Goal: Task Accomplishment & Management: Manage account settings

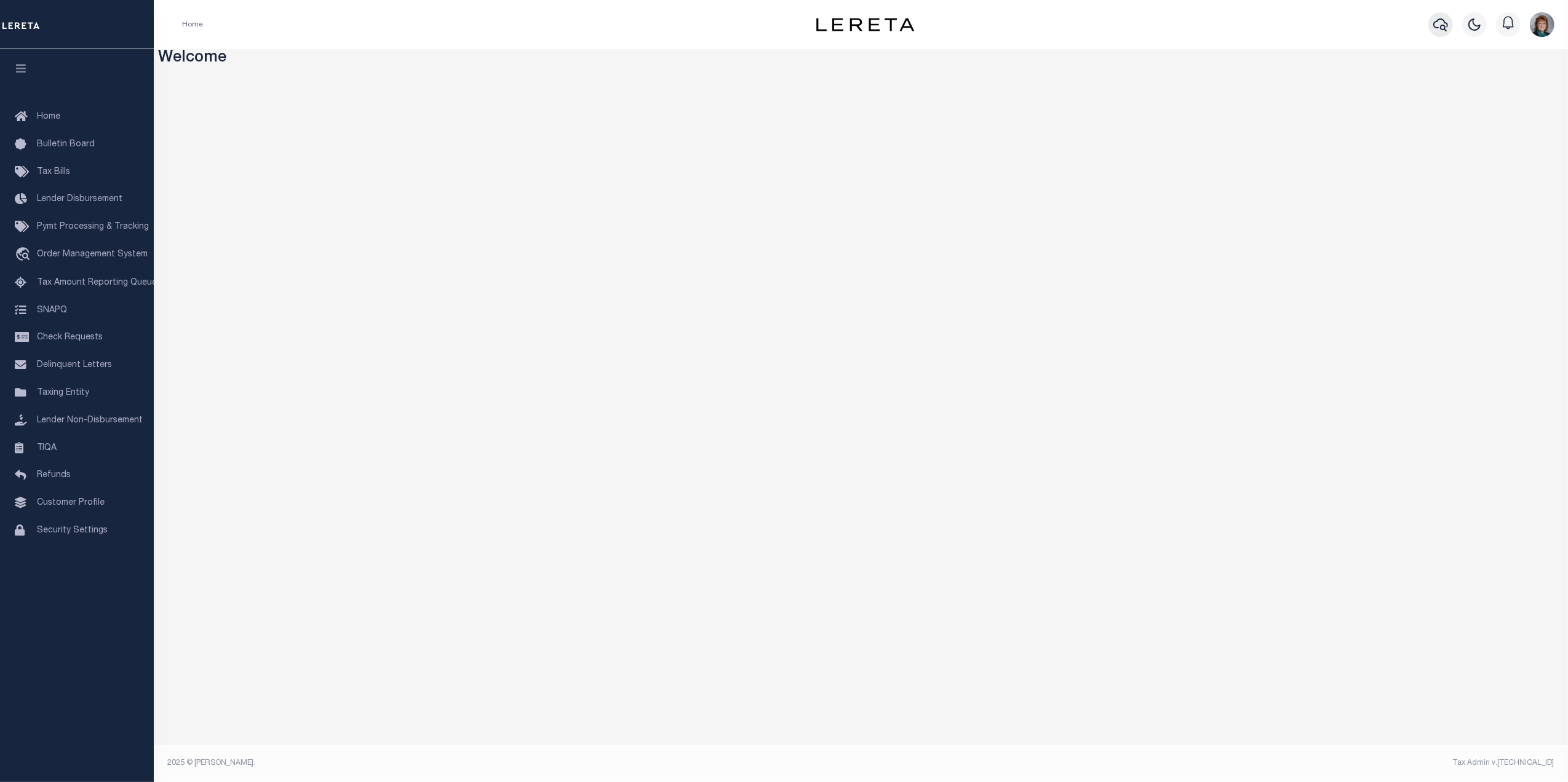
click at [1438, 24] on icon "button" at bounding box center [1440, 24] width 15 height 15
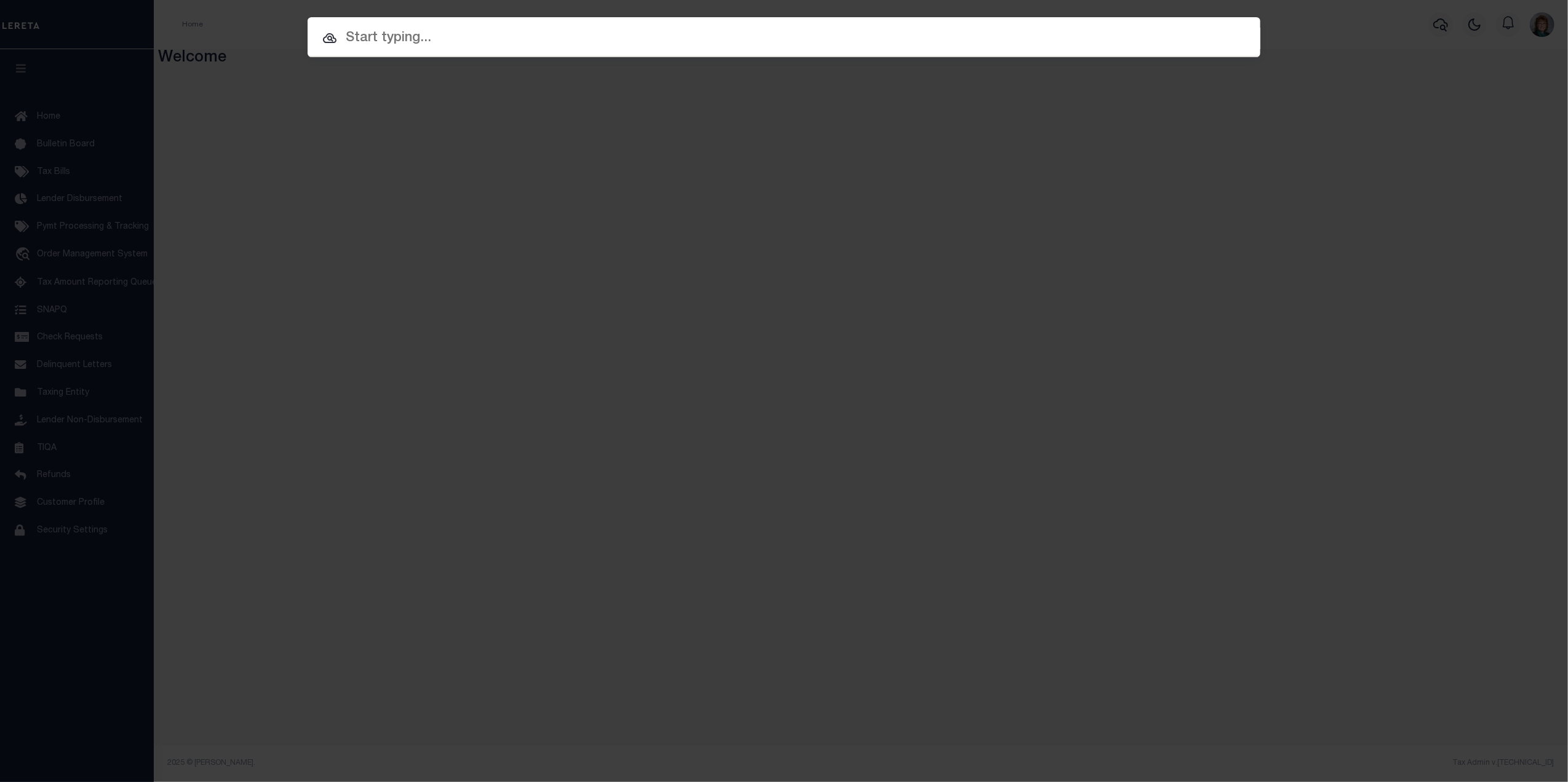
click at [395, 33] on input "text" at bounding box center [784, 39] width 953 height 22
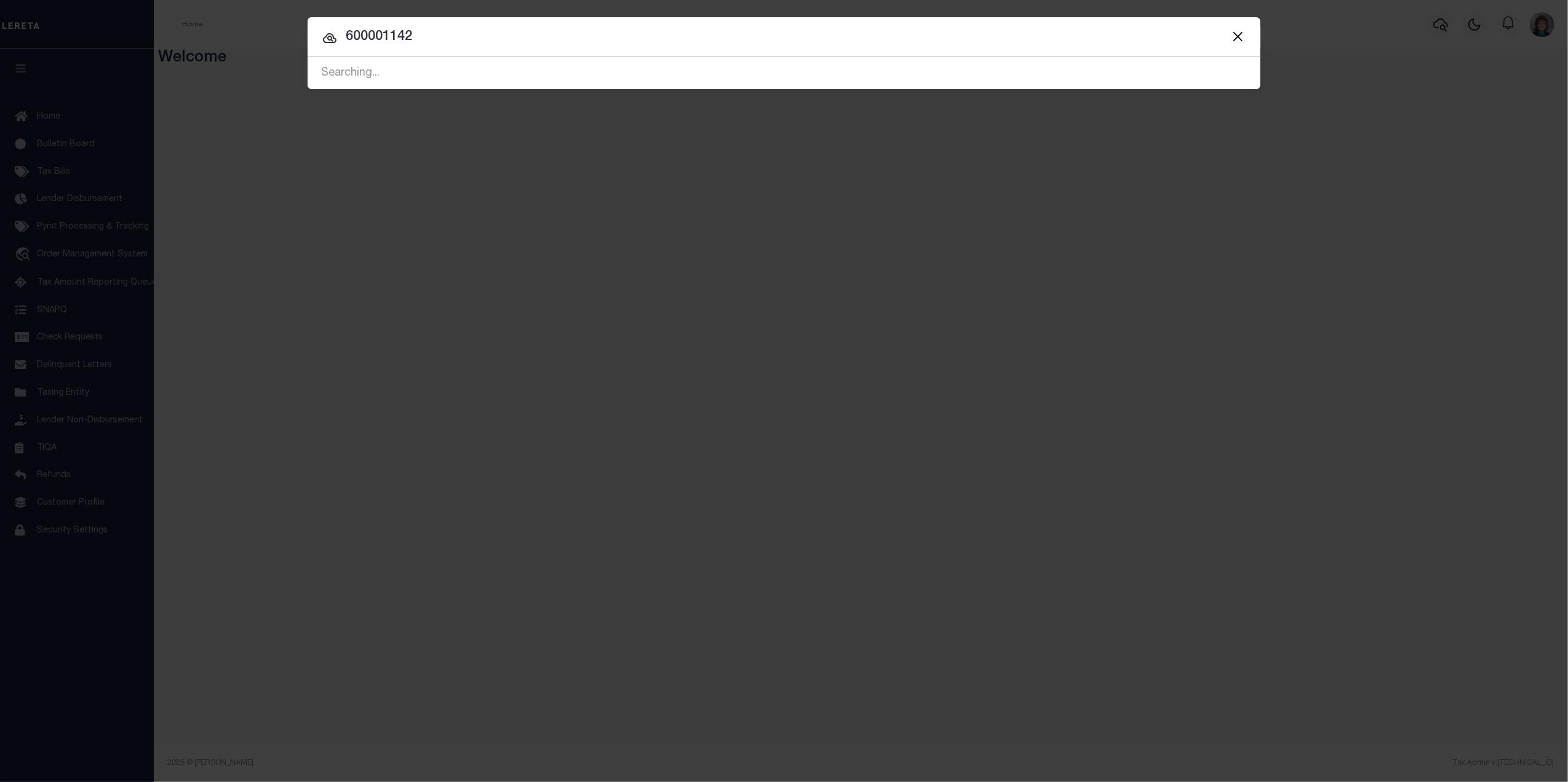
type input "600001142"
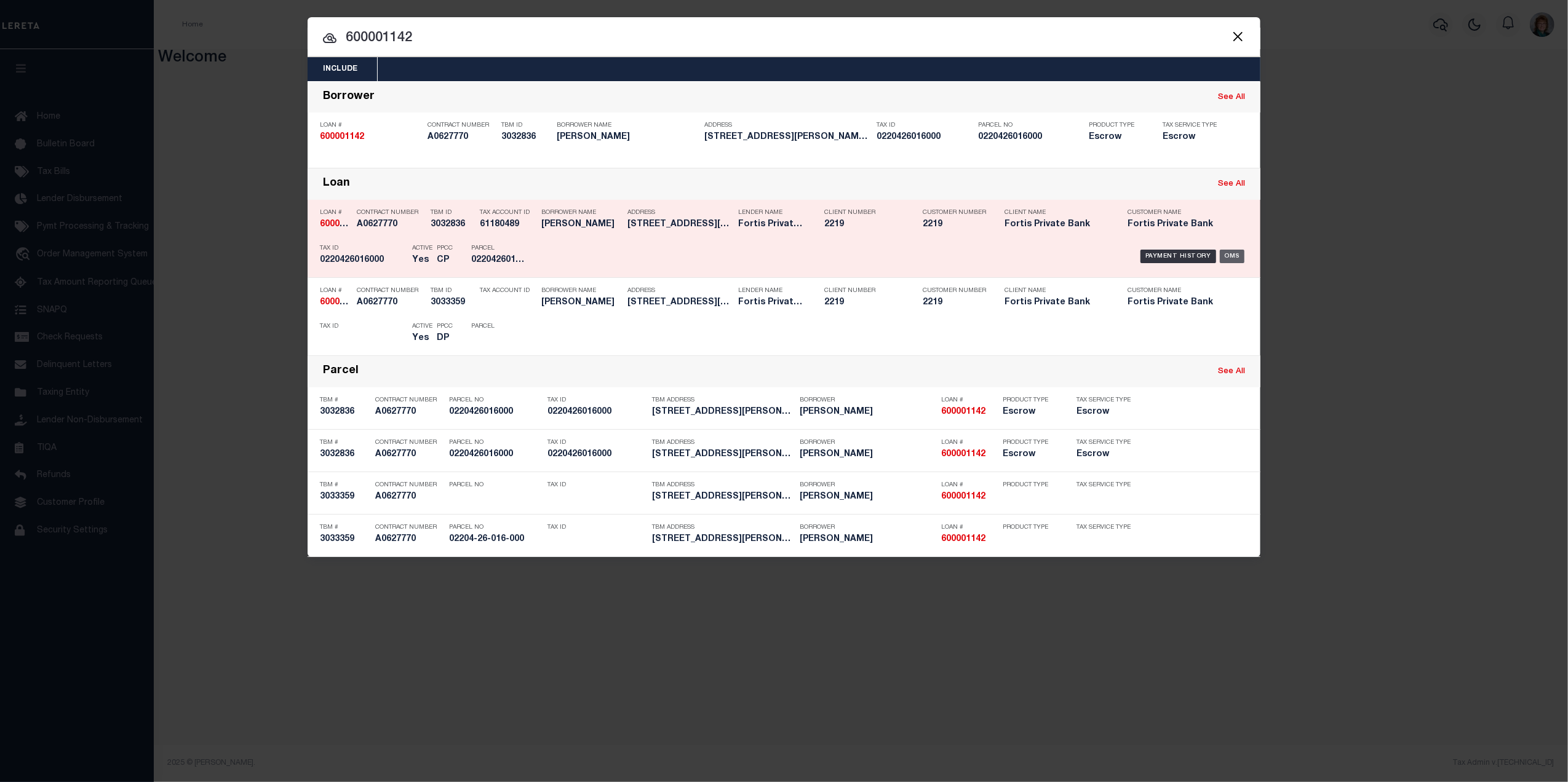
click at [1229, 251] on div "OMS" at bounding box center [1233, 256] width 25 height 13
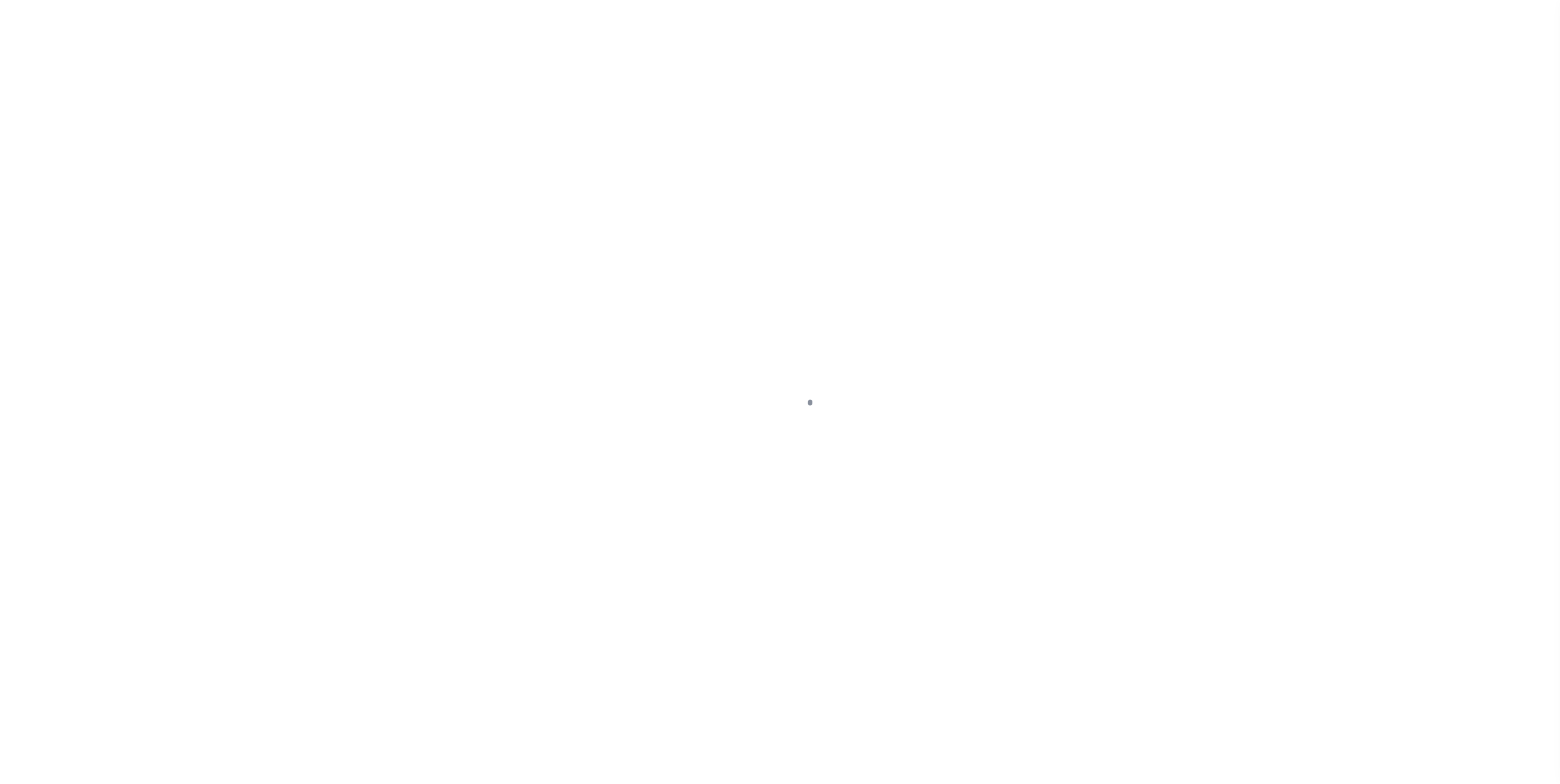
select select "Escrow"
type input "[STREET_ADDRESS][PERSON_NAME]"
type input "0220426016000"
type input "DENVER CO 80211"
type input "CO"
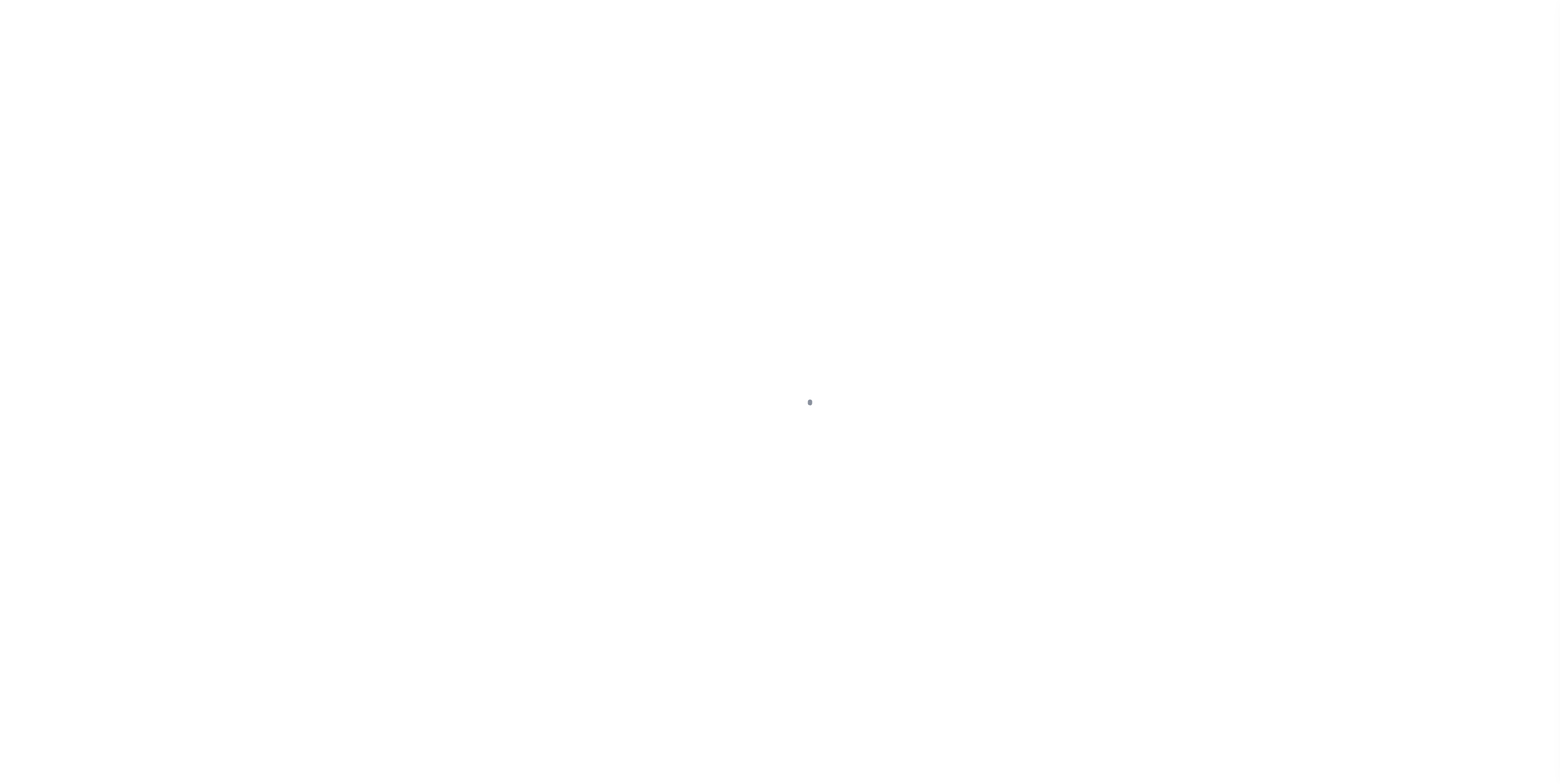
select select
type textarea "Liability subject to parcel provided"
select select "2"
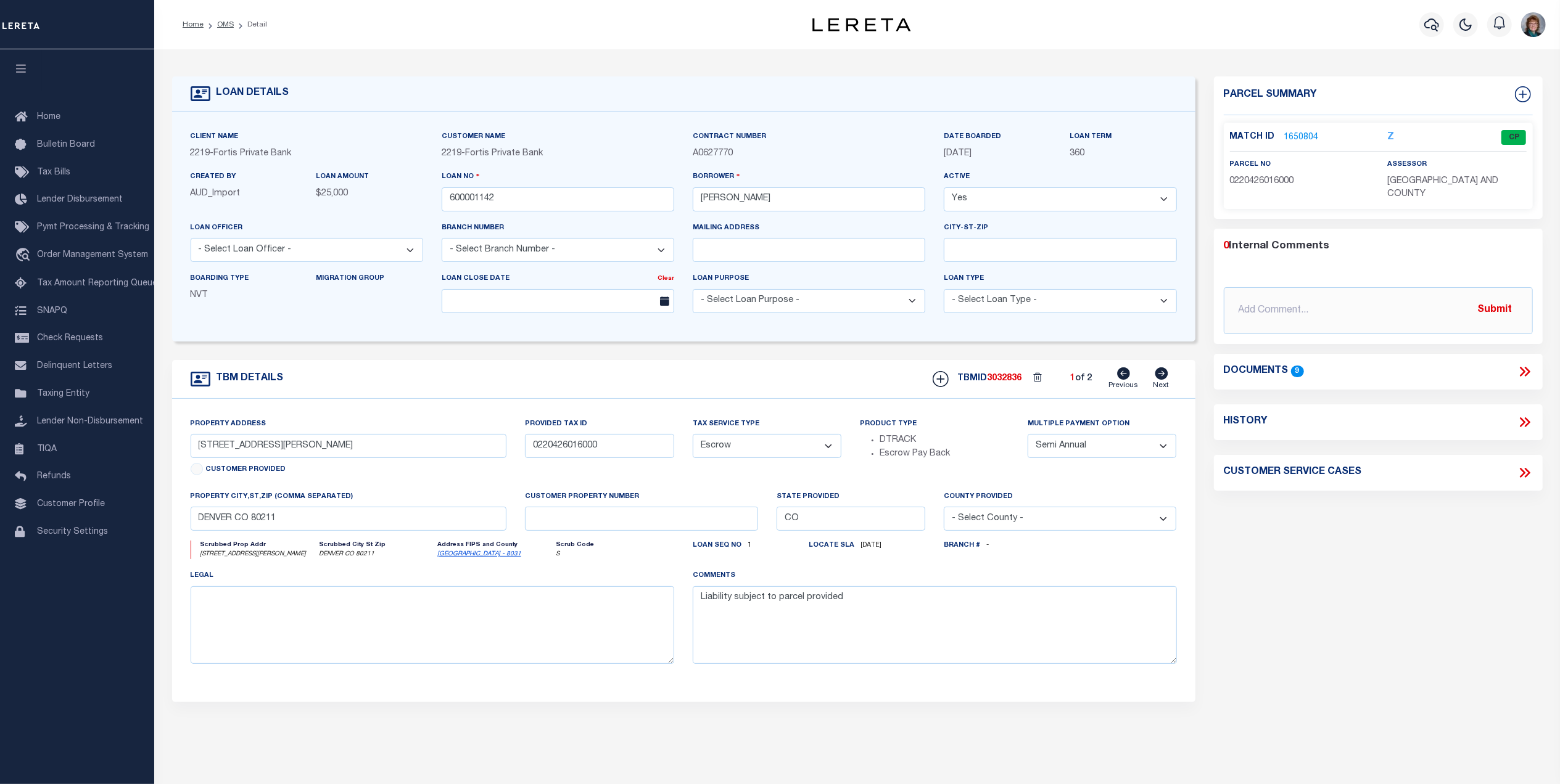
click at [1299, 141] on link "1650804" at bounding box center [1302, 138] width 34 height 13
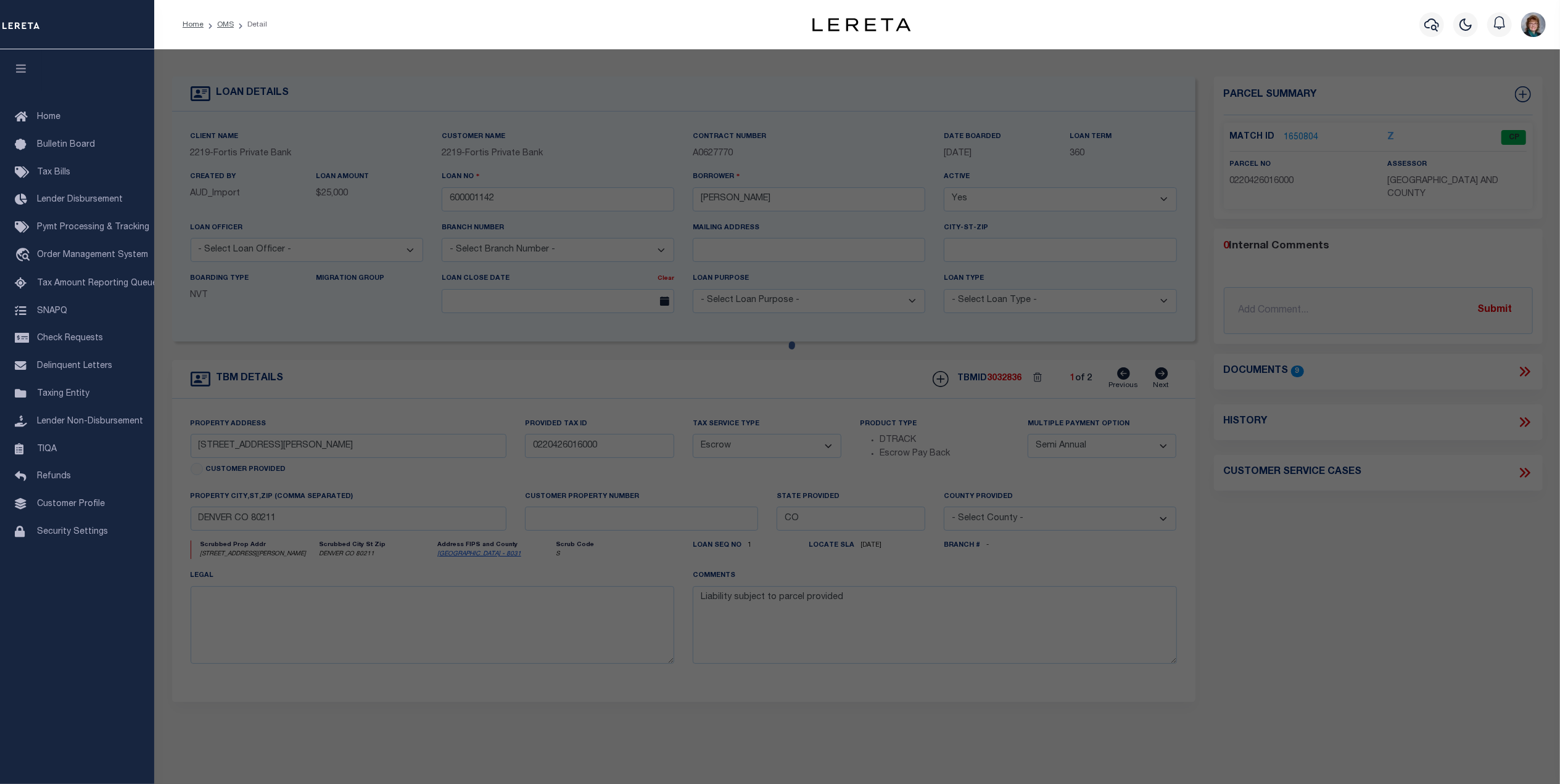
checkbox input "false"
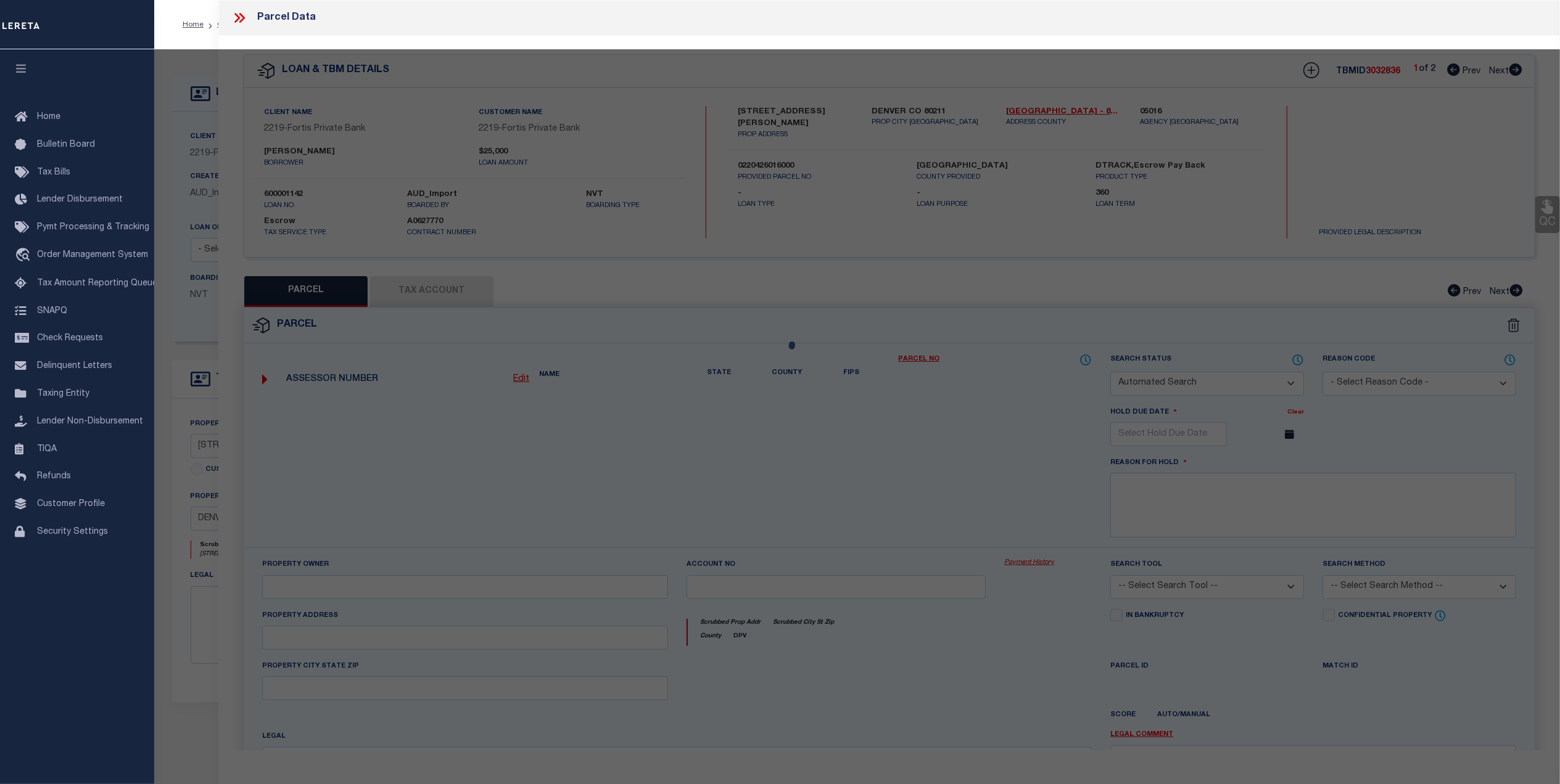
select select "CP"
type input "HARRINGTON,BRIAN"
select select
type input "3933 N BRYANT ST"
checkbox input "false"
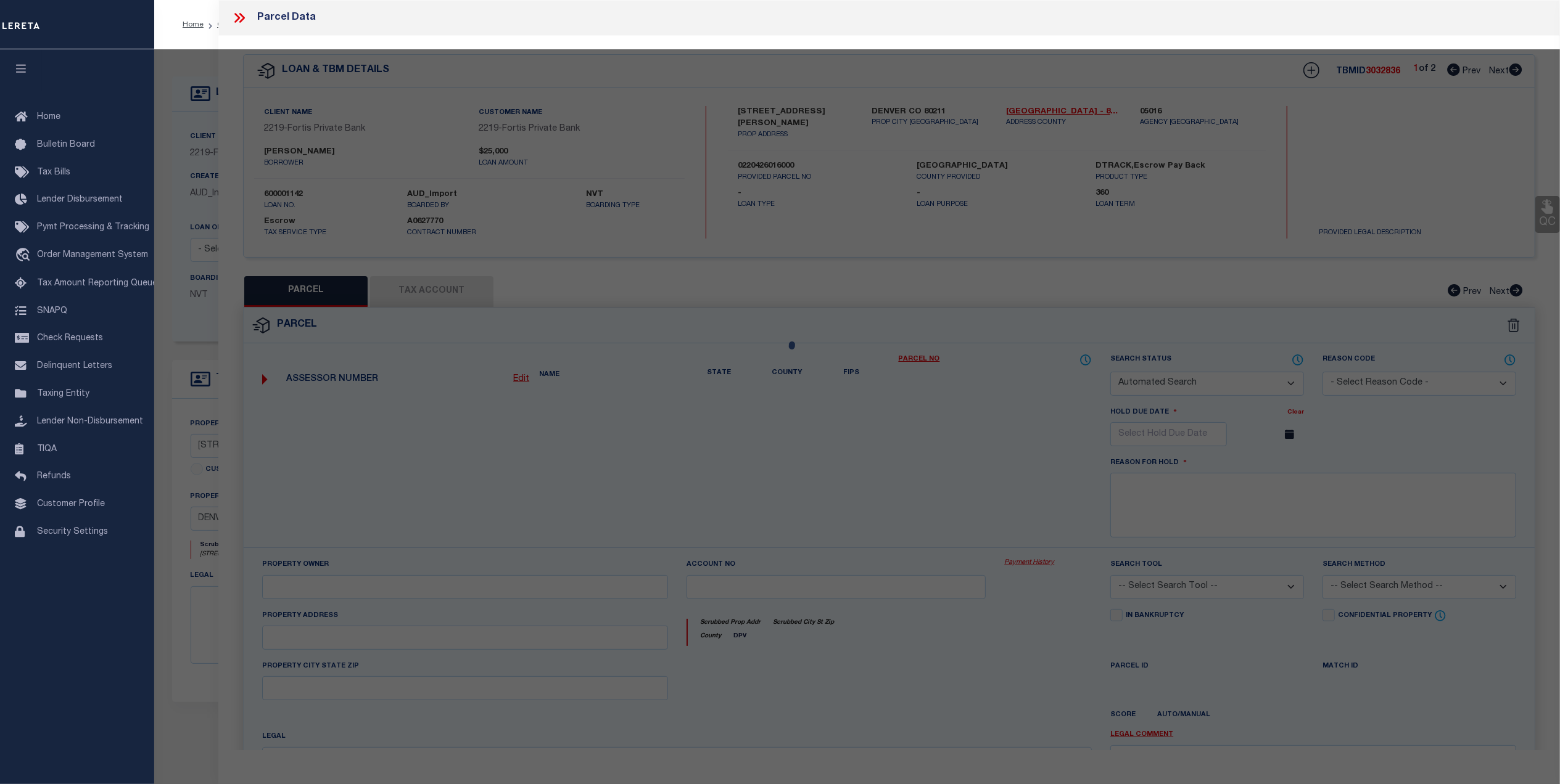
type input "CO"
type textarea "L 6 & 7 BLK 24 [PERSON_NAME] SUB [PERSON_NAME] RESUB TRIPLEX"
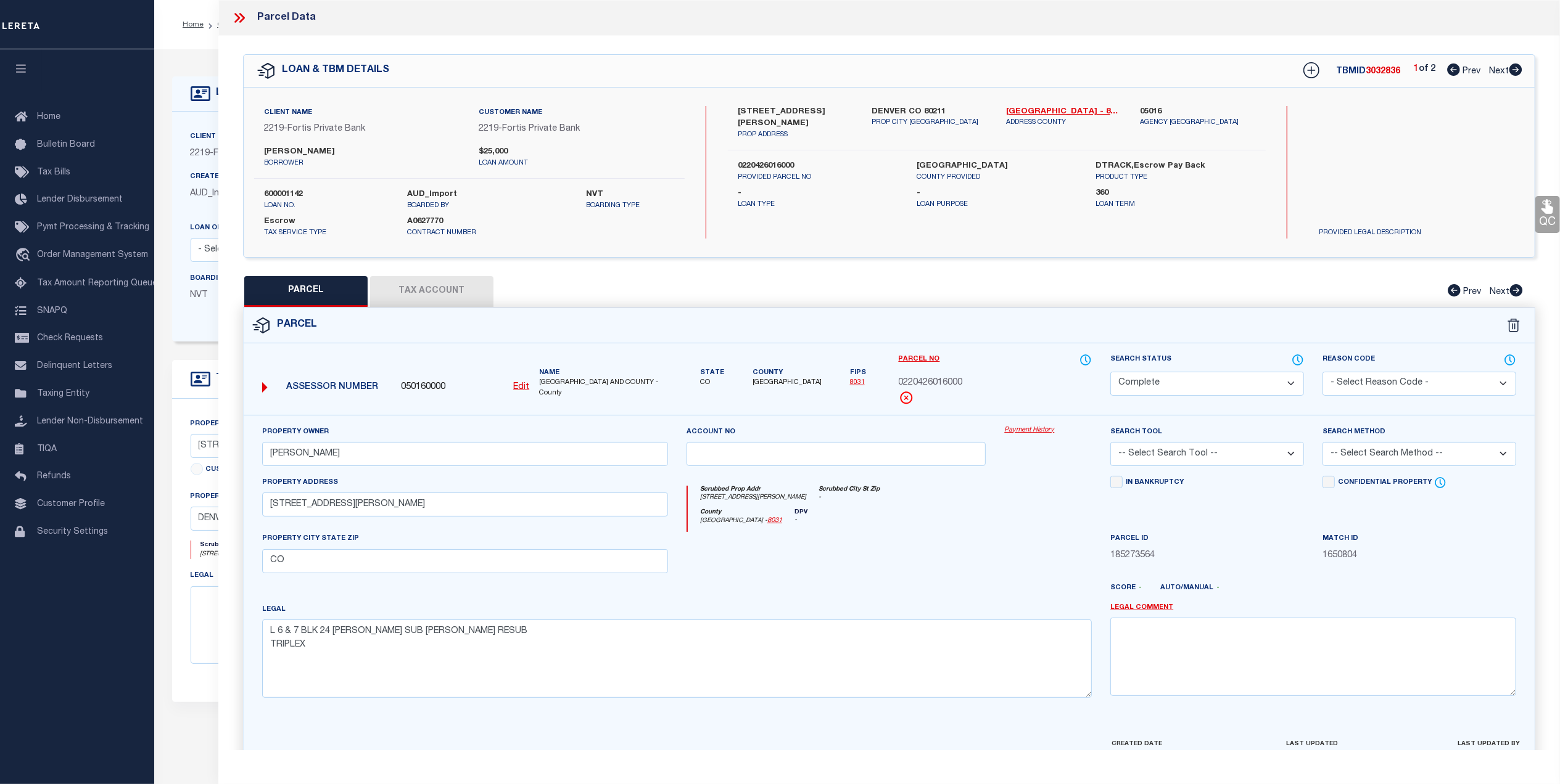
click at [1023, 432] on link "Payment History" at bounding box center [1048, 431] width 87 height 10
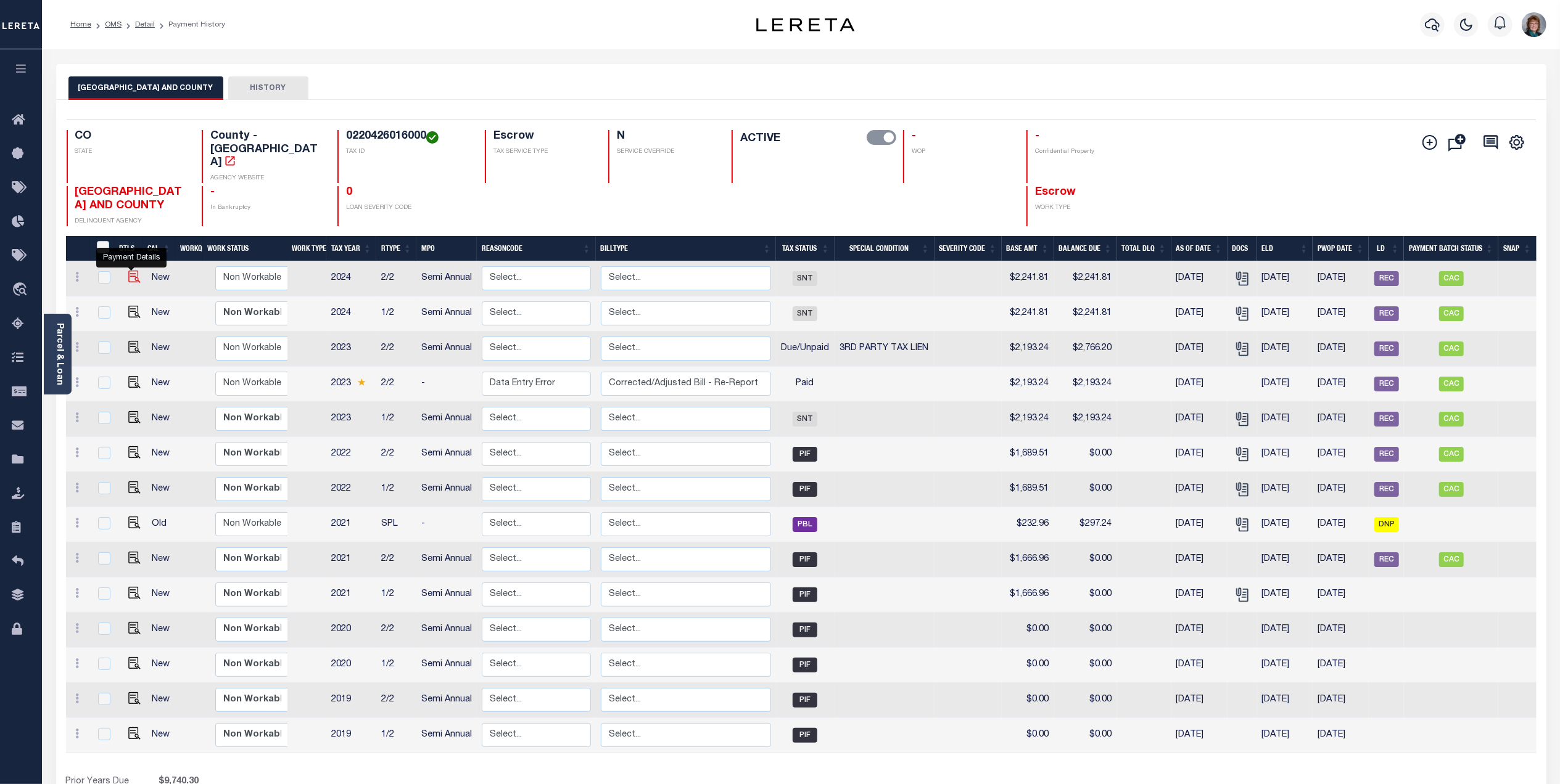
click at [134, 271] on img "" at bounding box center [134, 276] width 12 height 12
checkbox input "true"
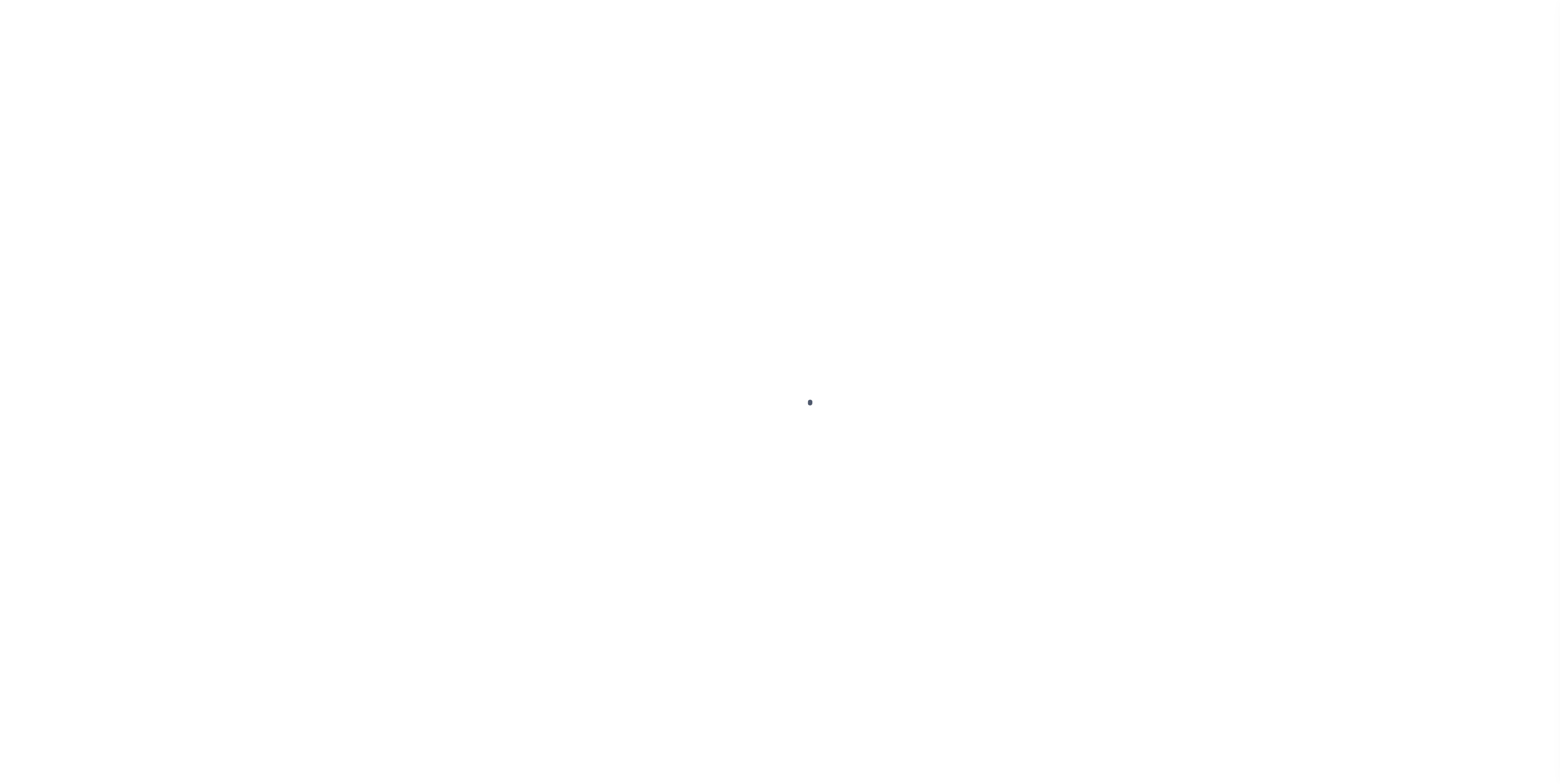
select select "SNT"
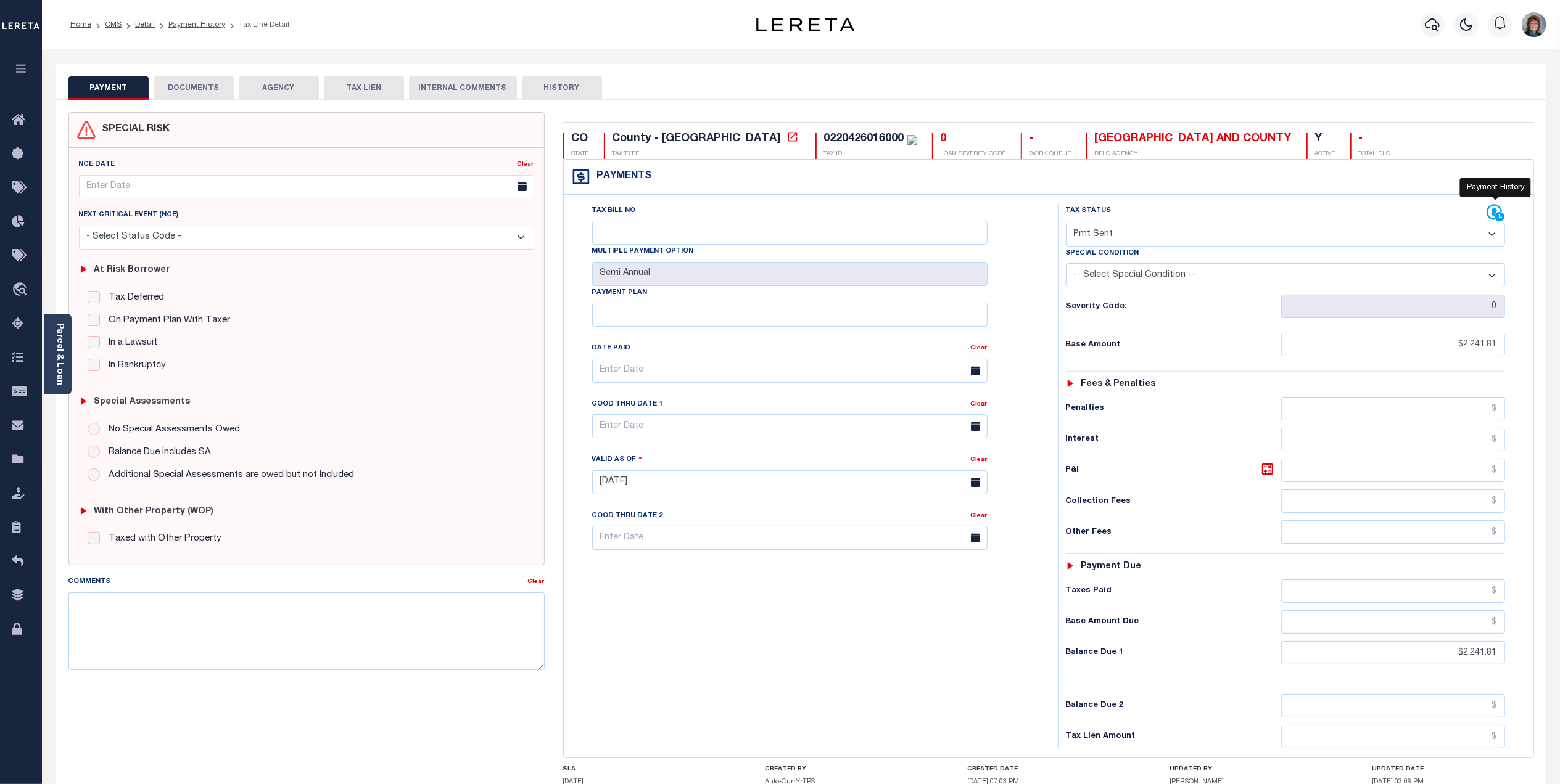
click at [1488, 212] on icon at bounding box center [1496, 213] width 18 height 18
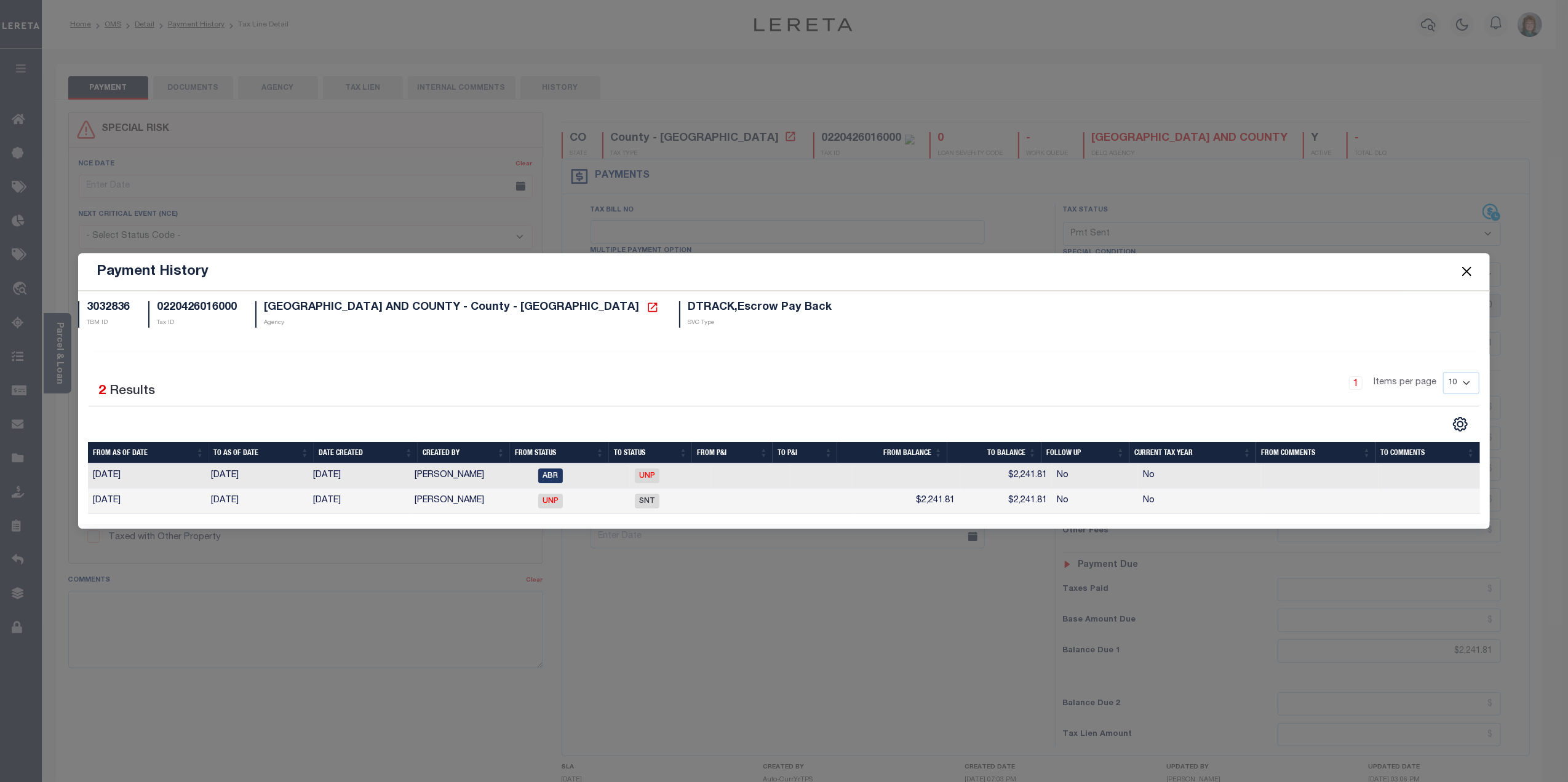
click at [1467, 268] on button "Close" at bounding box center [1466, 271] width 16 height 16
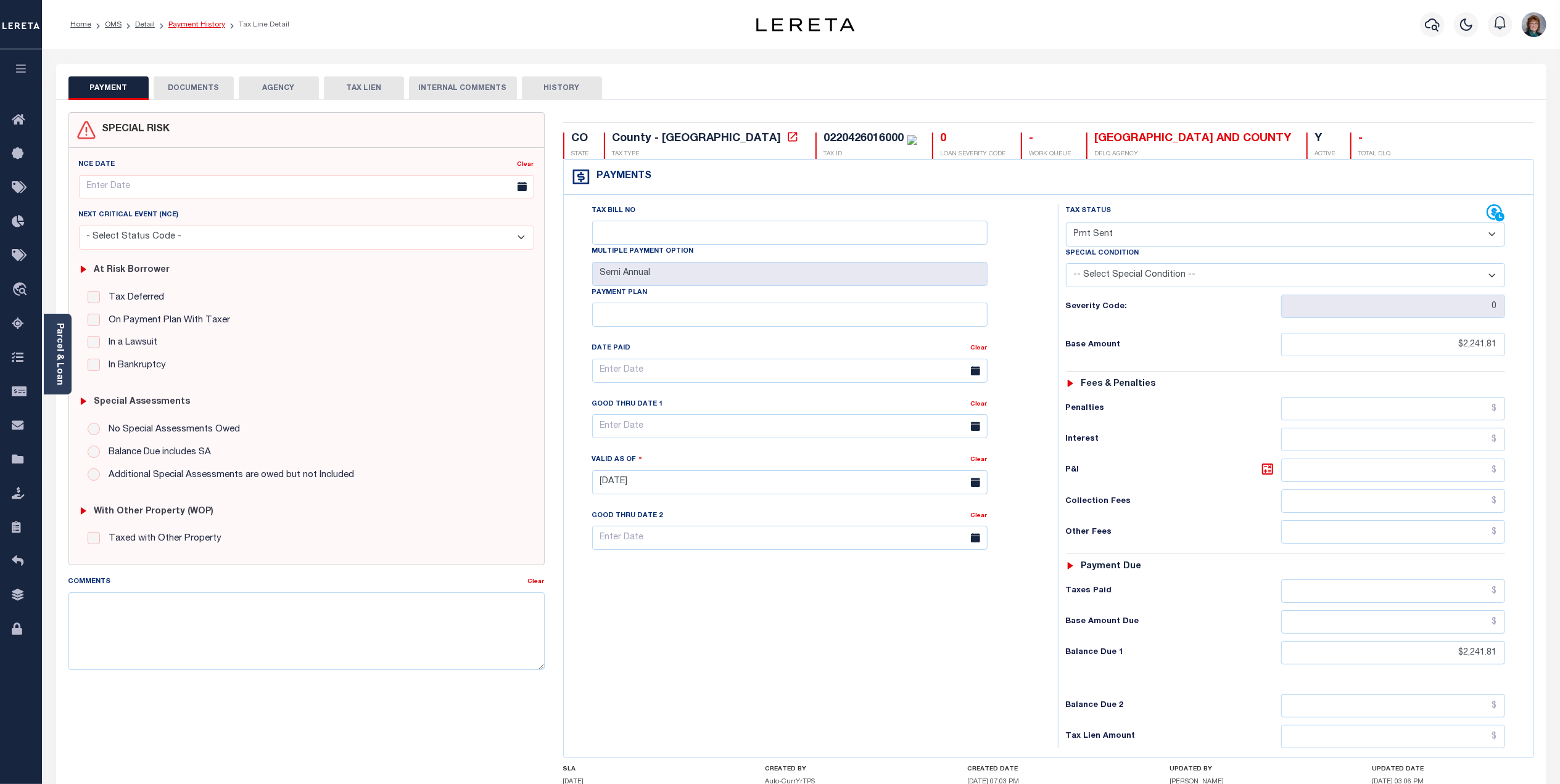
click at [184, 25] on link "Payment History" at bounding box center [196, 25] width 57 height 8
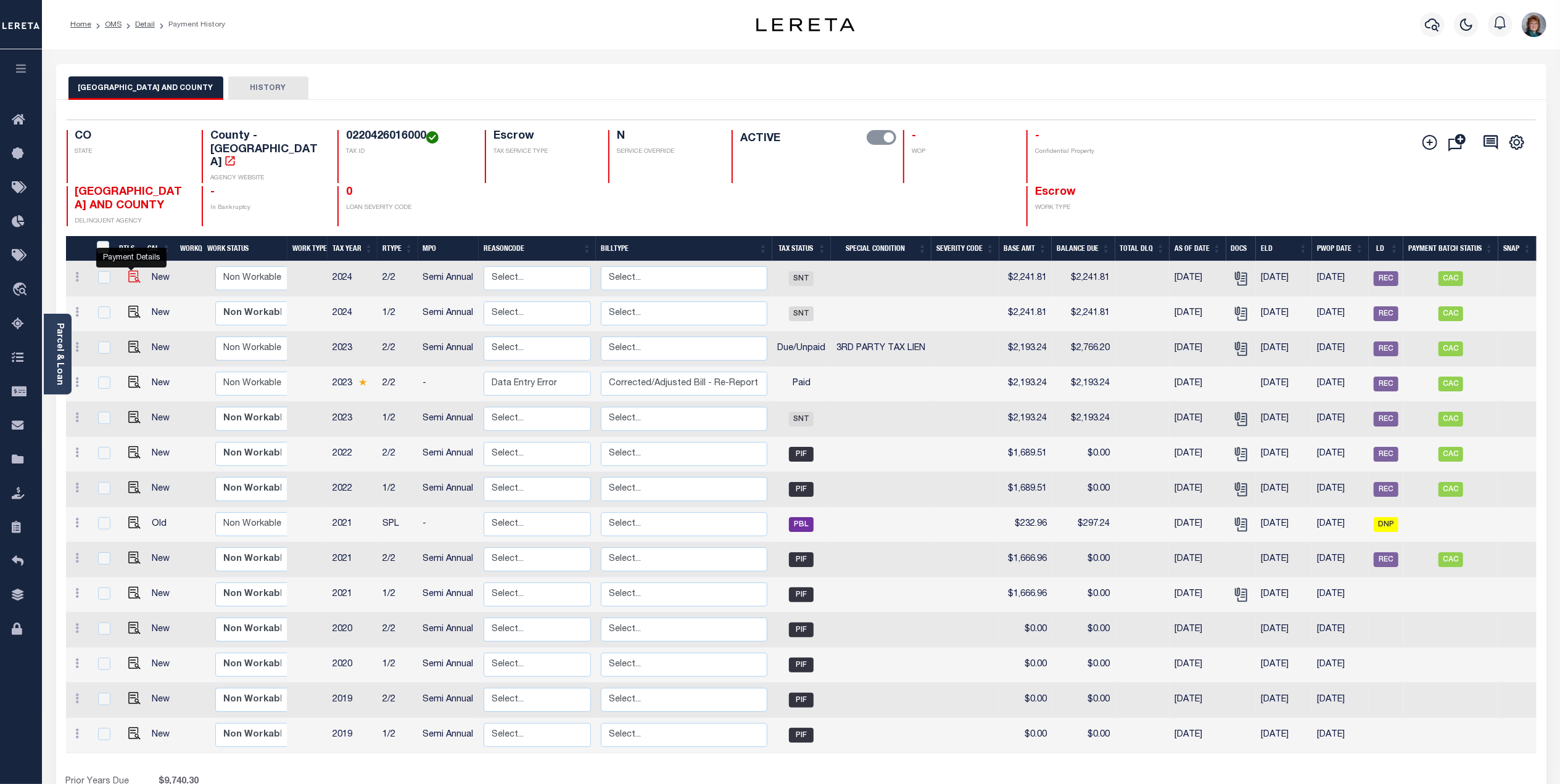
click at [131, 271] on img "" at bounding box center [134, 276] width 12 height 12
checkbox input "true"
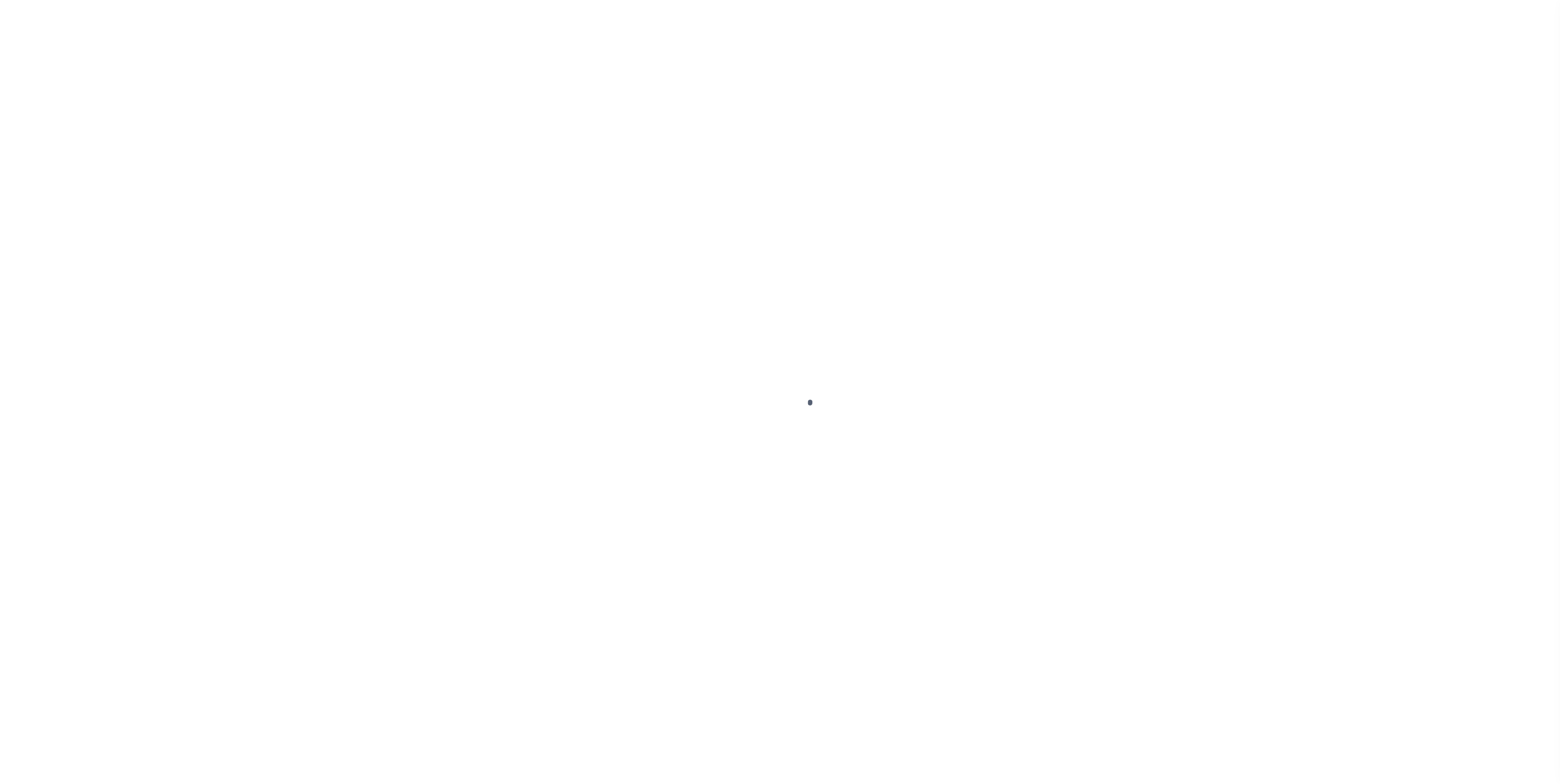
select select "SNT"
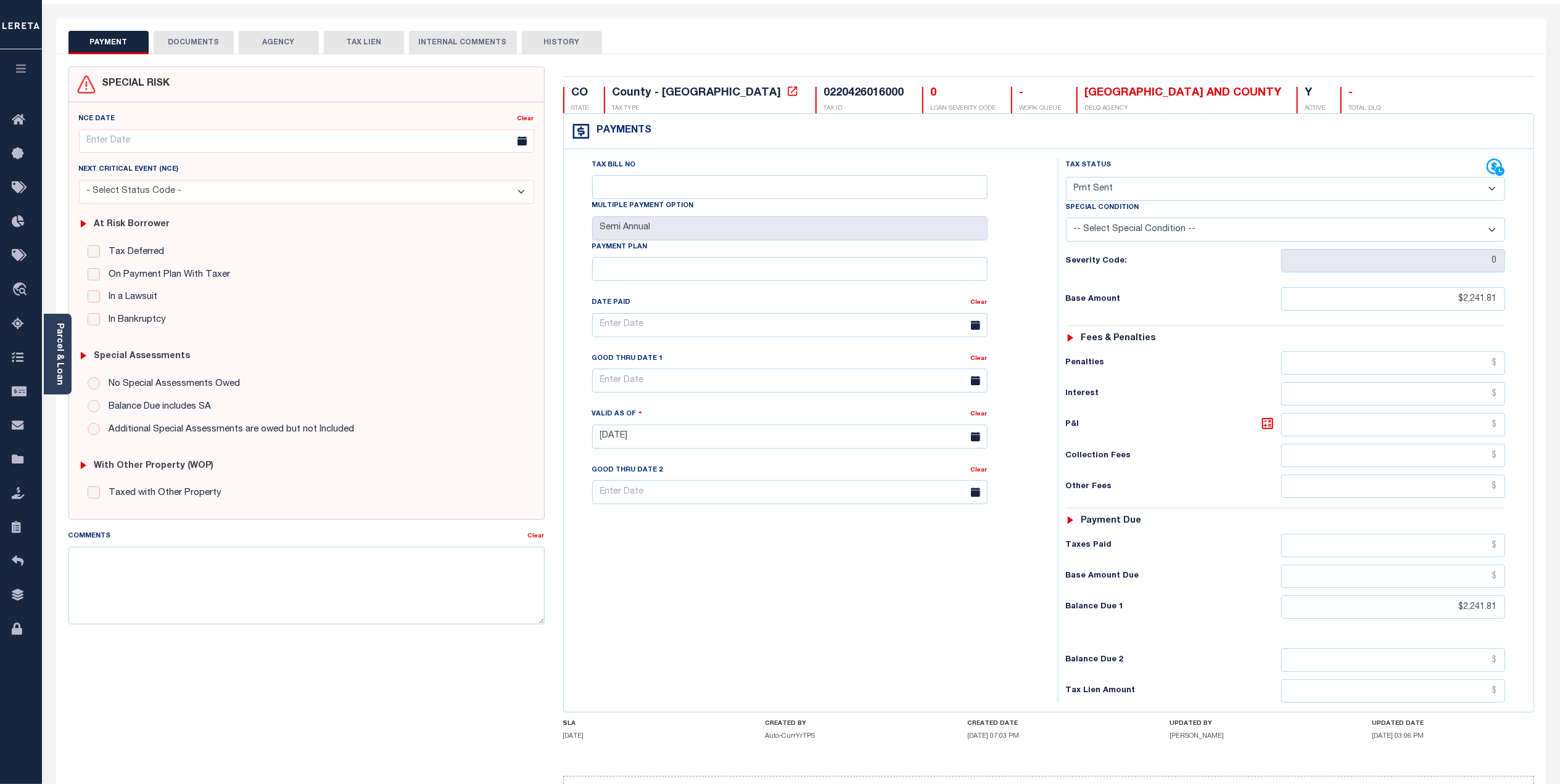
scroll to position [131, 0]
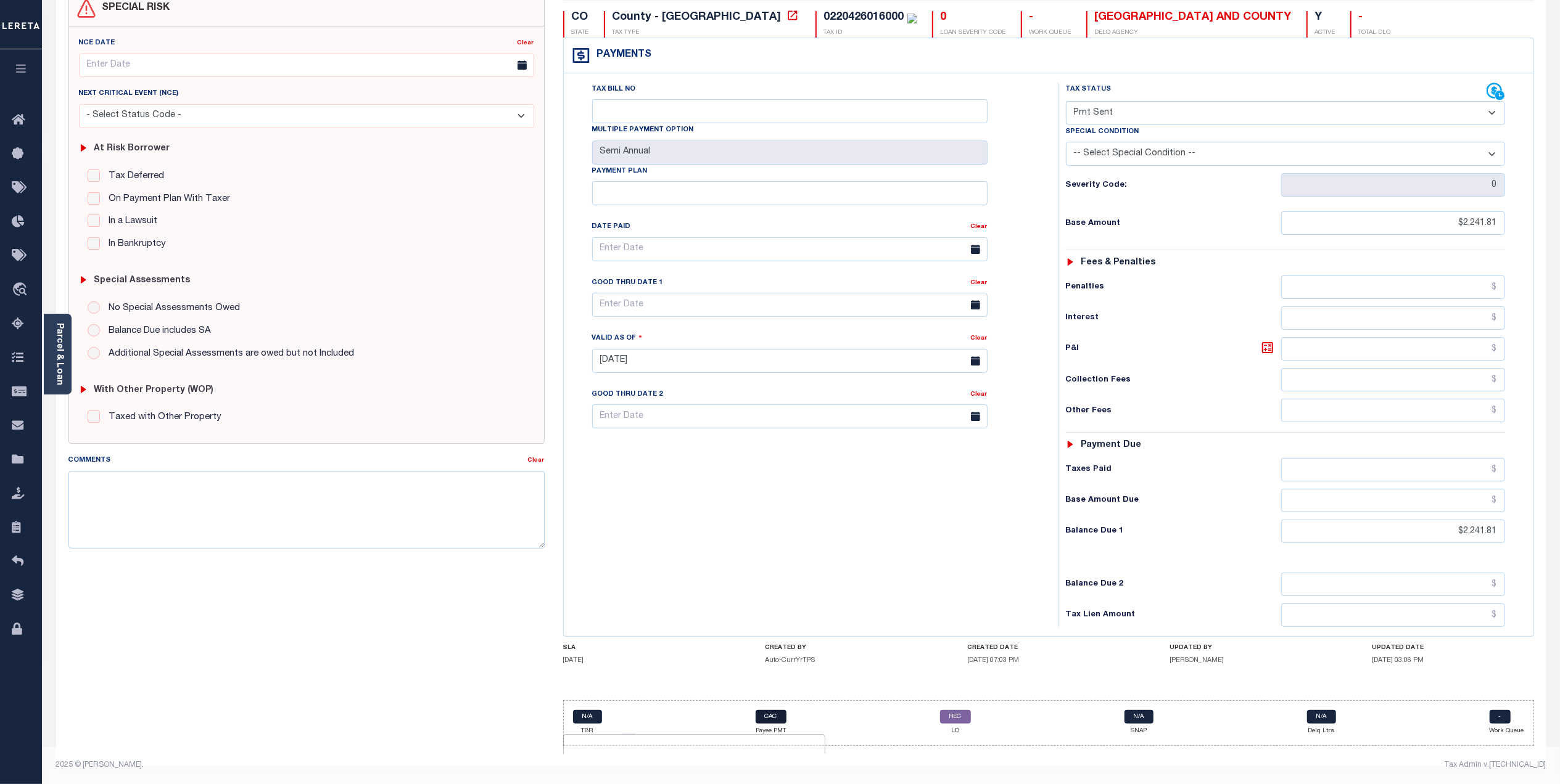
click at [763, 716] on link "CAC" at bounding box center [771, 716] width 31 height 13
click at [1492, 83] on icon at bounding box center [1494, 91] width 15 height 15
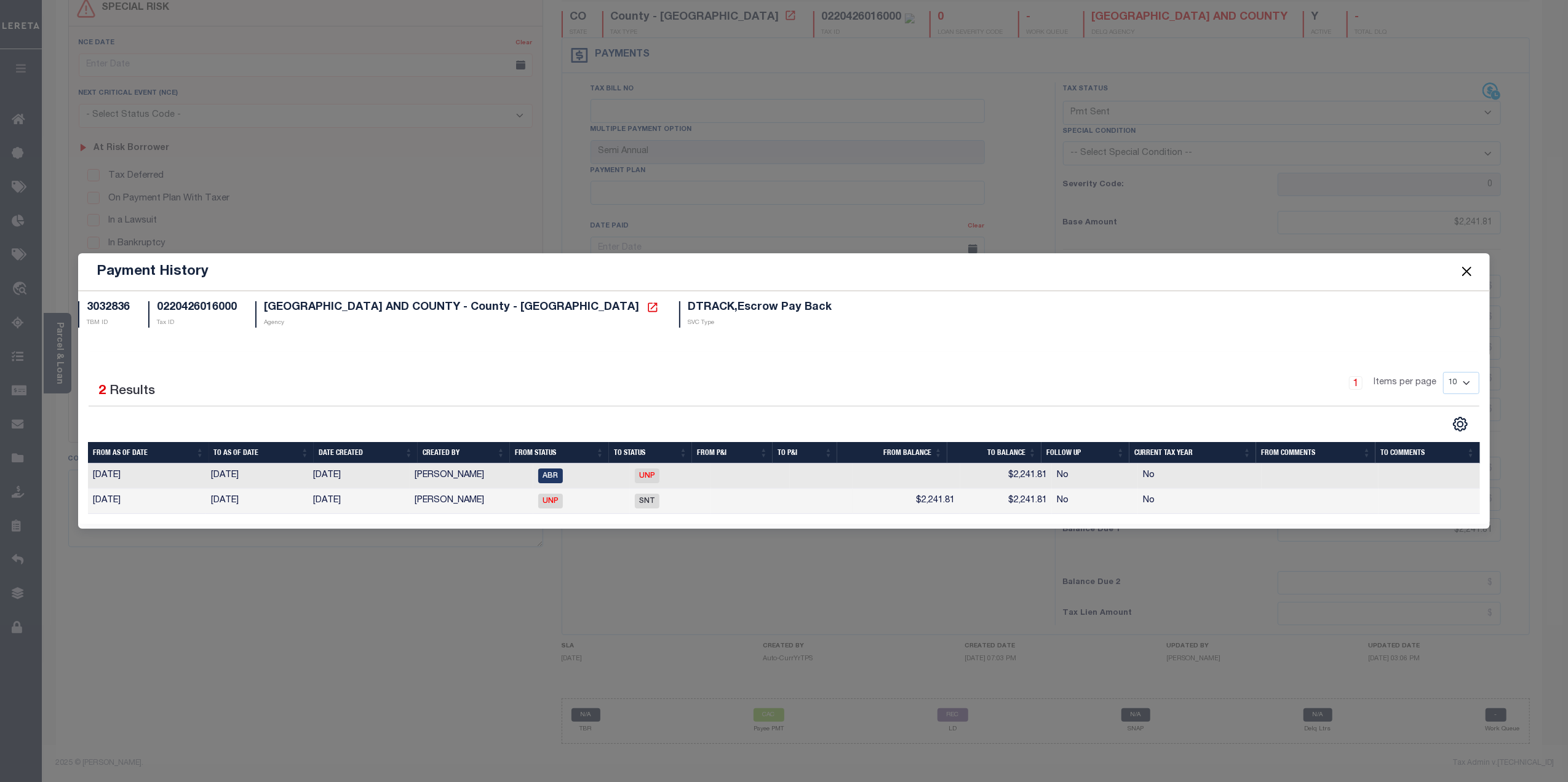
click at [1457, 271] on span at bounding box center [1466, 272] width 47 height 34
click at [1463, 273] on button "Close" at bounding box center [1466, 271] width 16 height 16
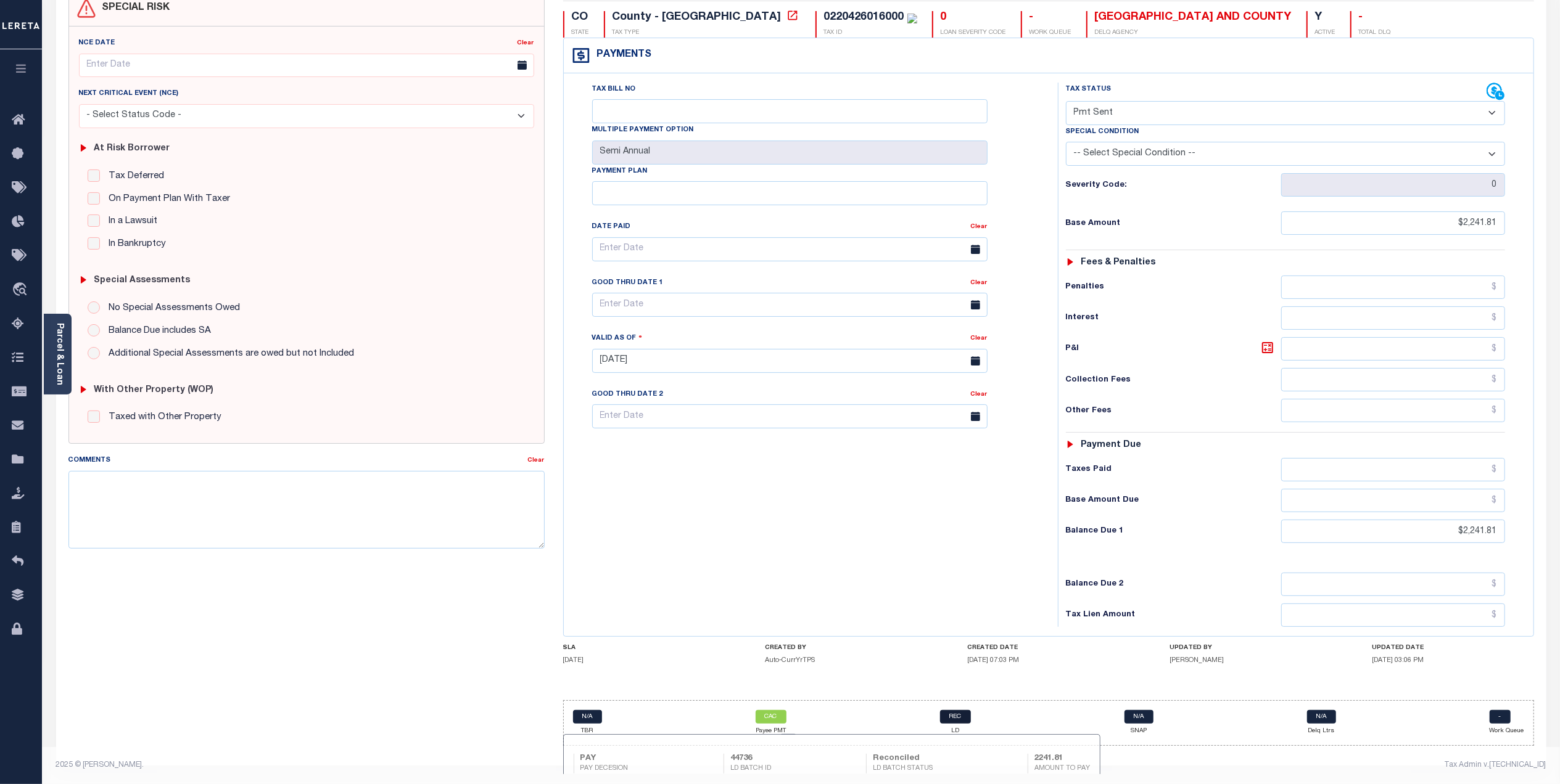
click at [963, 715] on link "REC" at bounding box center [955, 716] width 31 height 13
click at [771, 721] on link "CAC" at bounding box center [771, 716] width 31 height 13
click at [956, 715] on link "REC" at bounding box center [955, 716] width 31 height 13
click at [780, 716] on link "CAC" at bounding box center [771, 716] width 31 height 13
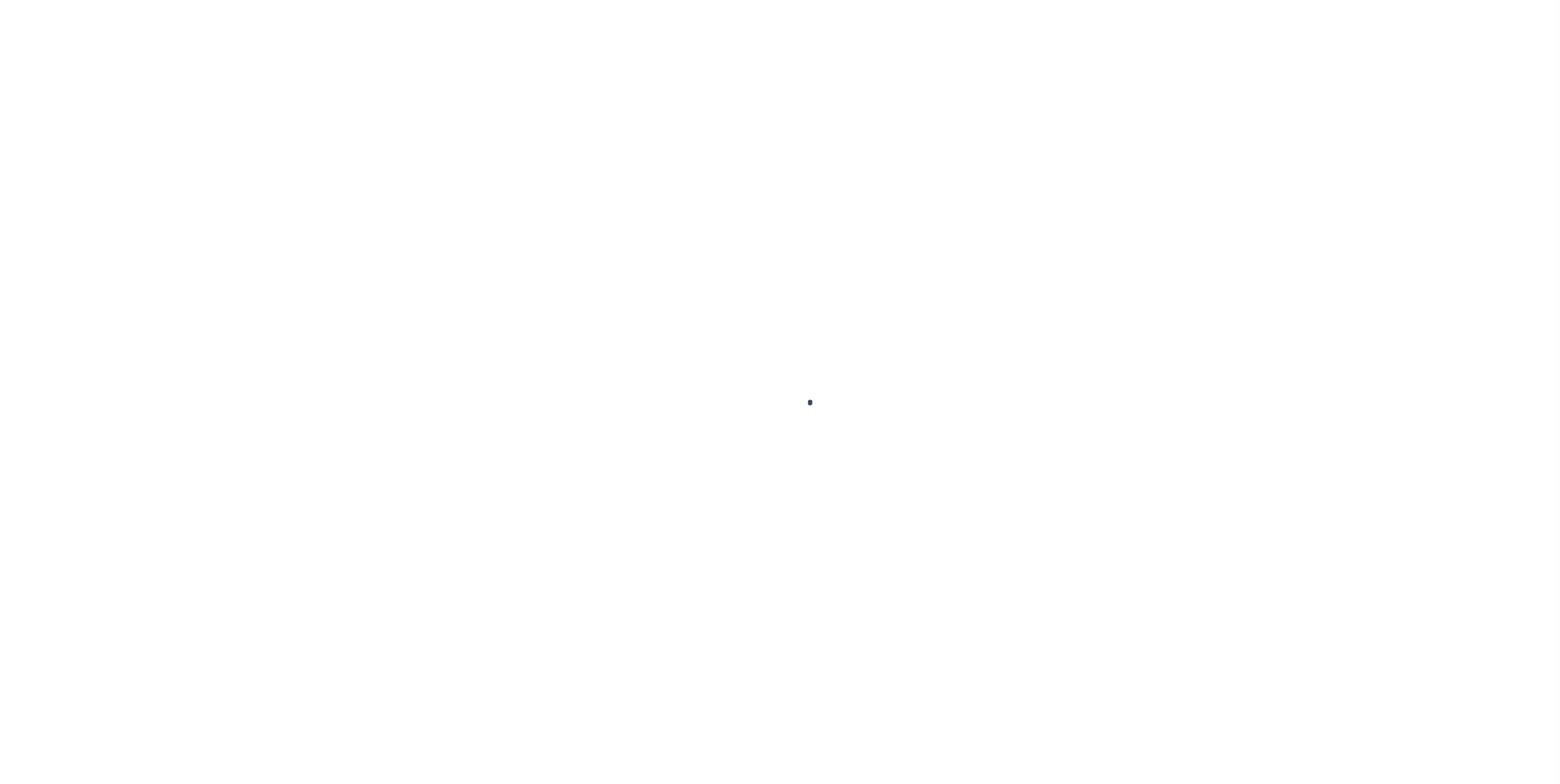
select select "CAC"
select select "CHK"
select select "[PERSON_NAME]"
select select "USS"
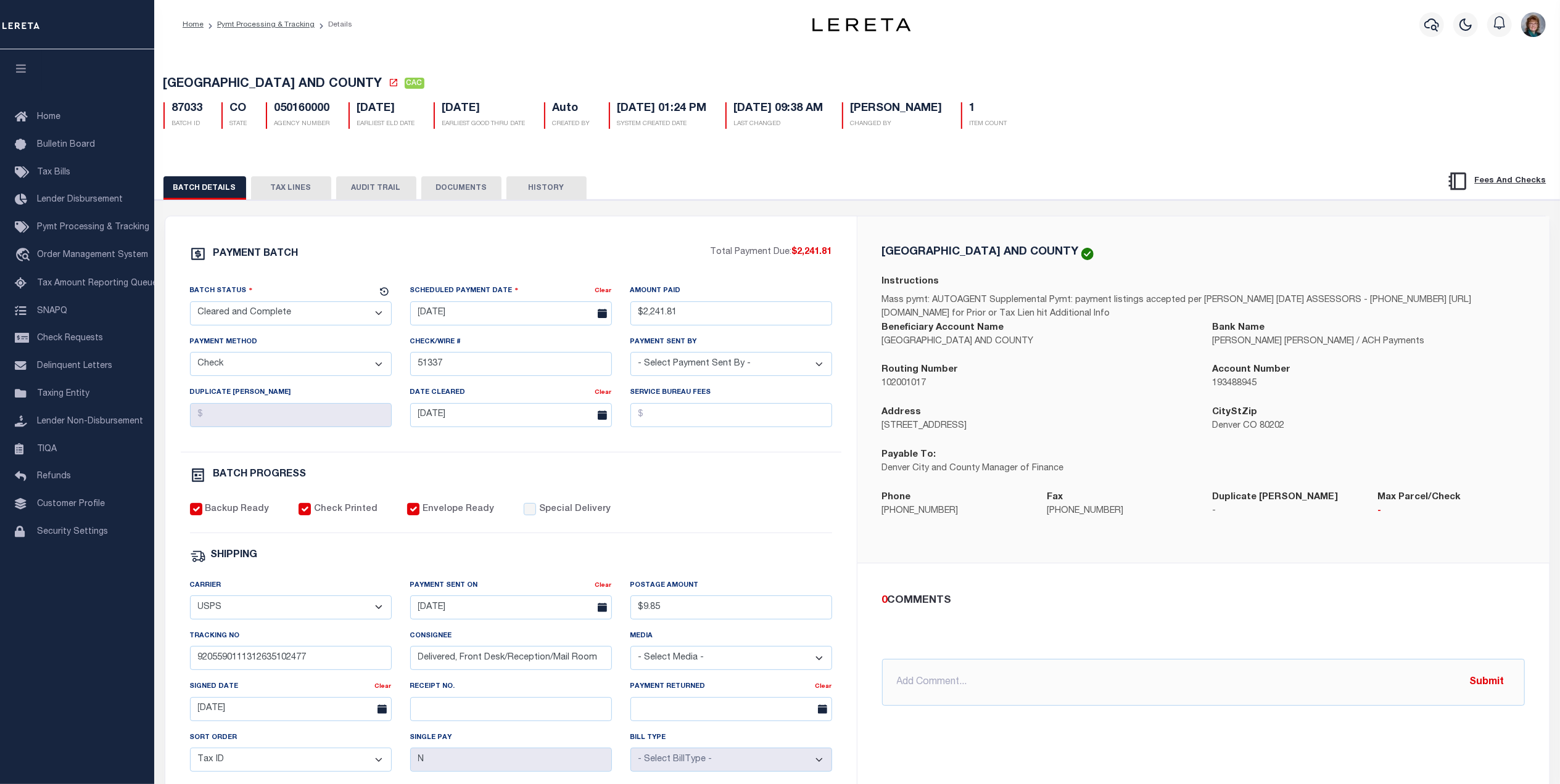
click at [301, 194] on button "TAX LINES" at bounding box center [291, 188] width 80 height 24
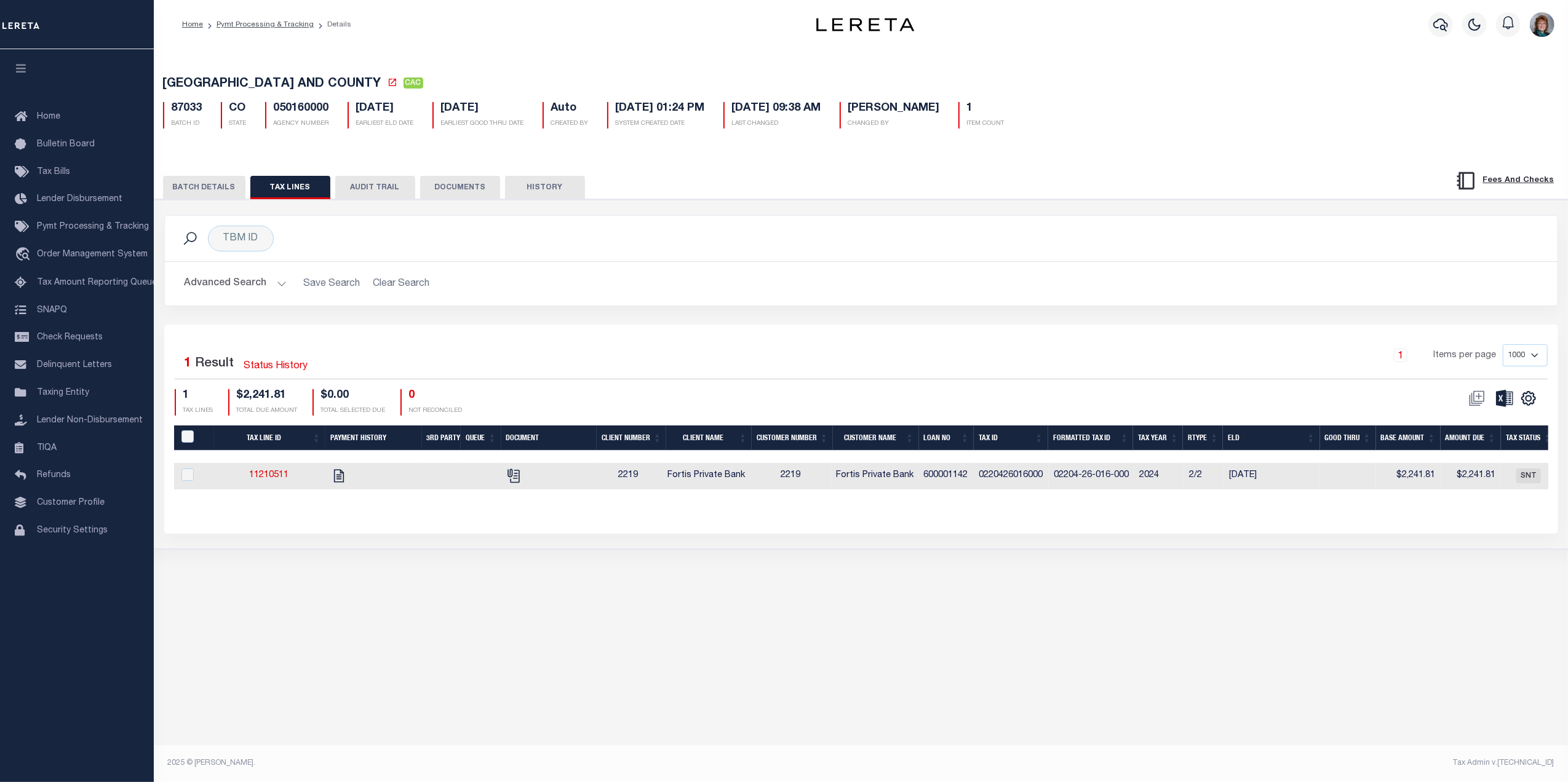
click at [226, 199] on button "BATCH DETAILS" at bounding box center [205, 187] width 83 height 24
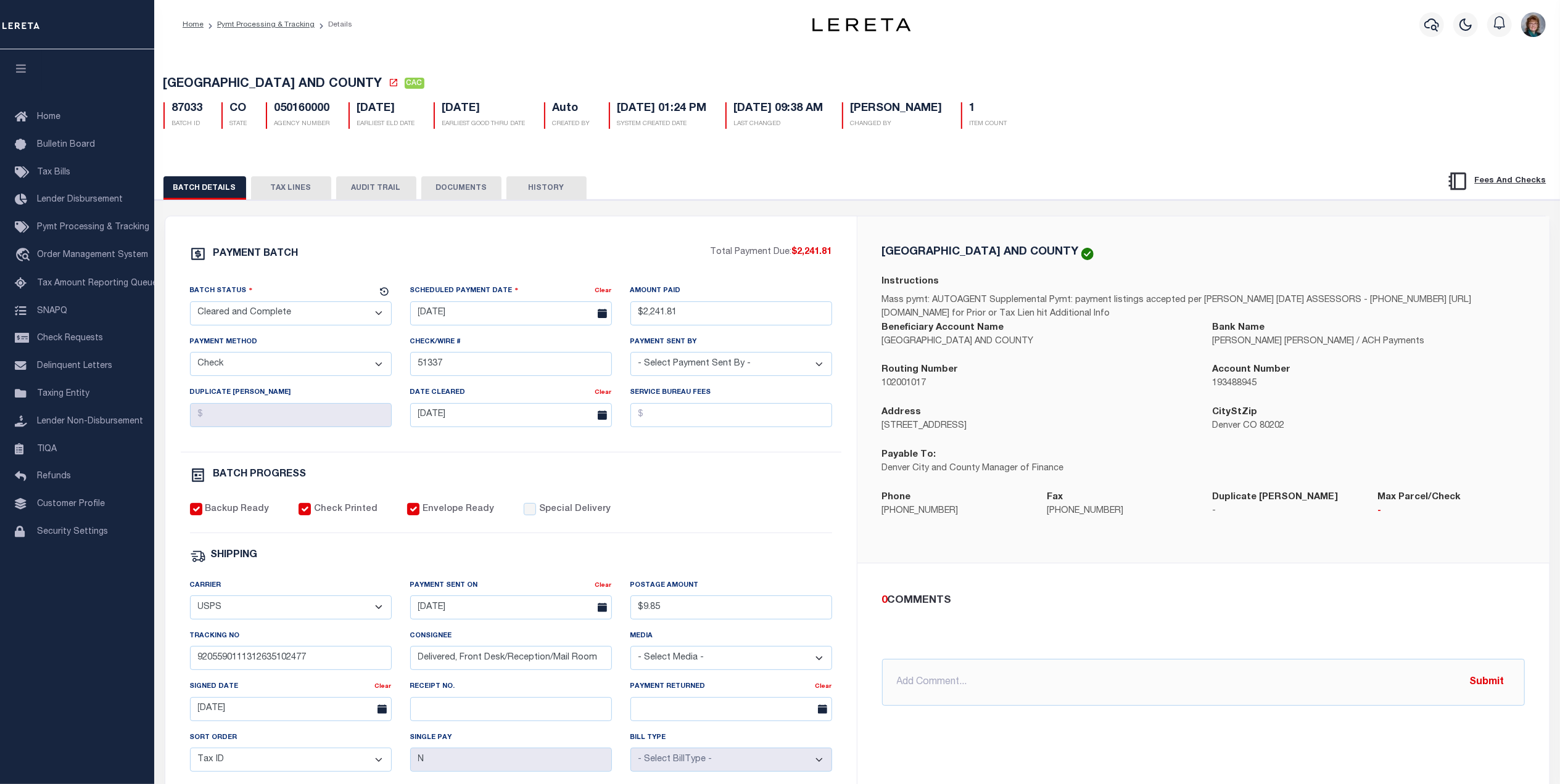
click at [196, 185] on button "BATCH DETAILS" at bounding box center [205, 188] width 83 height 24
click at [311, 188] on button "TAX LINES" at bounding box center [291, 188] width 80 height 24
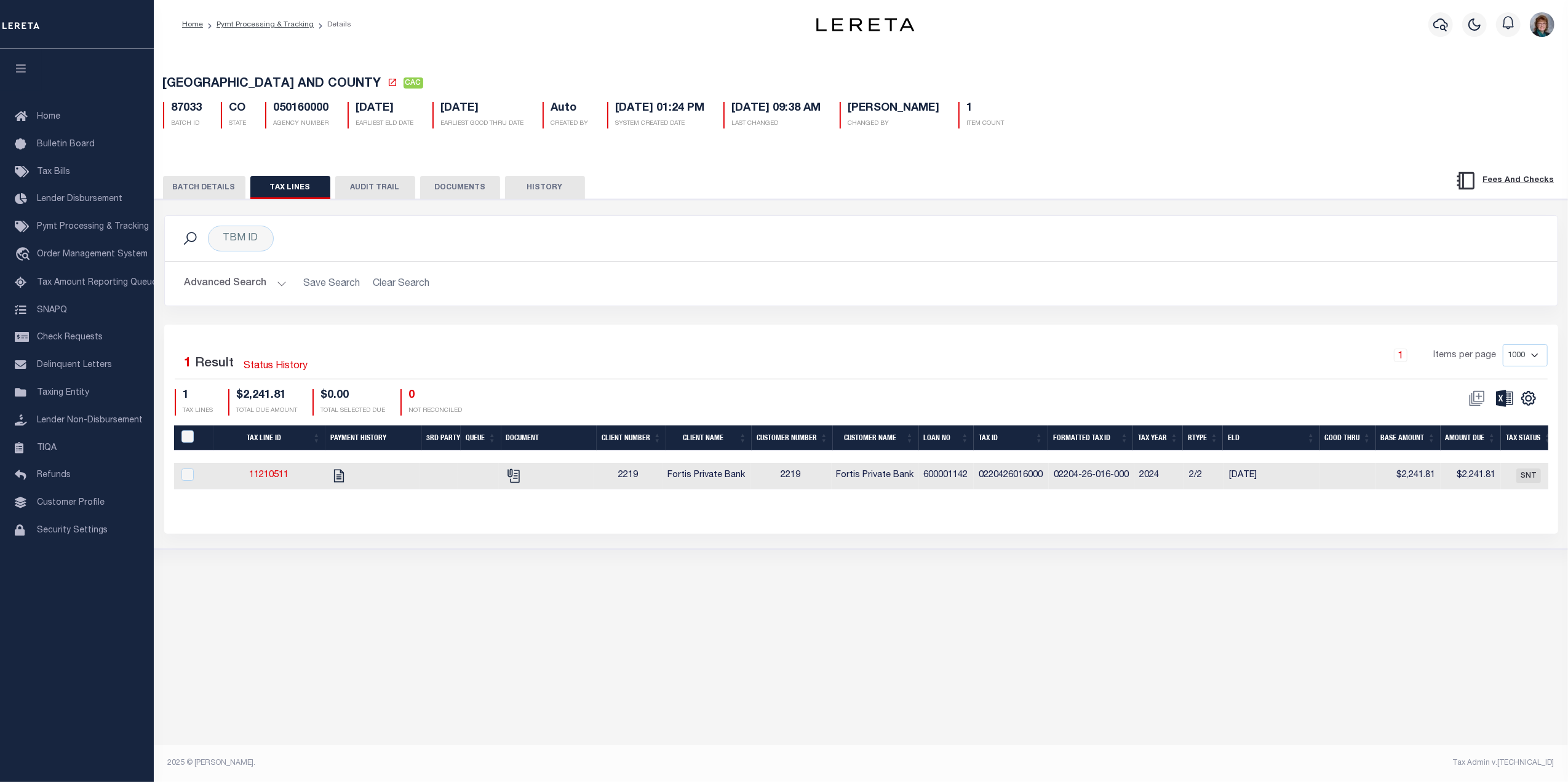
click at [188, 195] on button "BATCH DETAILS" at bounding box center [205, 187] width 83 height 24
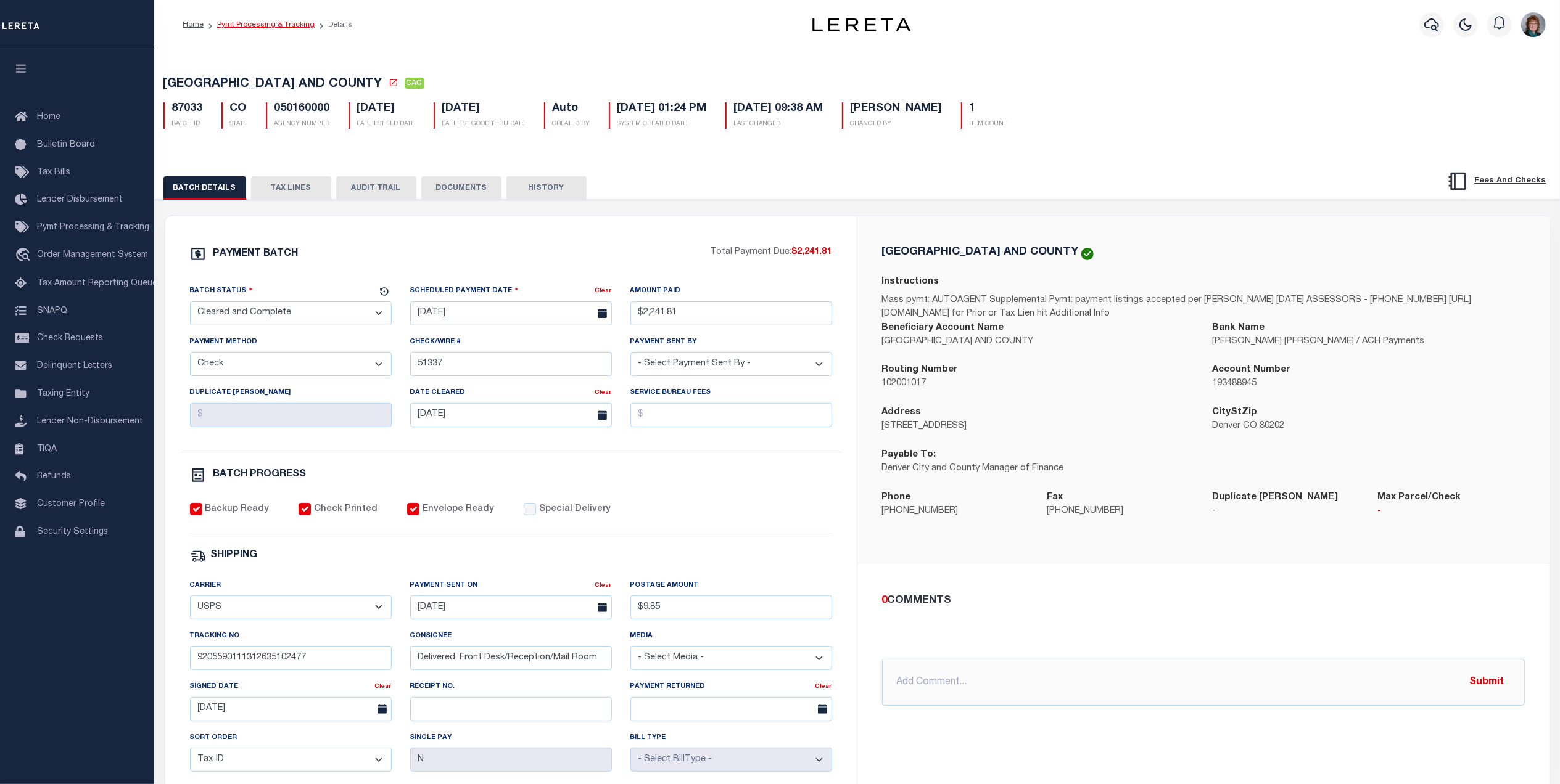
click at [252, 21] on link "Pymt Processing & Tracking" at bounding box center [266, 25] width 98 height 8
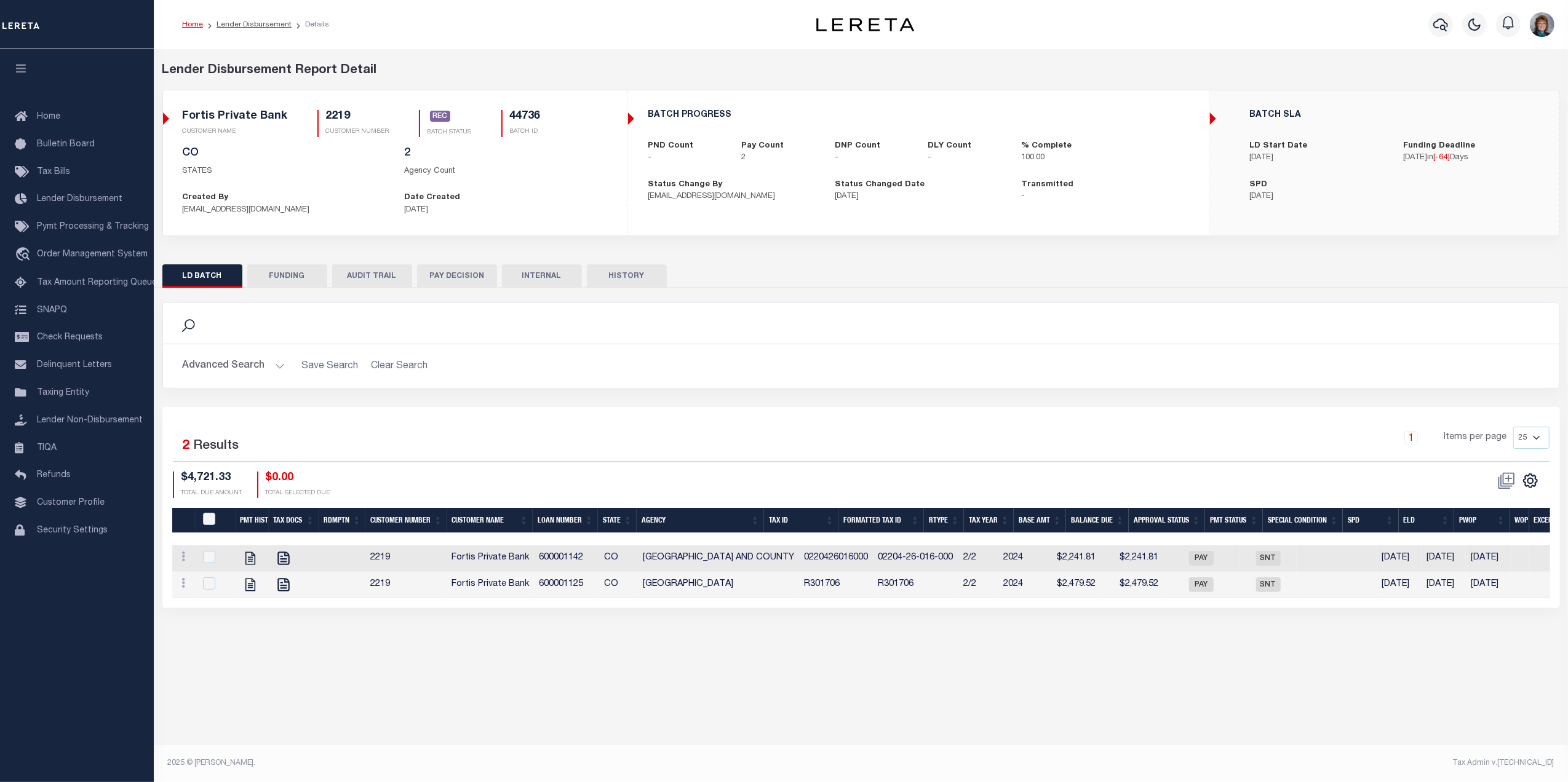
click at [283, 276] on button "FUNDING" at bounding box center [287, 276] width 80 height 24
type input "$4,721.33"
type input "$0"
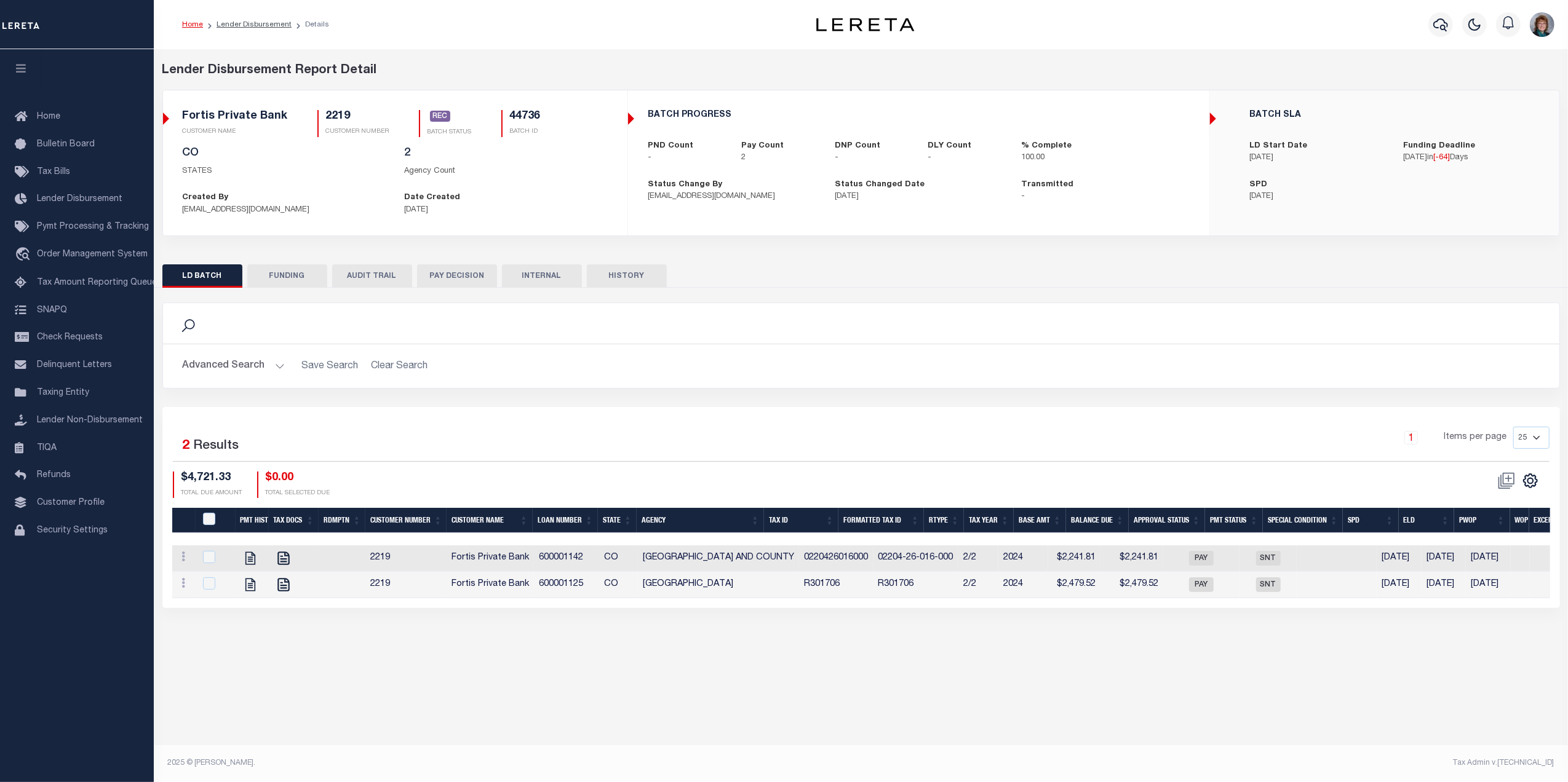
type input "[DATE]"
type input "20250612MMQFMP2700314106121707FT03"
type input "[DATE]"
select select "100"
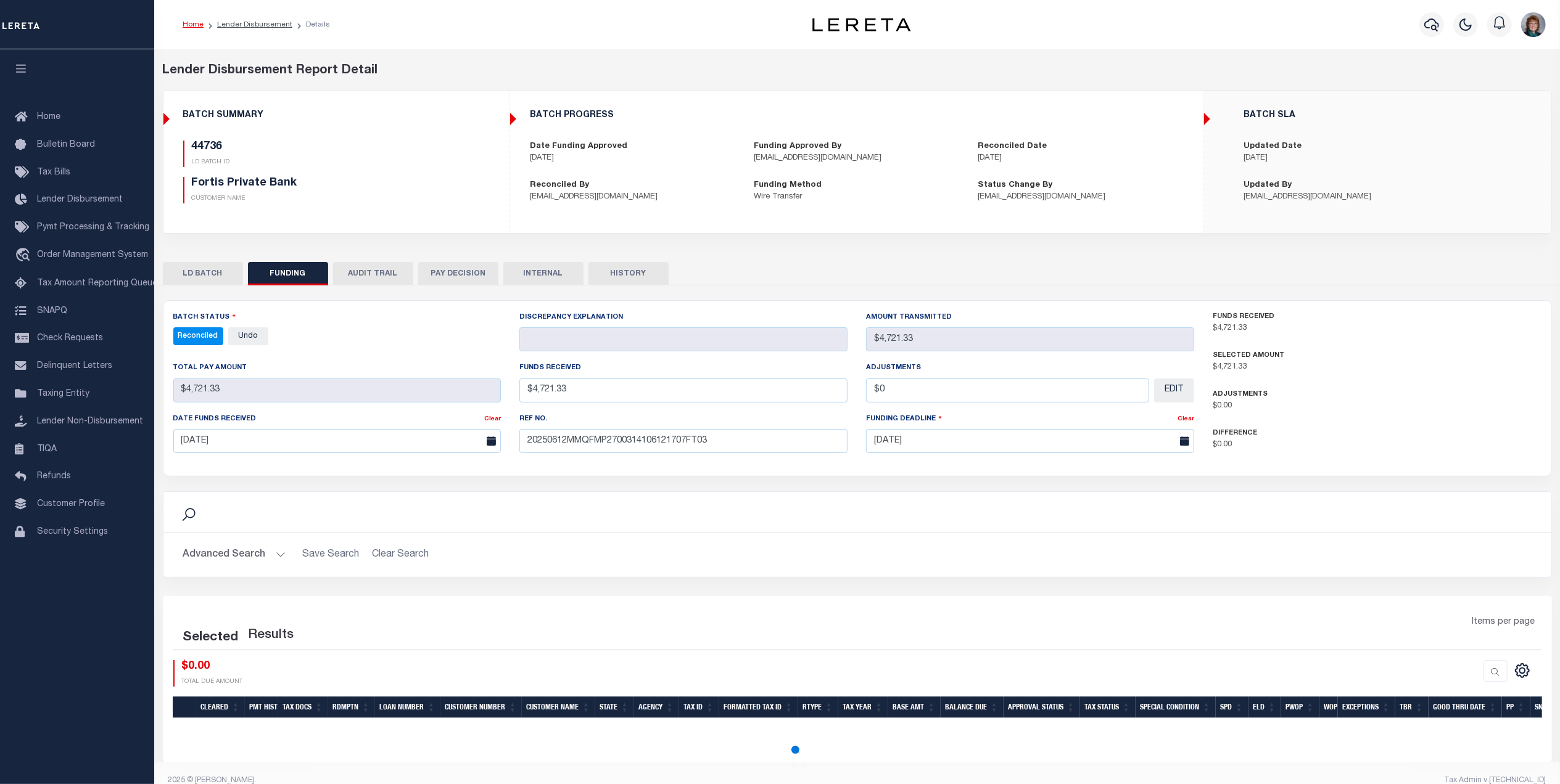
select select "100"
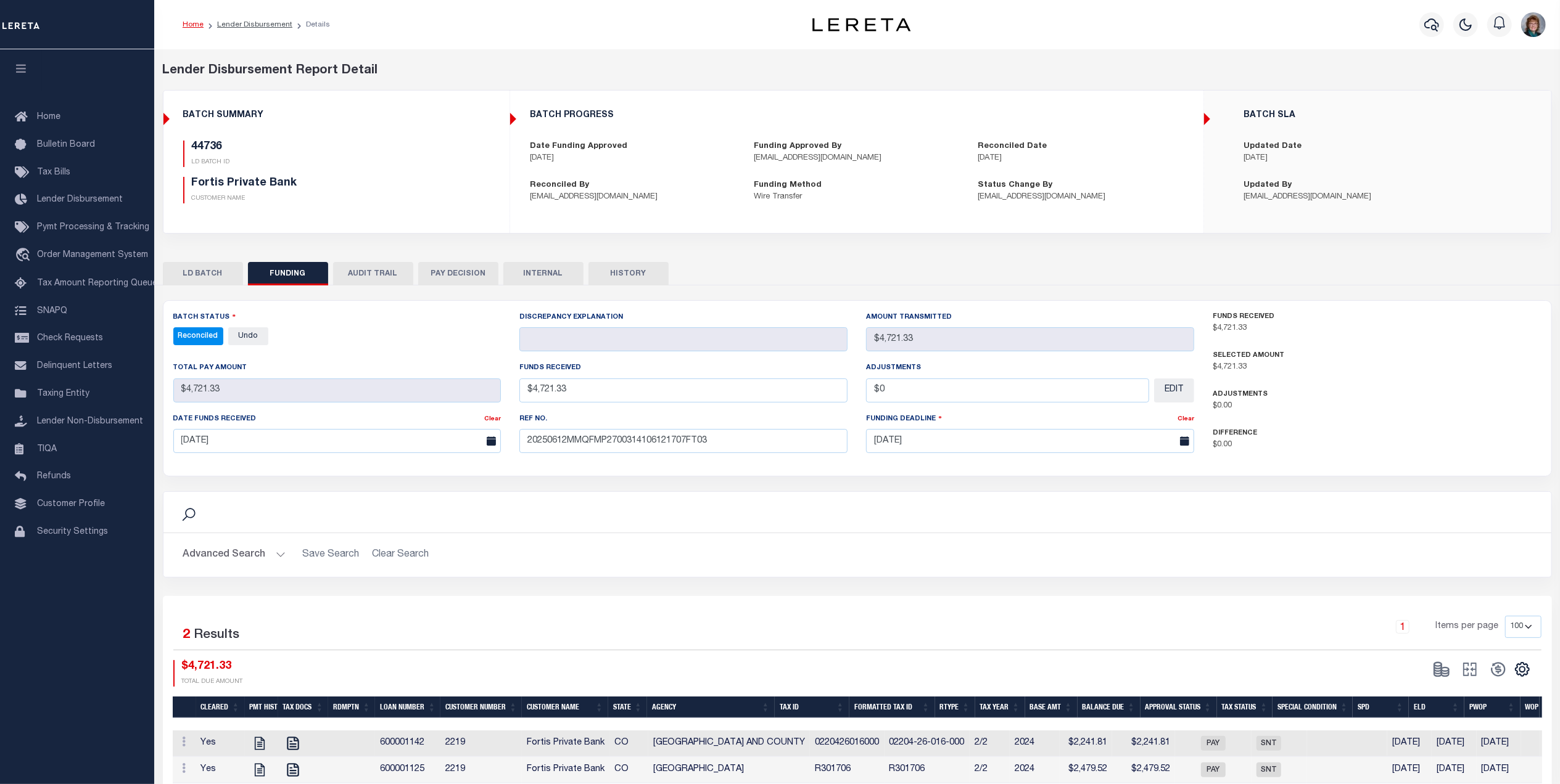
click at [205, 277] on button "LD BATCH" at bounding box center [203, 273] width 80 height 24
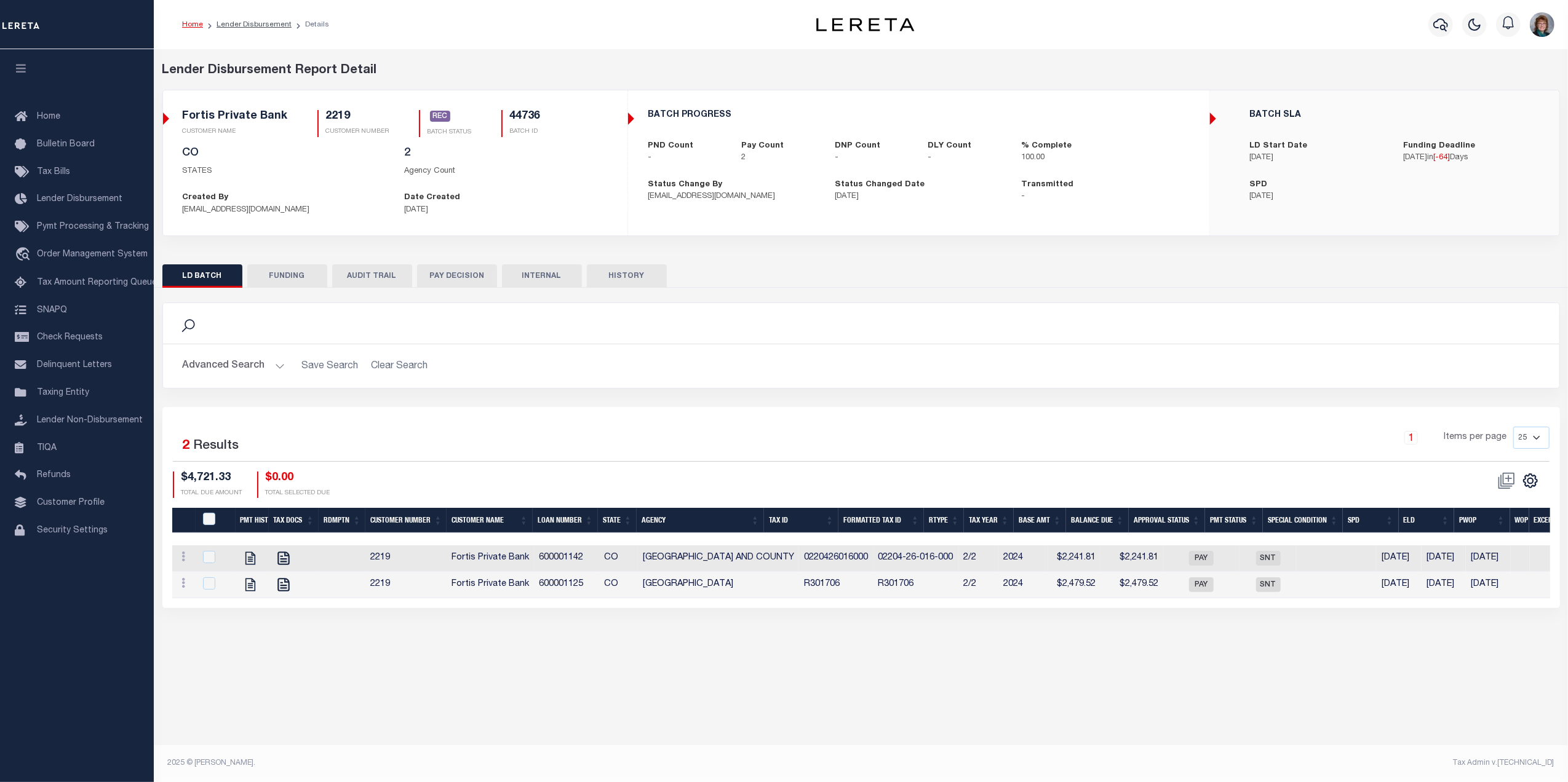
click at [266, 277] on button "FUNDING" at bounding box center [287, 276] width 80 height 24
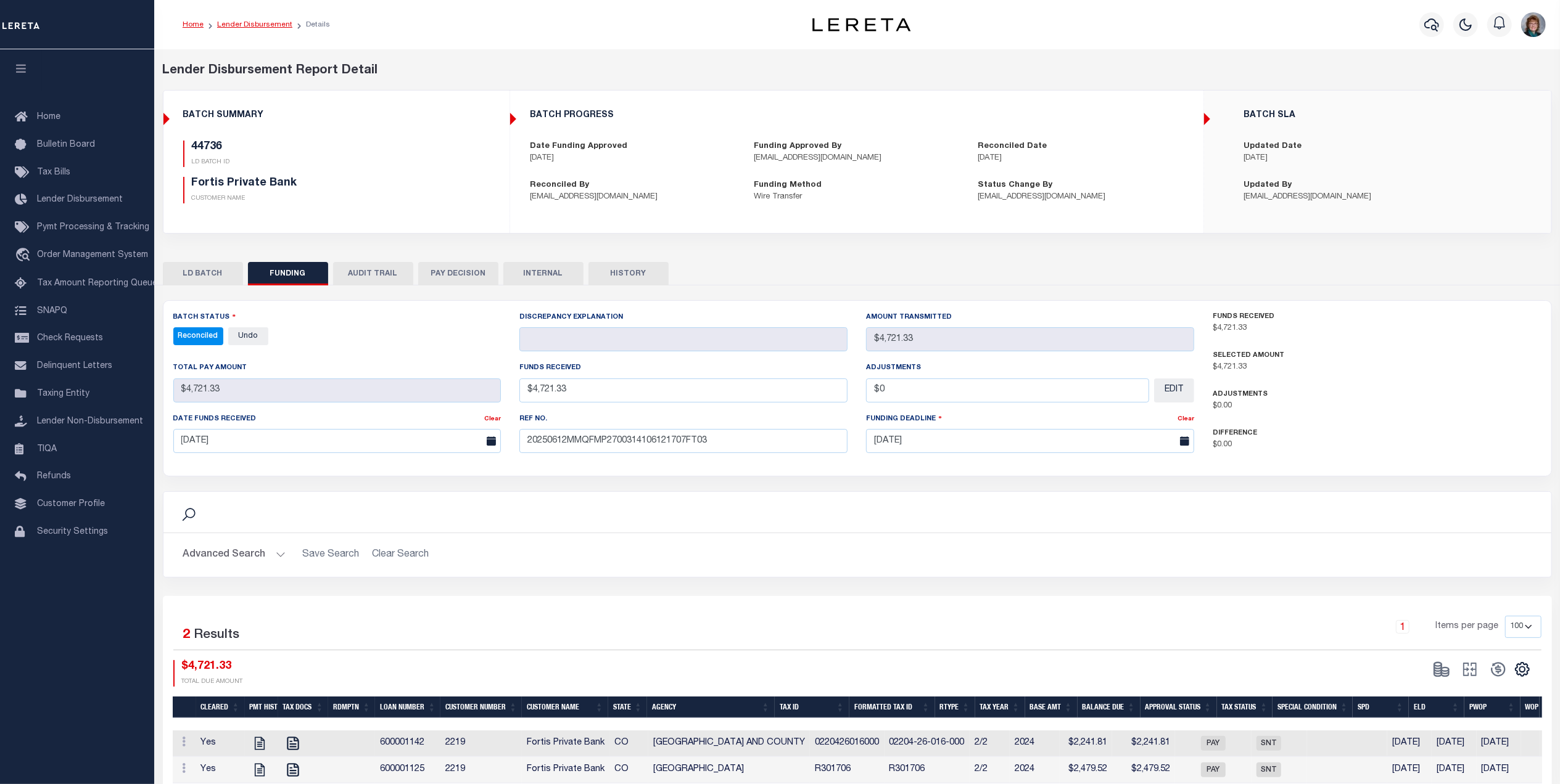
click at [257, 23] on link "Lender Disbursement" at bounding box center [255, 25] width 75 height 8
checkbox input "true"
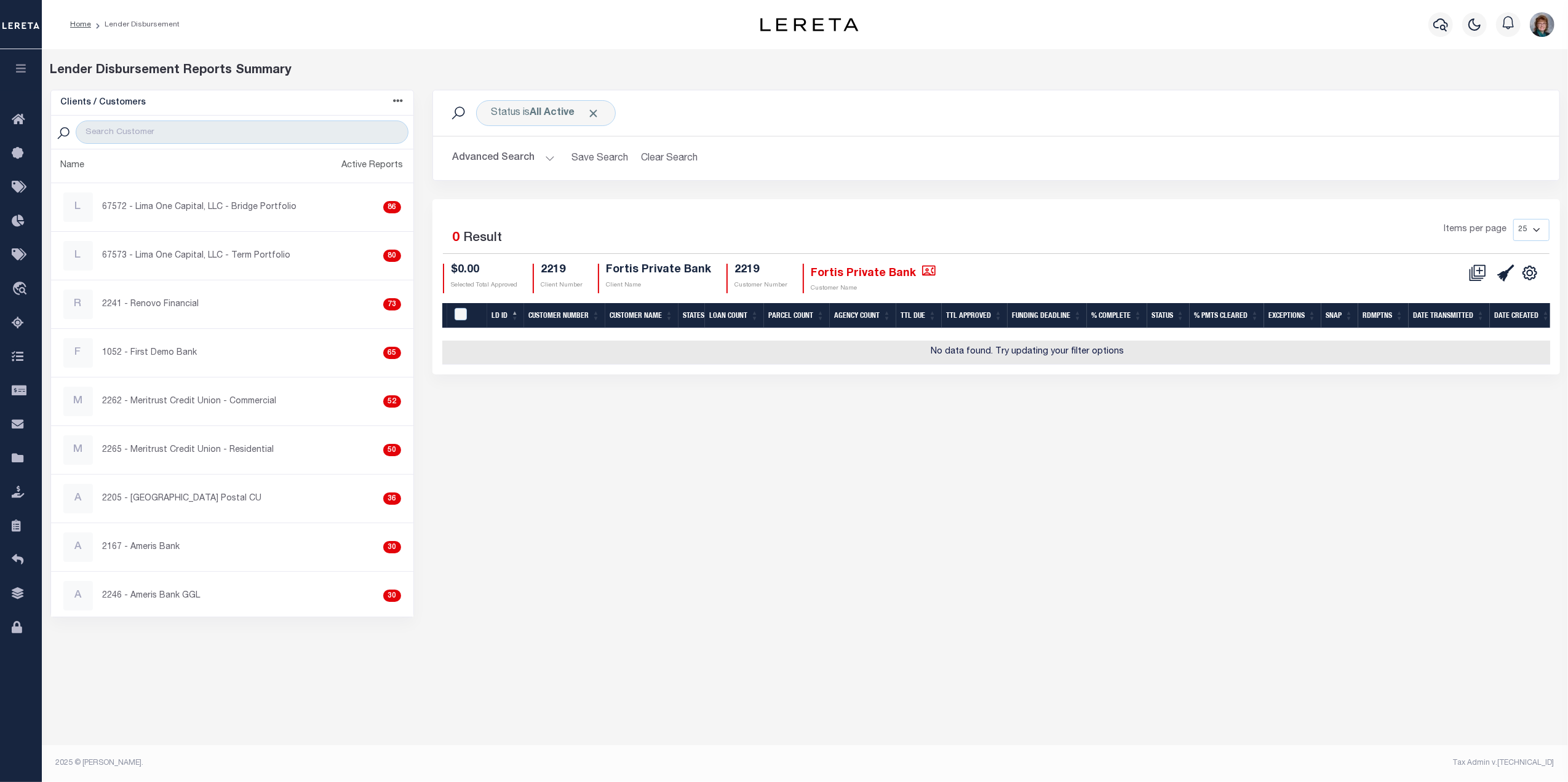
checkbox input "true"
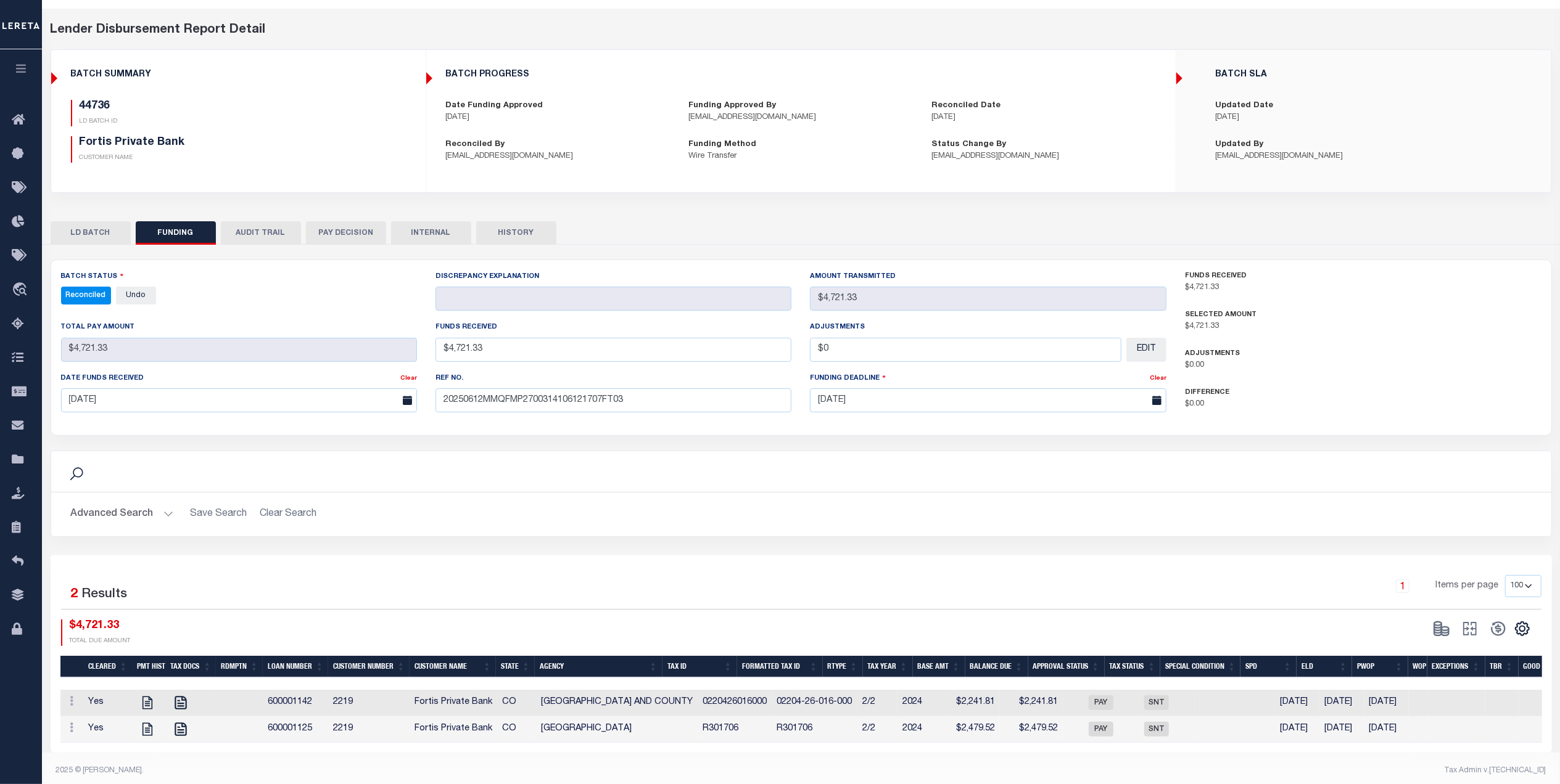
scroll to position [58, 0]
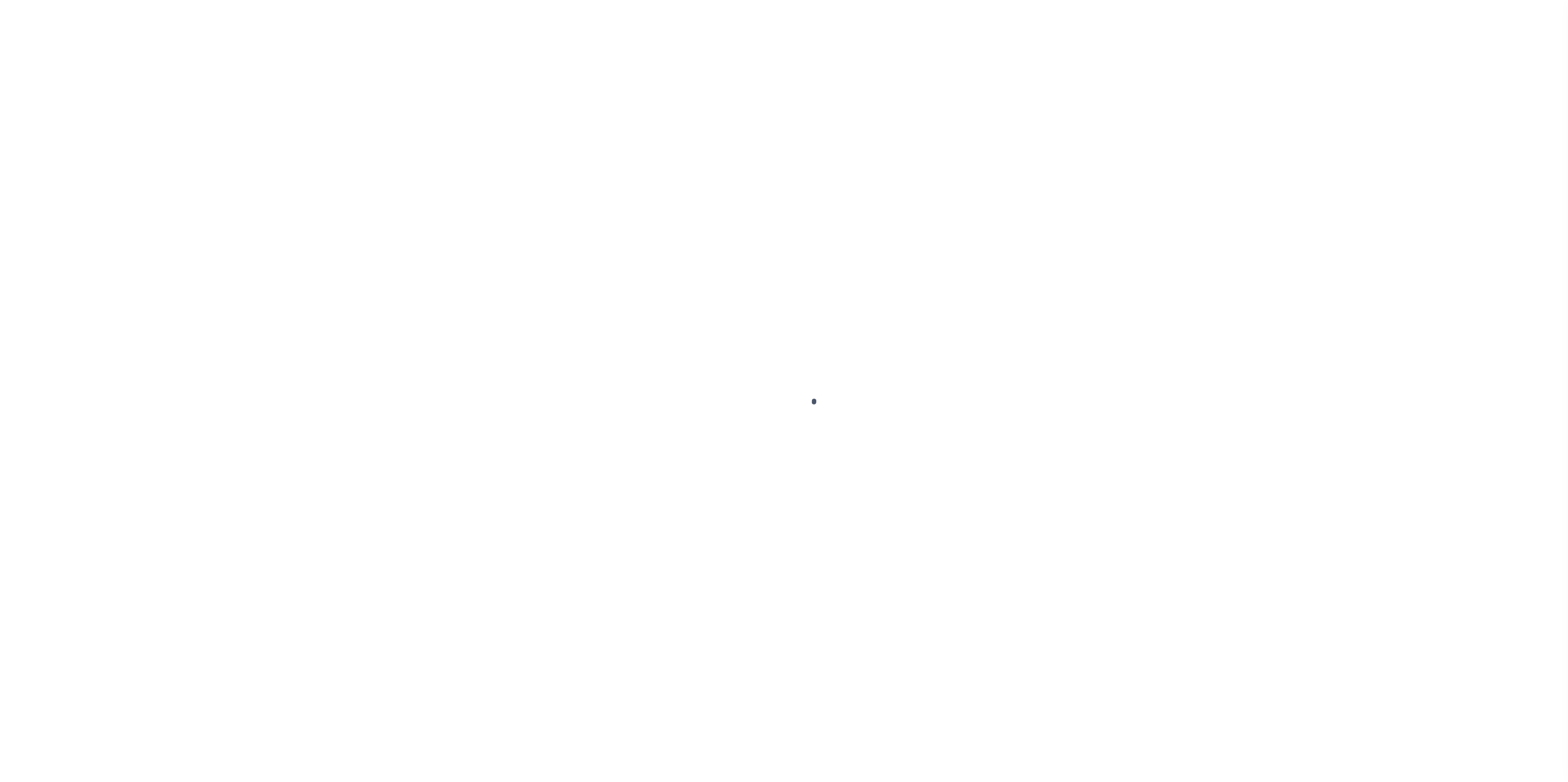
select select "CAC"
type input "[DATE]"
type input "$2,241.81"
select select "CHK"
type input "51337"
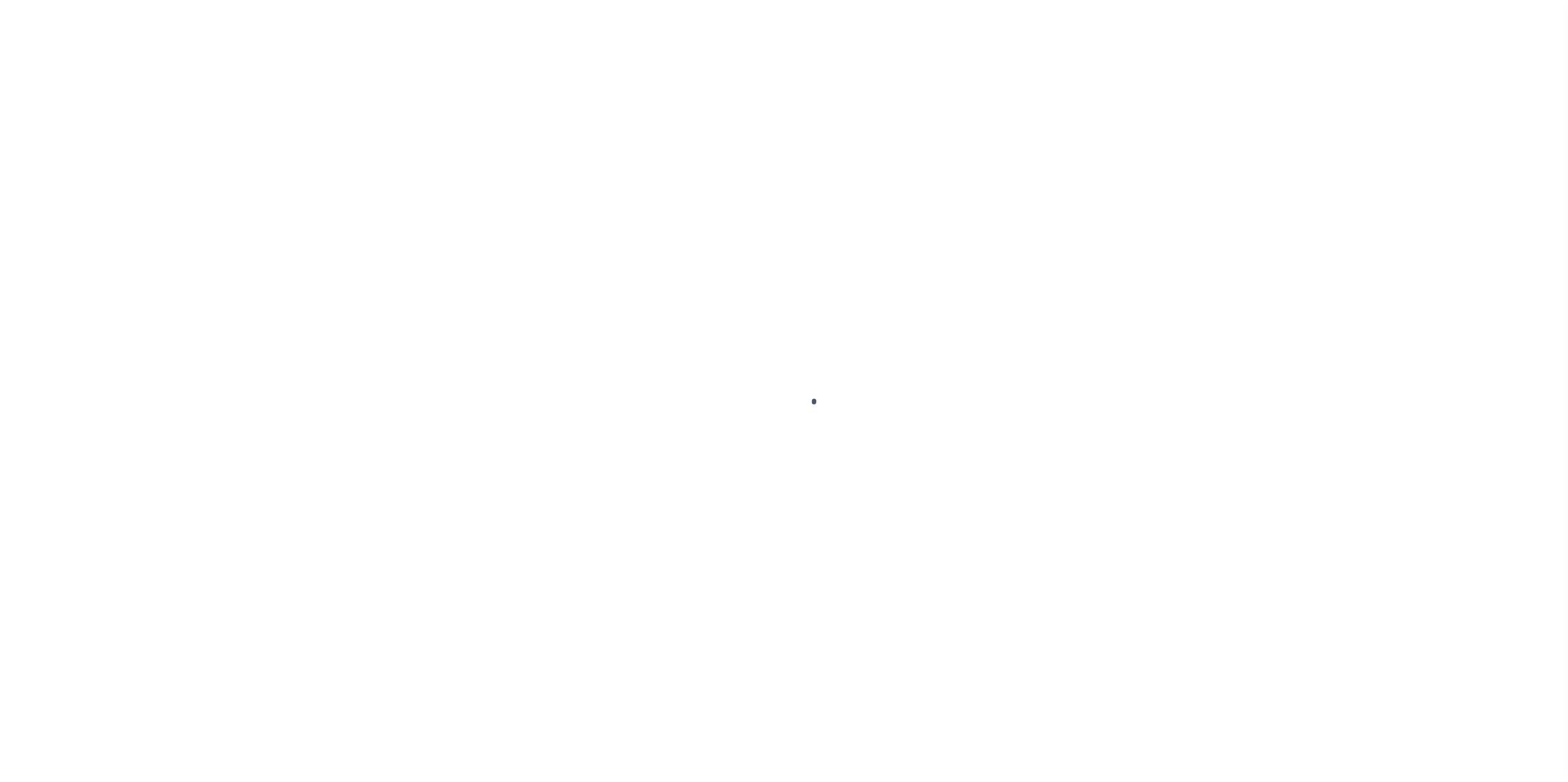
select select "Villatoro-Benitez, Andres"
type input "06/25/2025"
checkbox input "true"
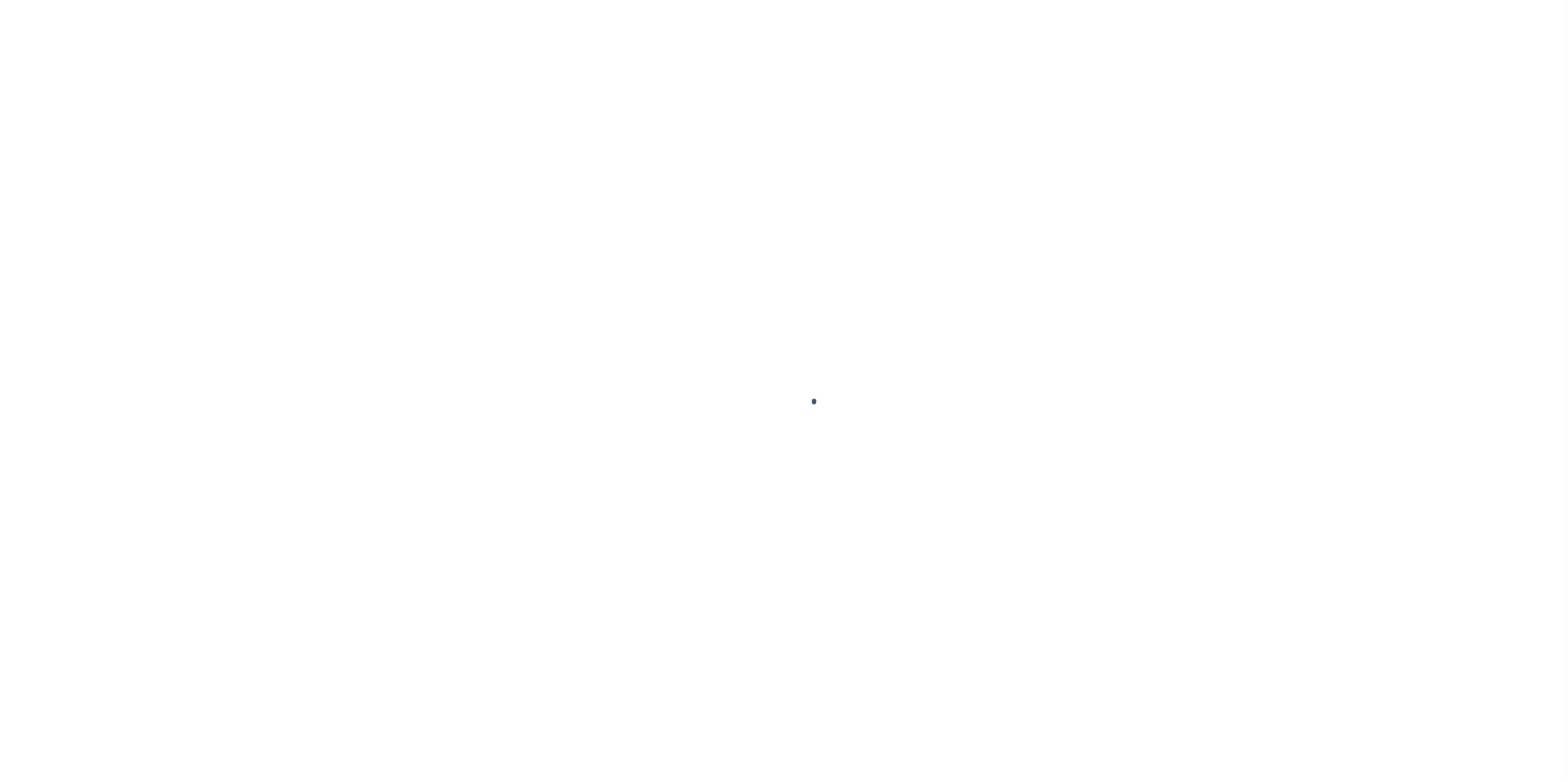
select select "USS"
type input "[DATE]"
type input "$9.85"
type input "9205590111312635102477"
type input "Delivered, Front Desk/Reception/Mail Room"
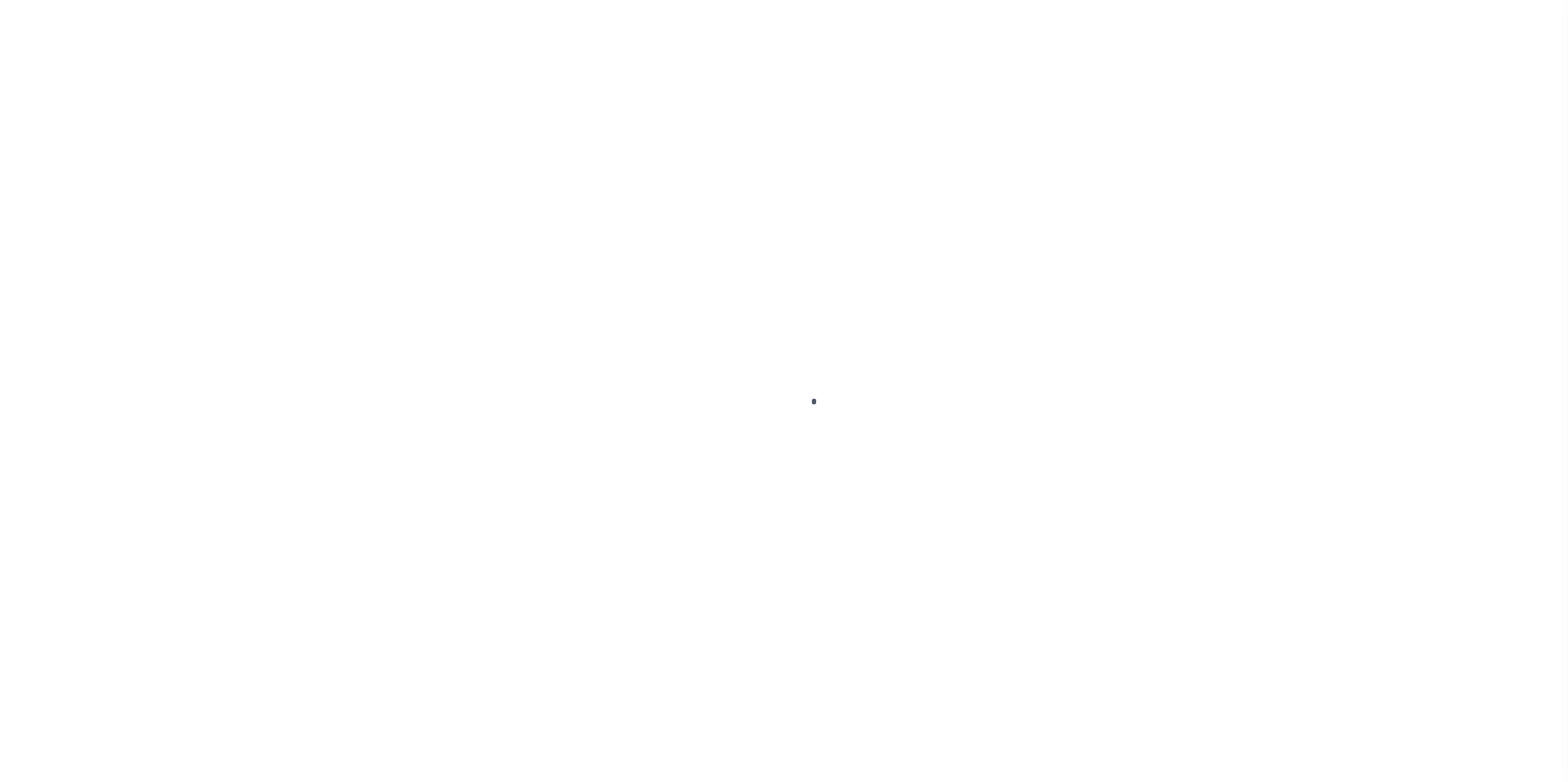
type input "06/20/2025"
type input "N"
radio input "true"
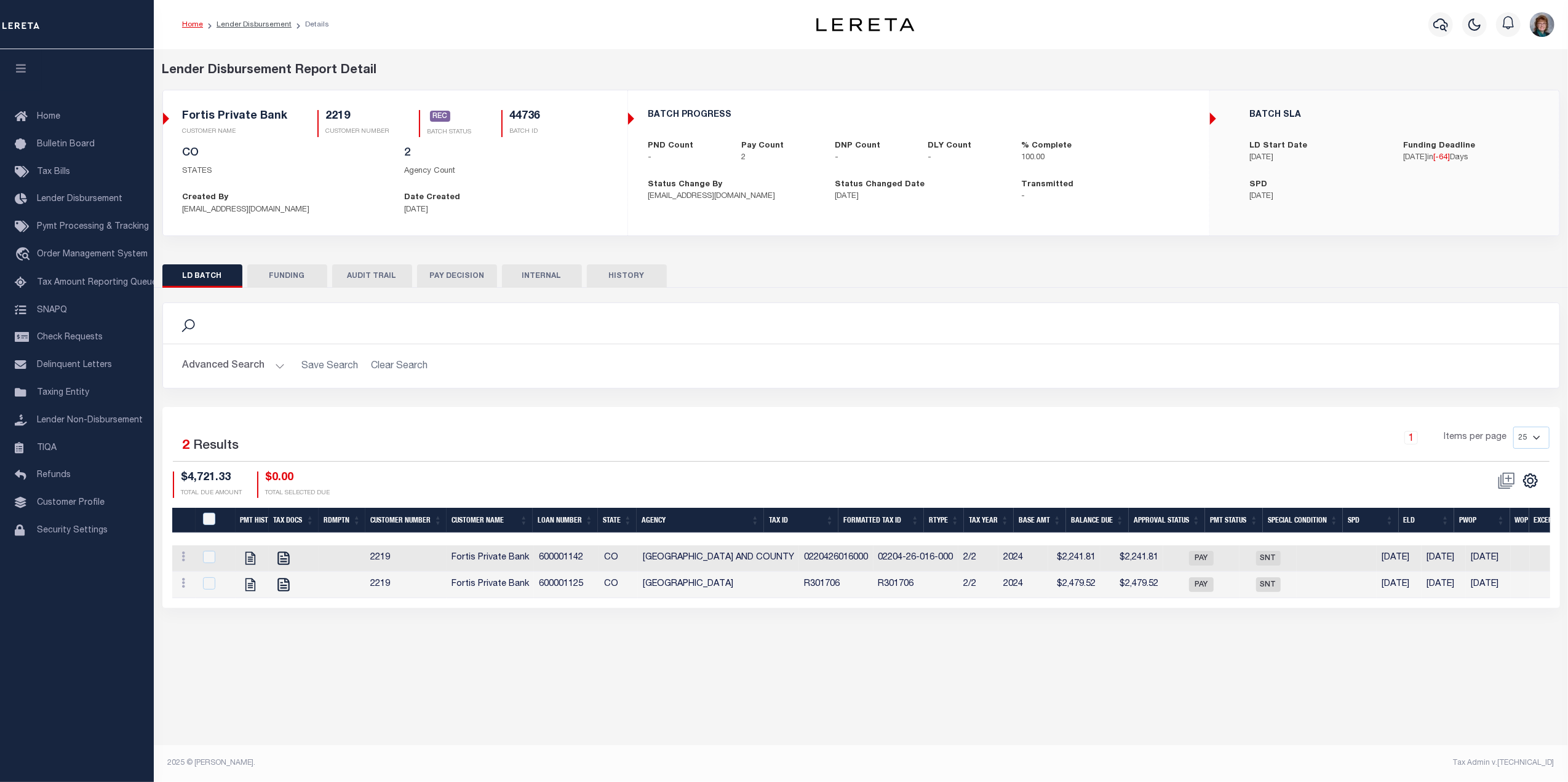
click at [291, 280] on button "FUNDING" at bounding box center [287, 276] width 80 height 24
type input "$4,721.33"
type input "$0"
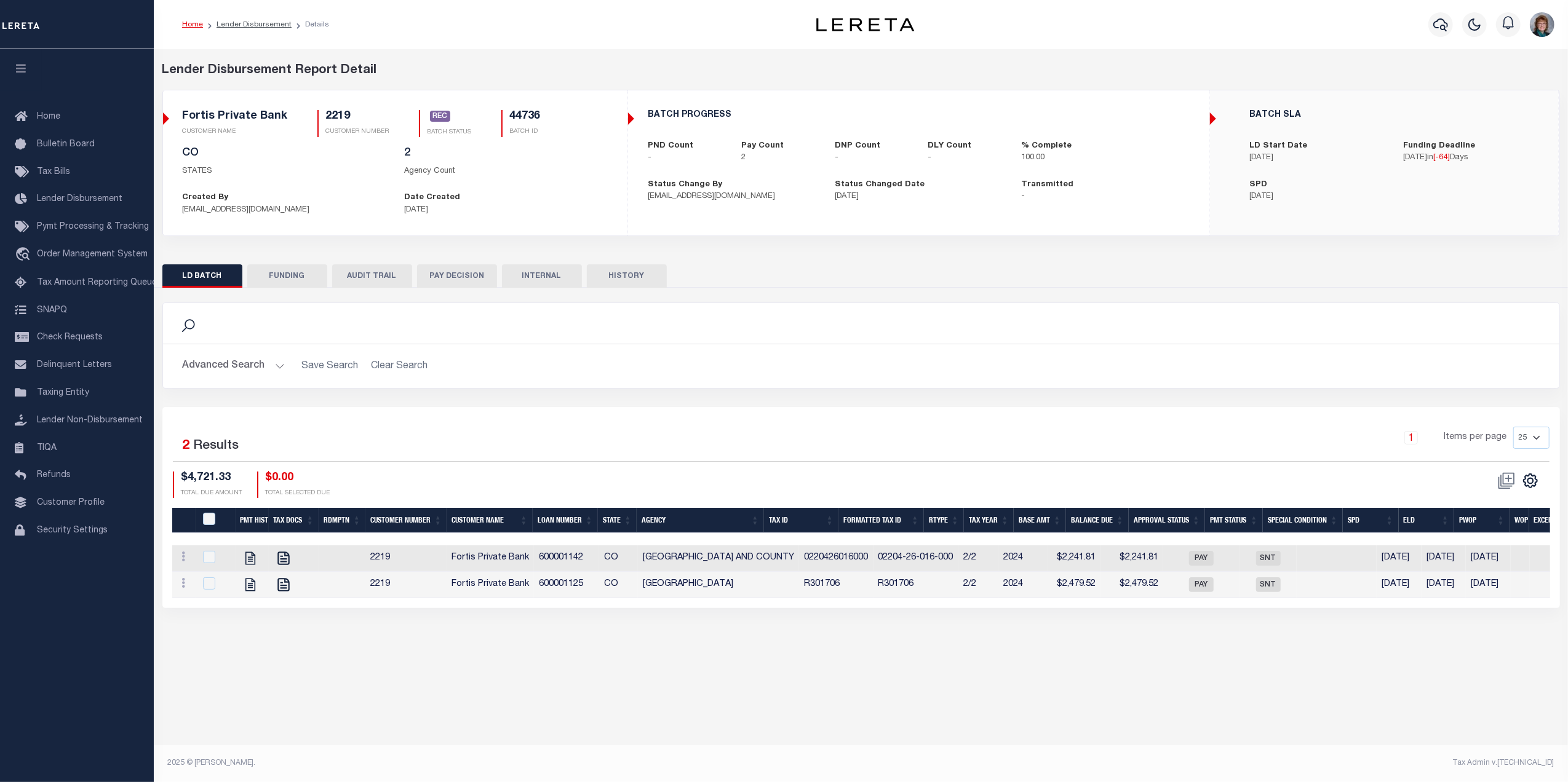
type input "06/12/2025"
type input "20250612MMQFMP2700314106121707FT03"
type input "06/10/2025"
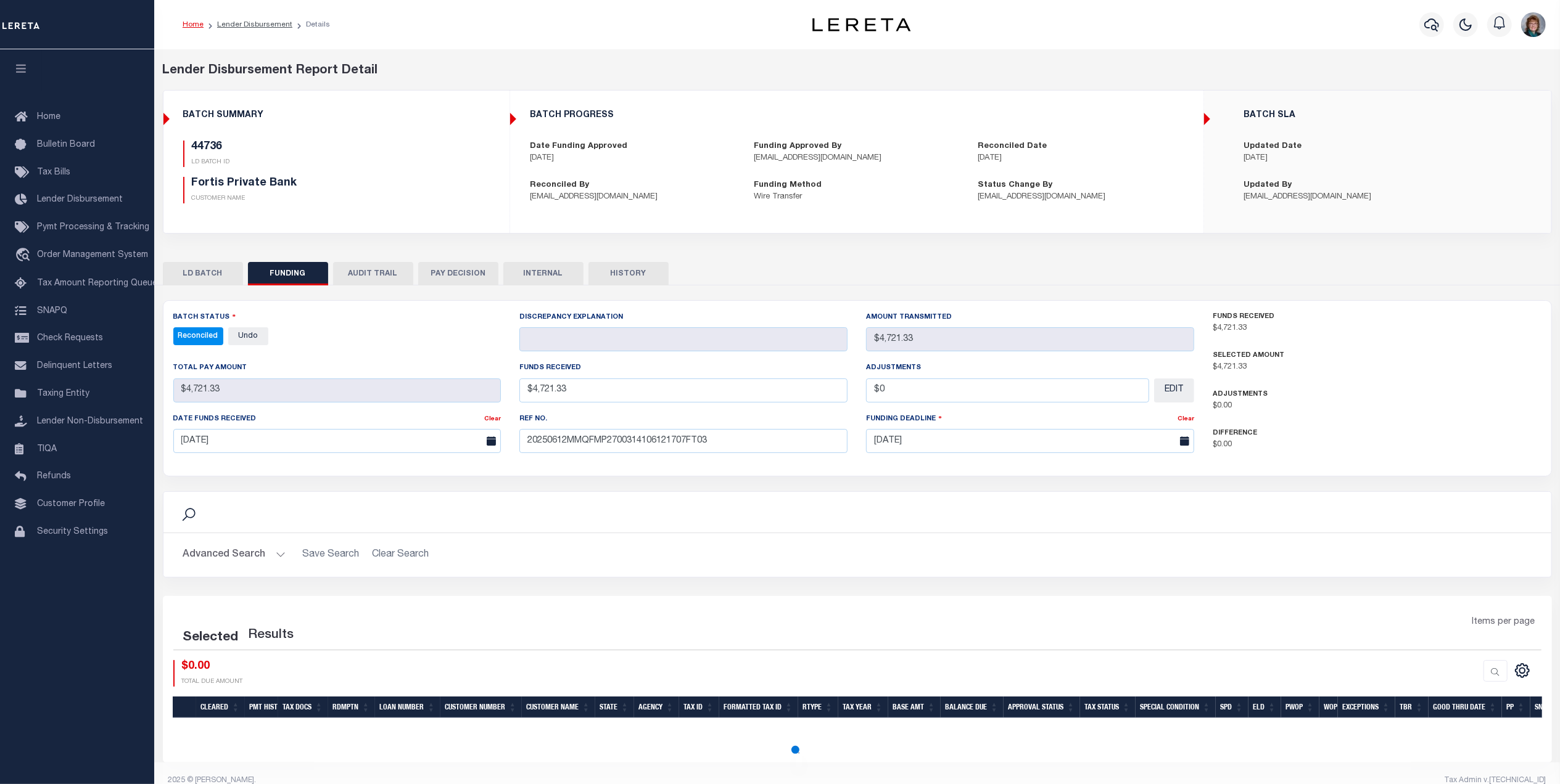
select select "100"
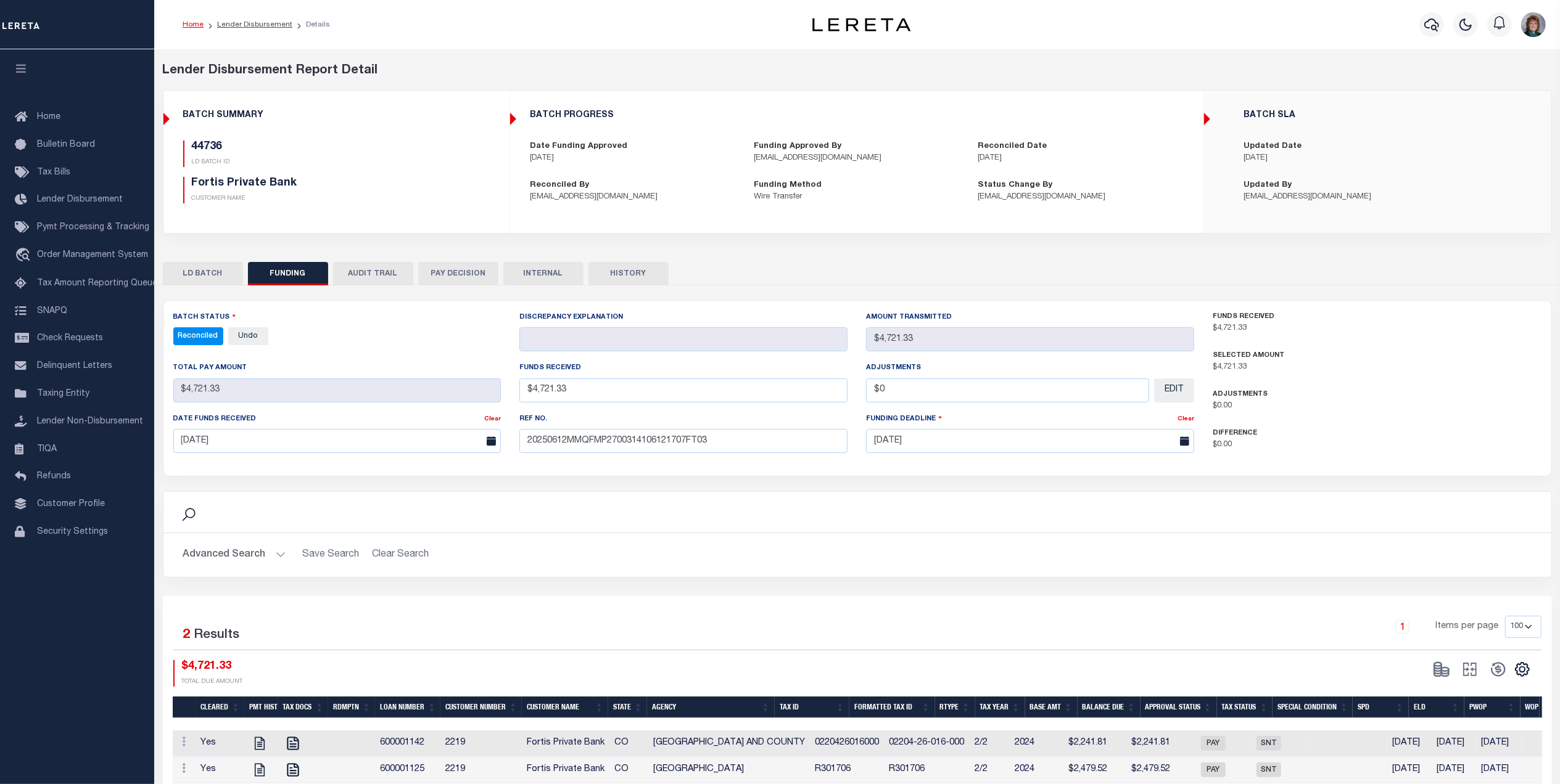
click at [181, 272] on button "LD BATCH" at bounding box center [203, 273] width 80 height 24
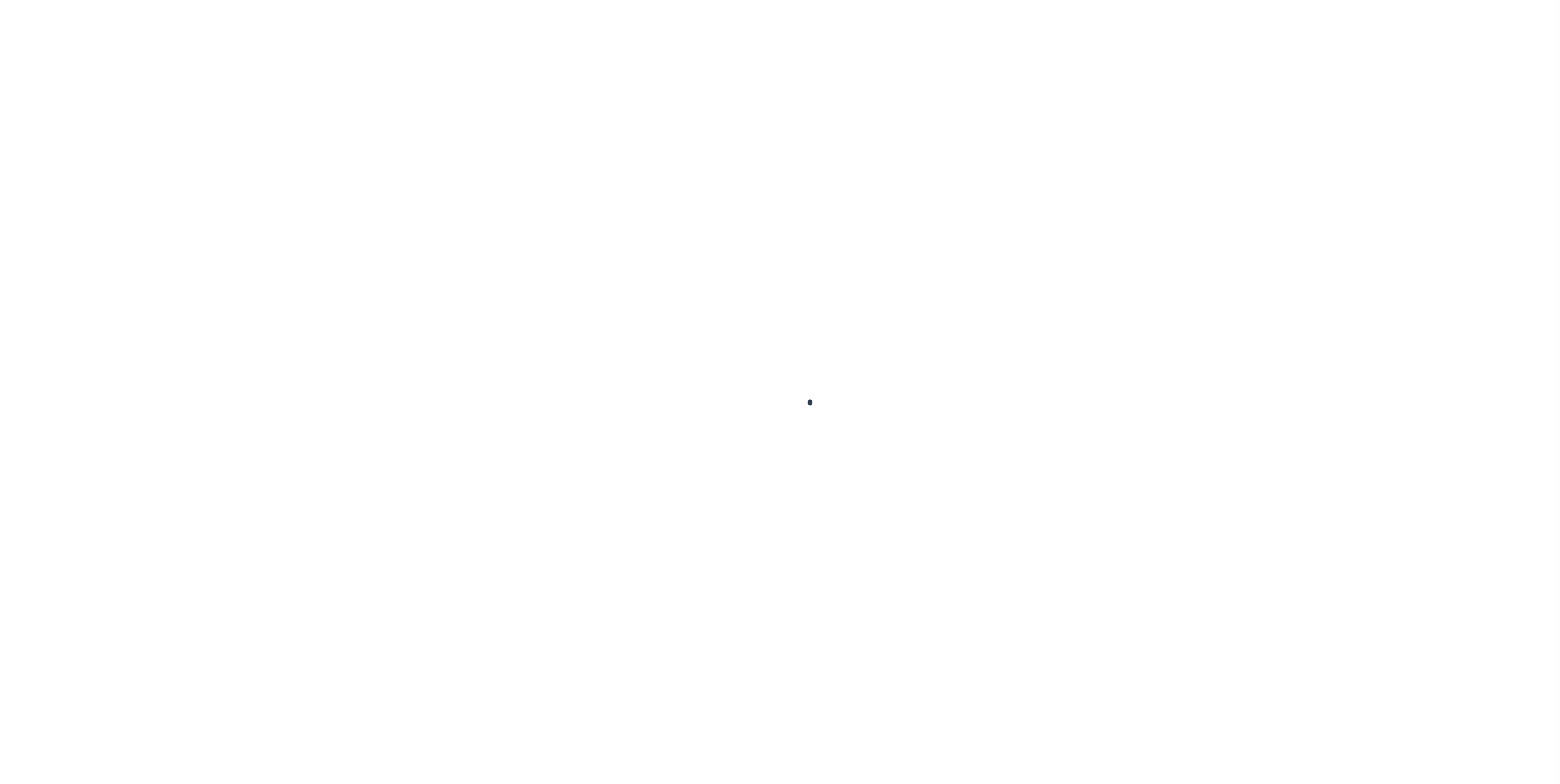
select select "CAC"
type input "[DATE]"
type input "$2,241.81"
select select "CHK"
type input "51337"
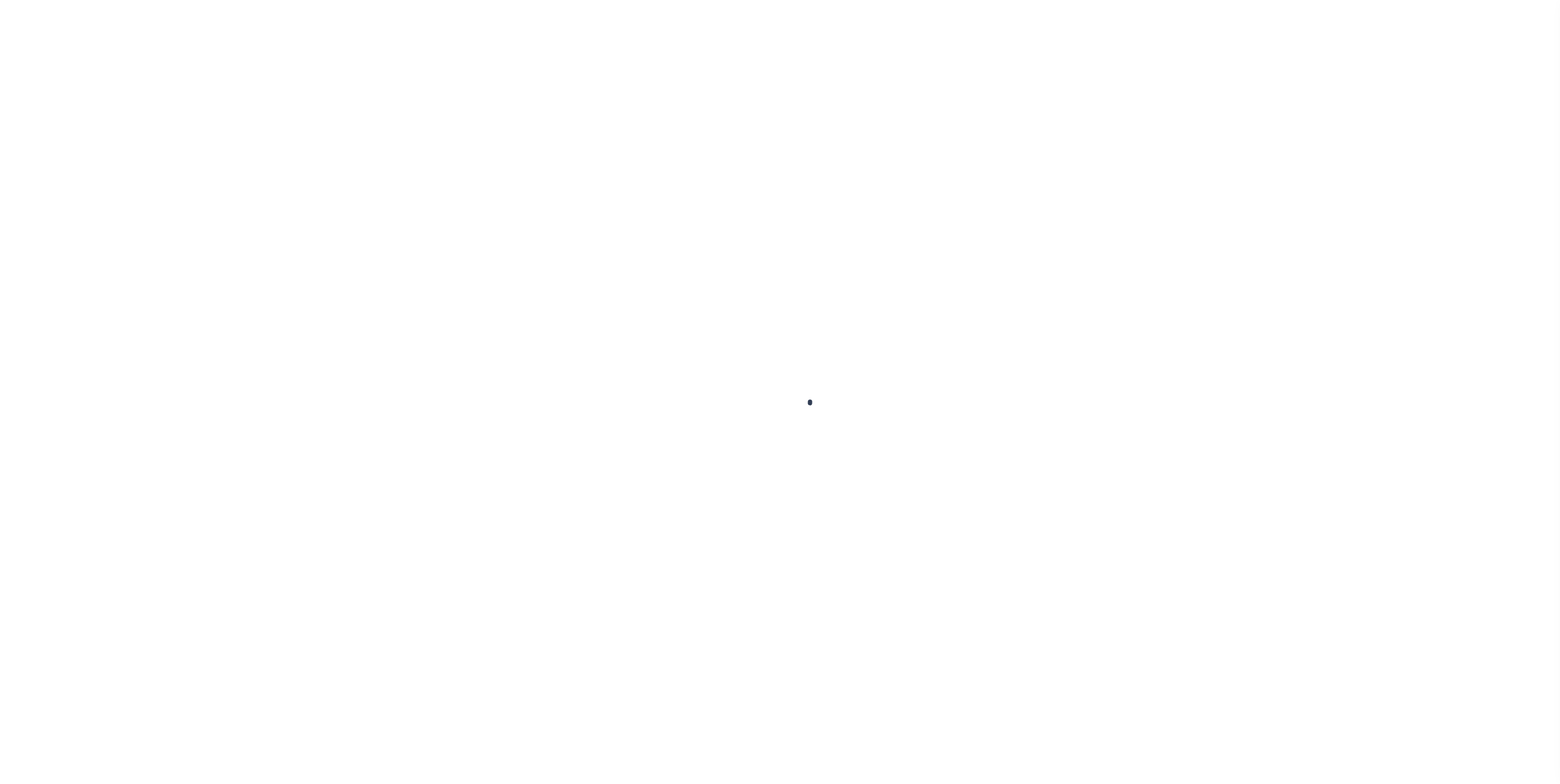
select select "[PERSON_NAME]"
type input "[DATE]"
checkbox input "true"
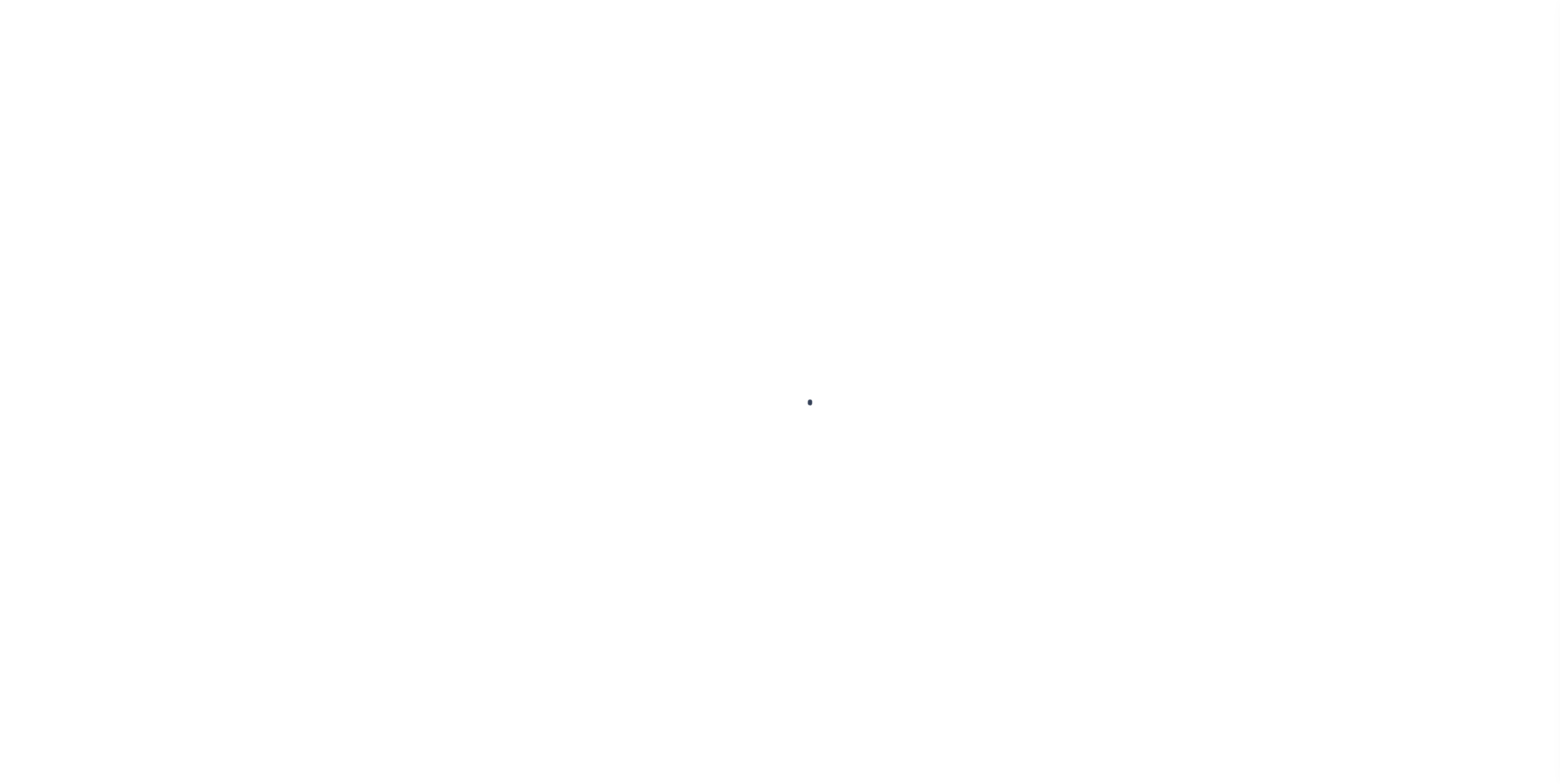
select select "USS"
type input "[DATE]"
type input "$9.85"
type input "9205590111312635102477"
type input "Delivered, Front Desk/Reception/Mail Room"
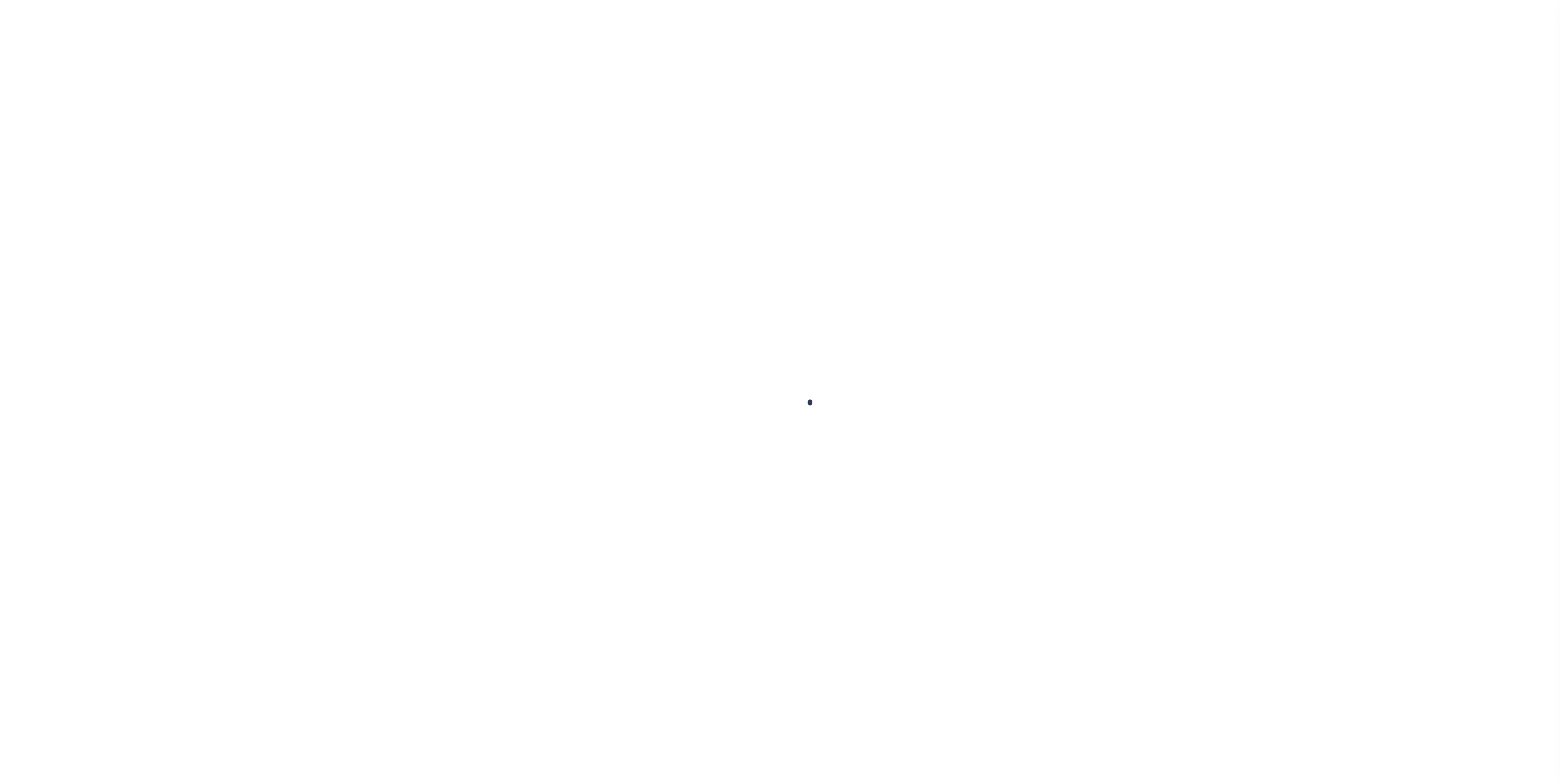
type input "[DATE]"
type input "N"
radio input "true"
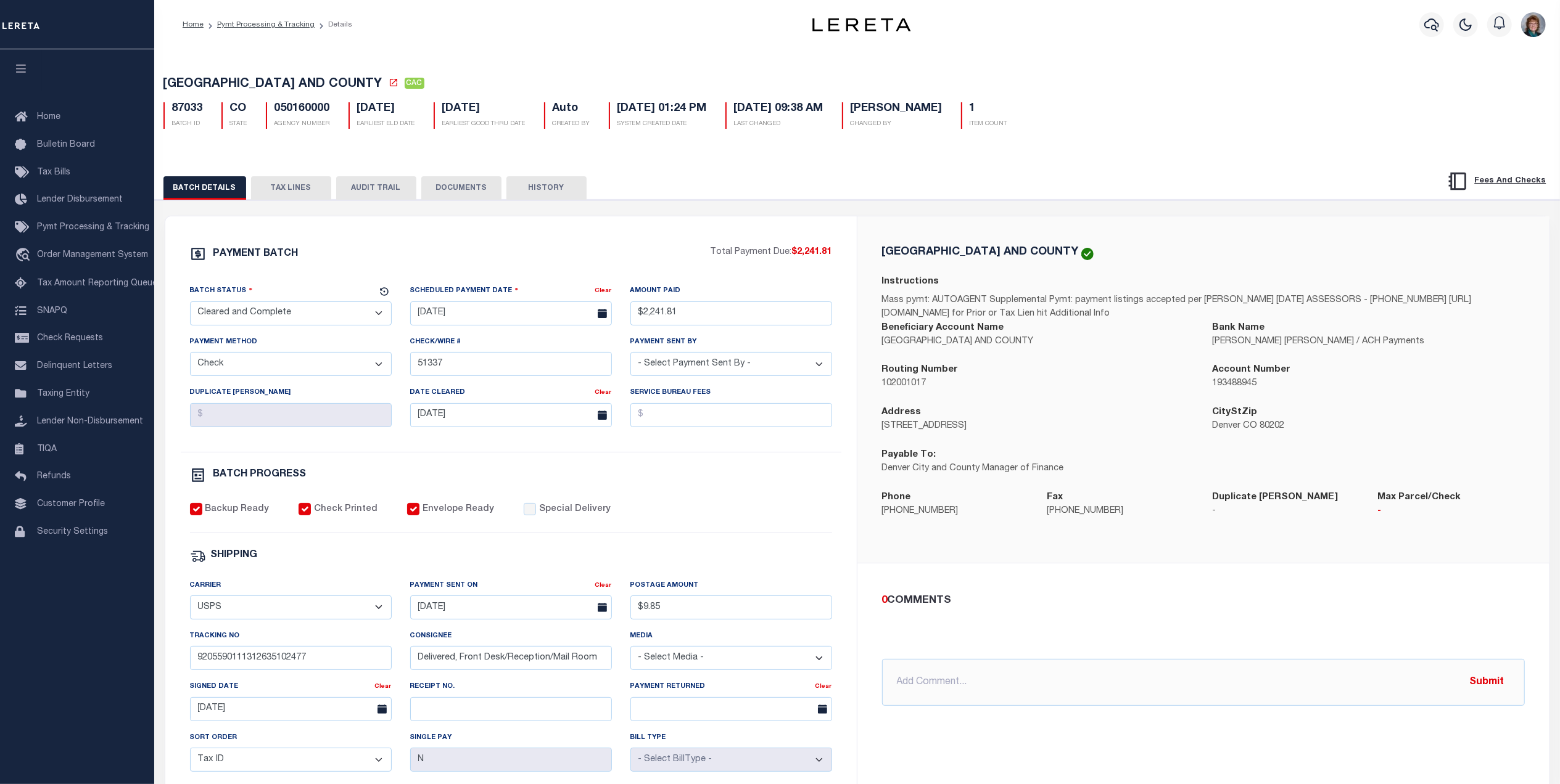
click at [539, 196] on button "HISTORY" at bounding box center [547, 188] width 80 height 24
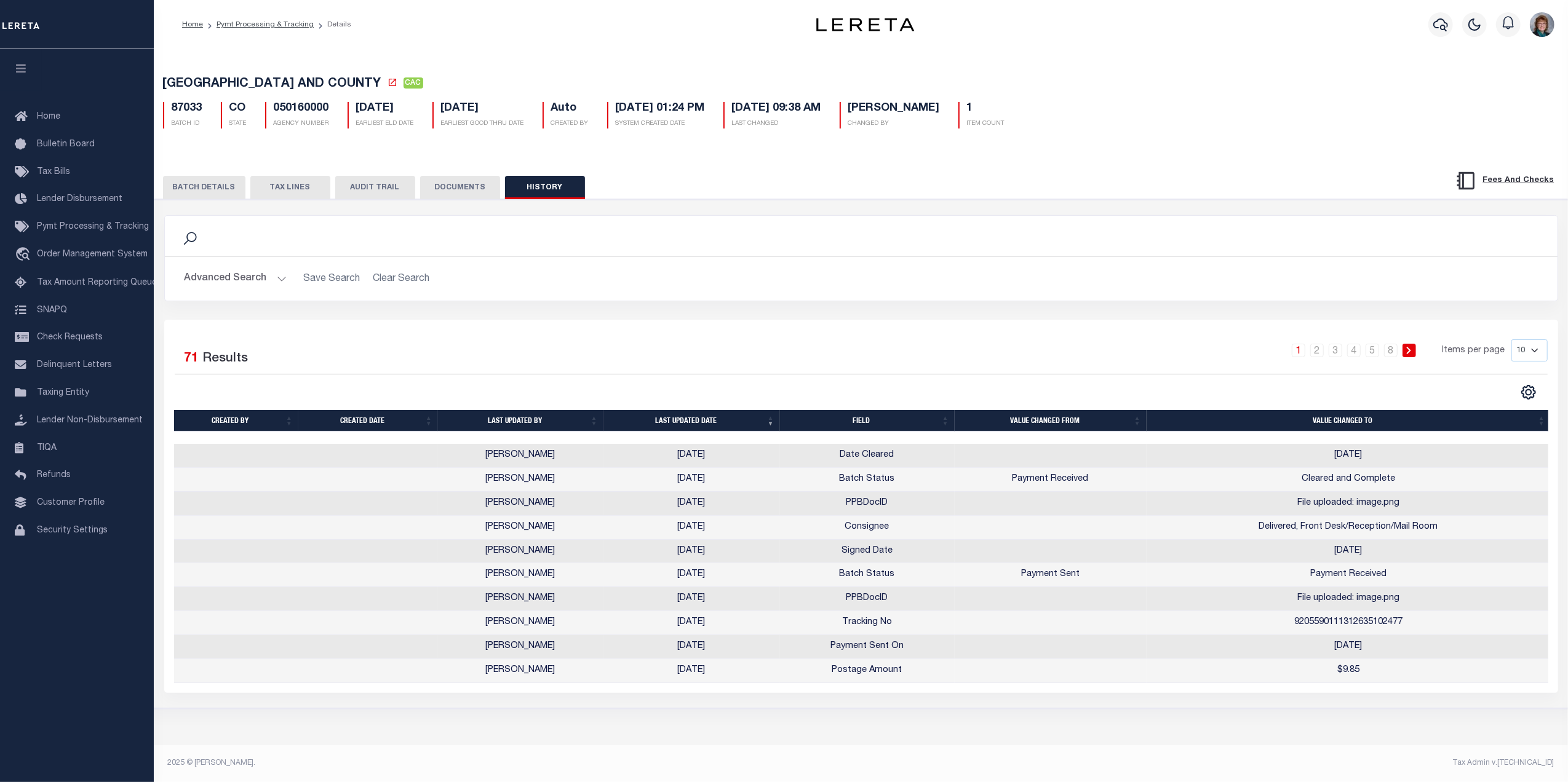
click at [1518, 356] on select "10 25 50 100" at bounding box center [1529, 350] width 36 height 22
select select "100"
click at [1511, 342] on select "10 25 50 100" at bounding box center [1529, 350] width 36 height 22
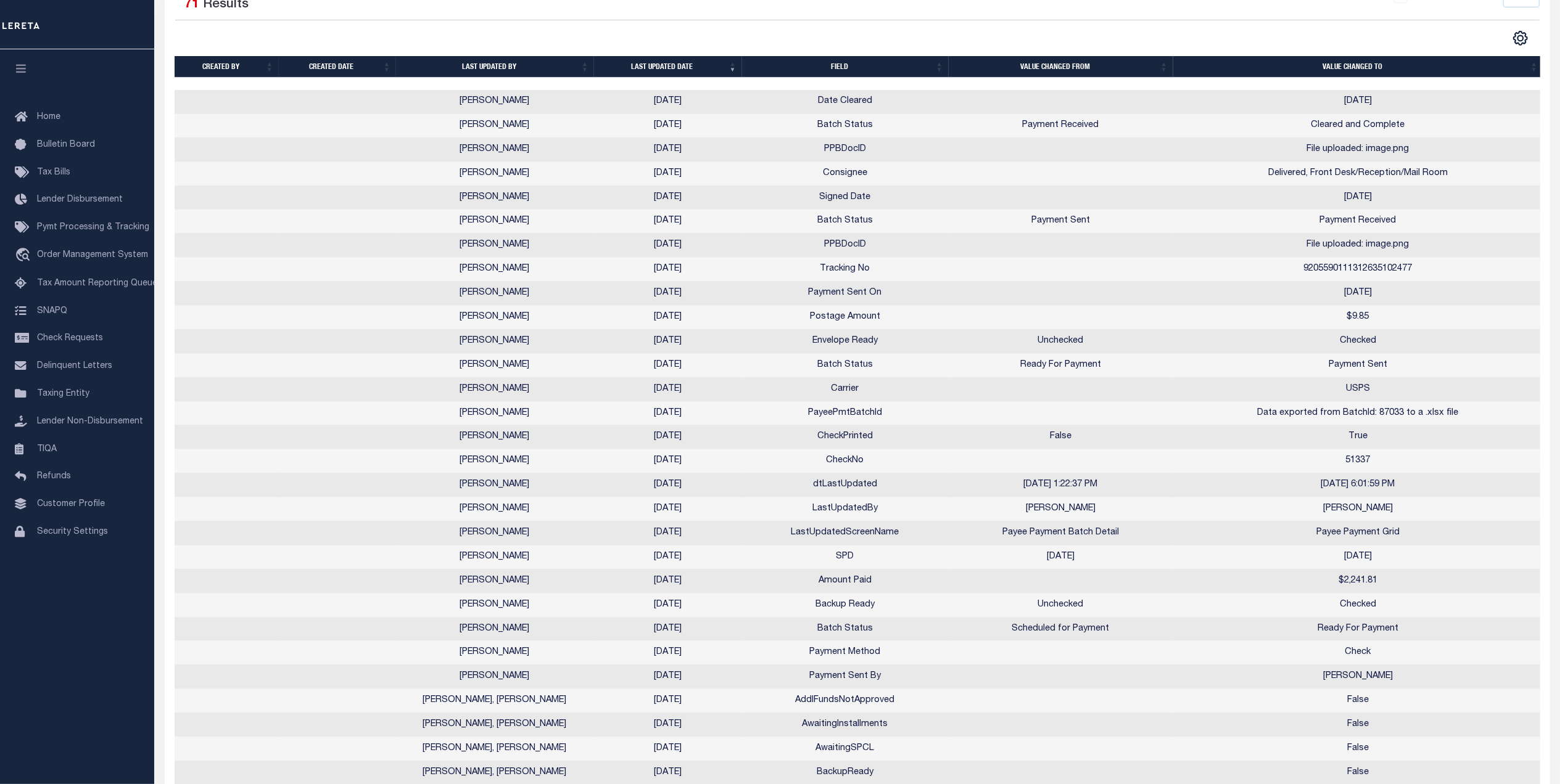
scroll to position [329, 0]
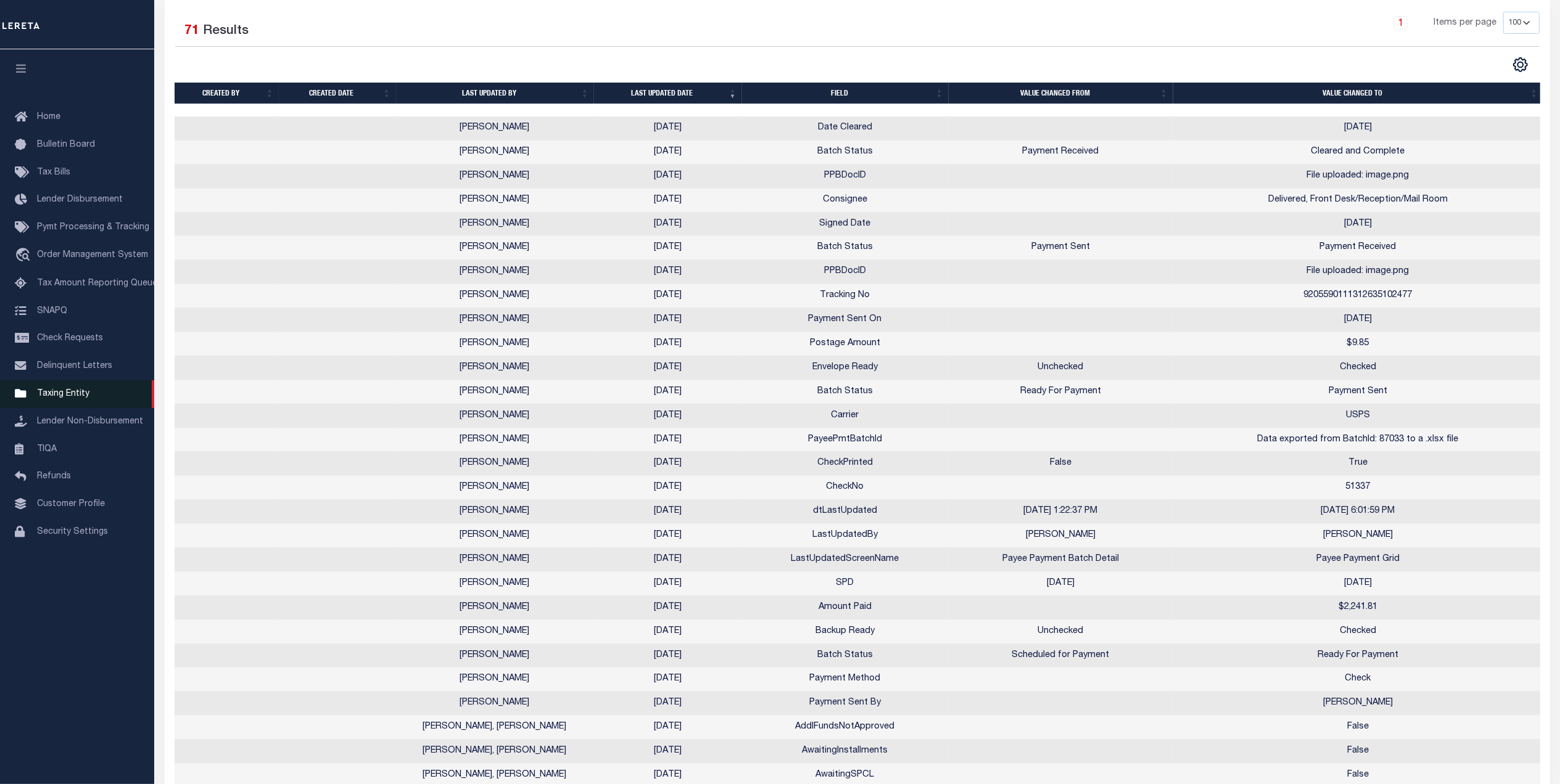
click at [76, 396] on span "Taxing Entity" at bounding box center [63, 394] width 52 height 9
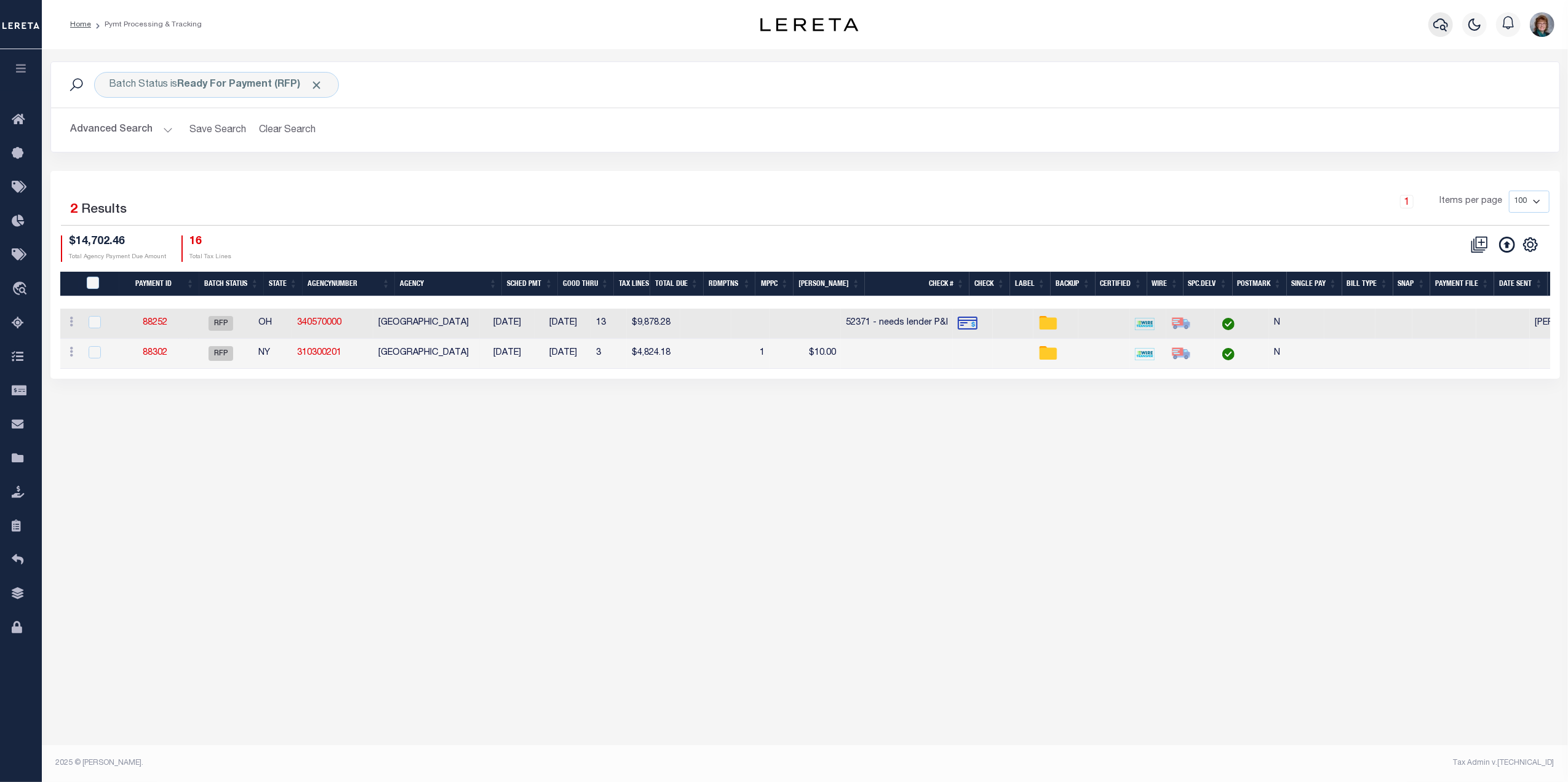
click at [1440, 20] on icon "button" at bounding box center [1440, 24] width 15 height 15
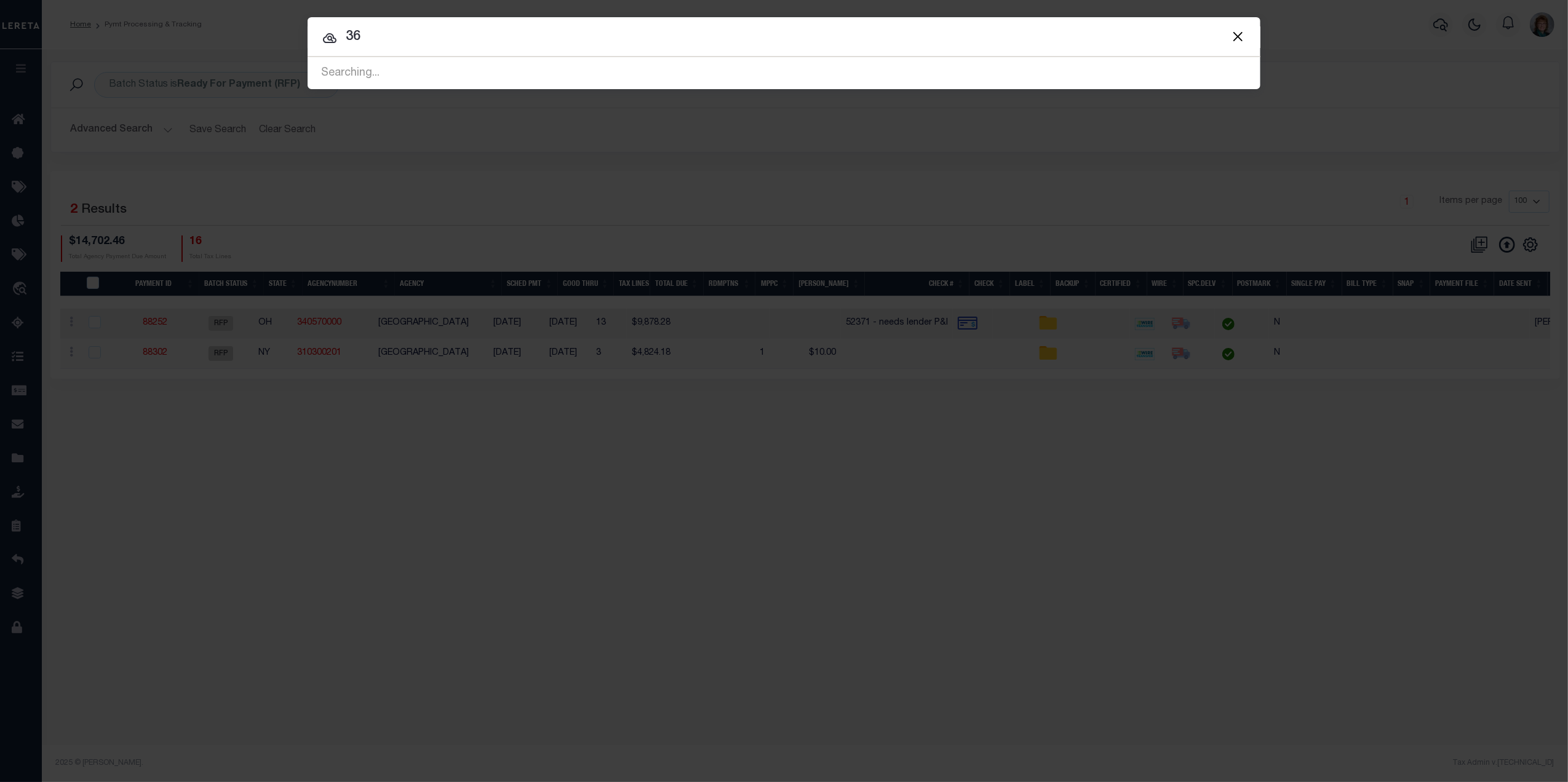
type input "3"
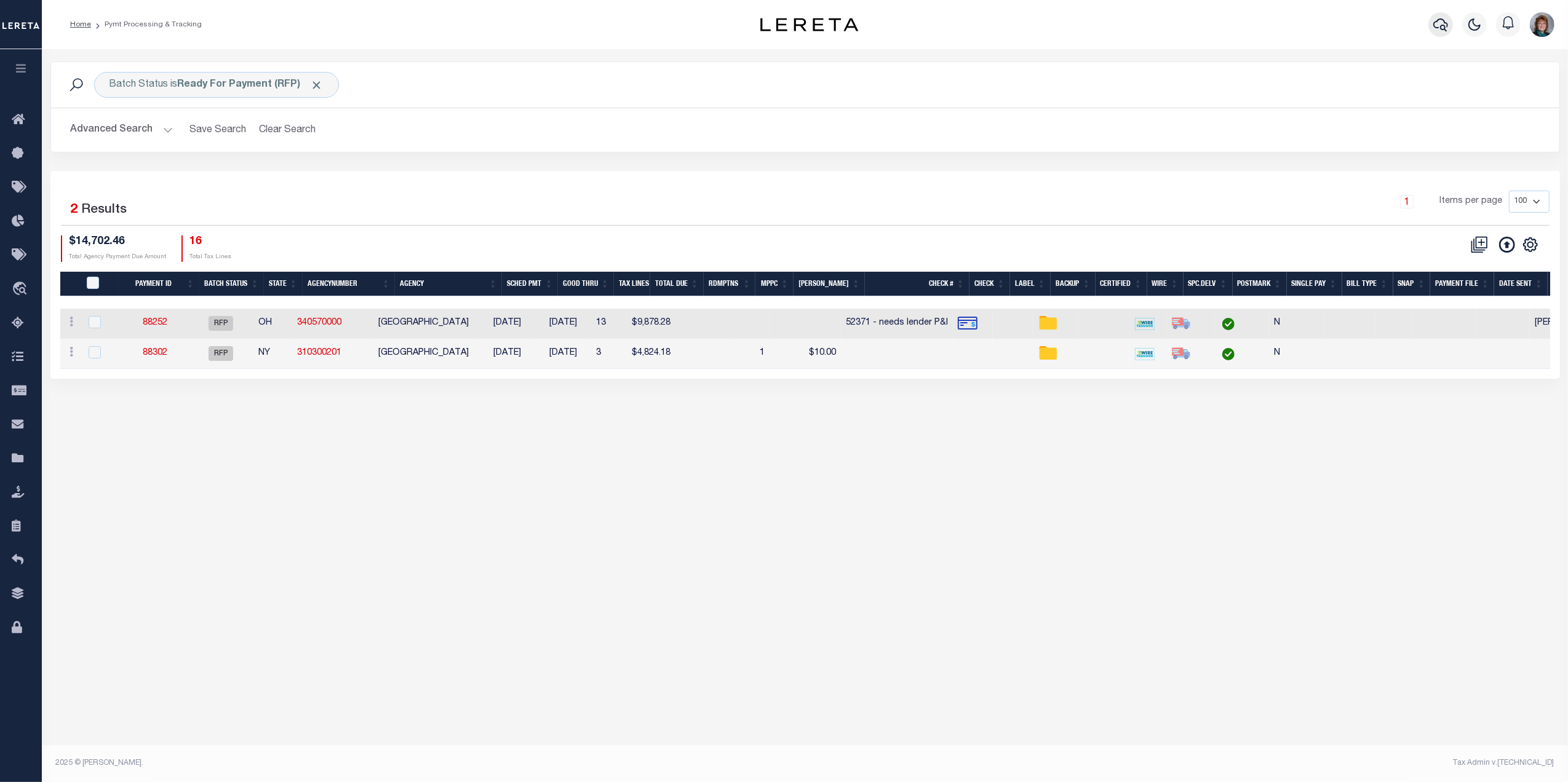
click at [1445, 30] on icon "button" at bounding box center [1440, 25] width 15 height 13
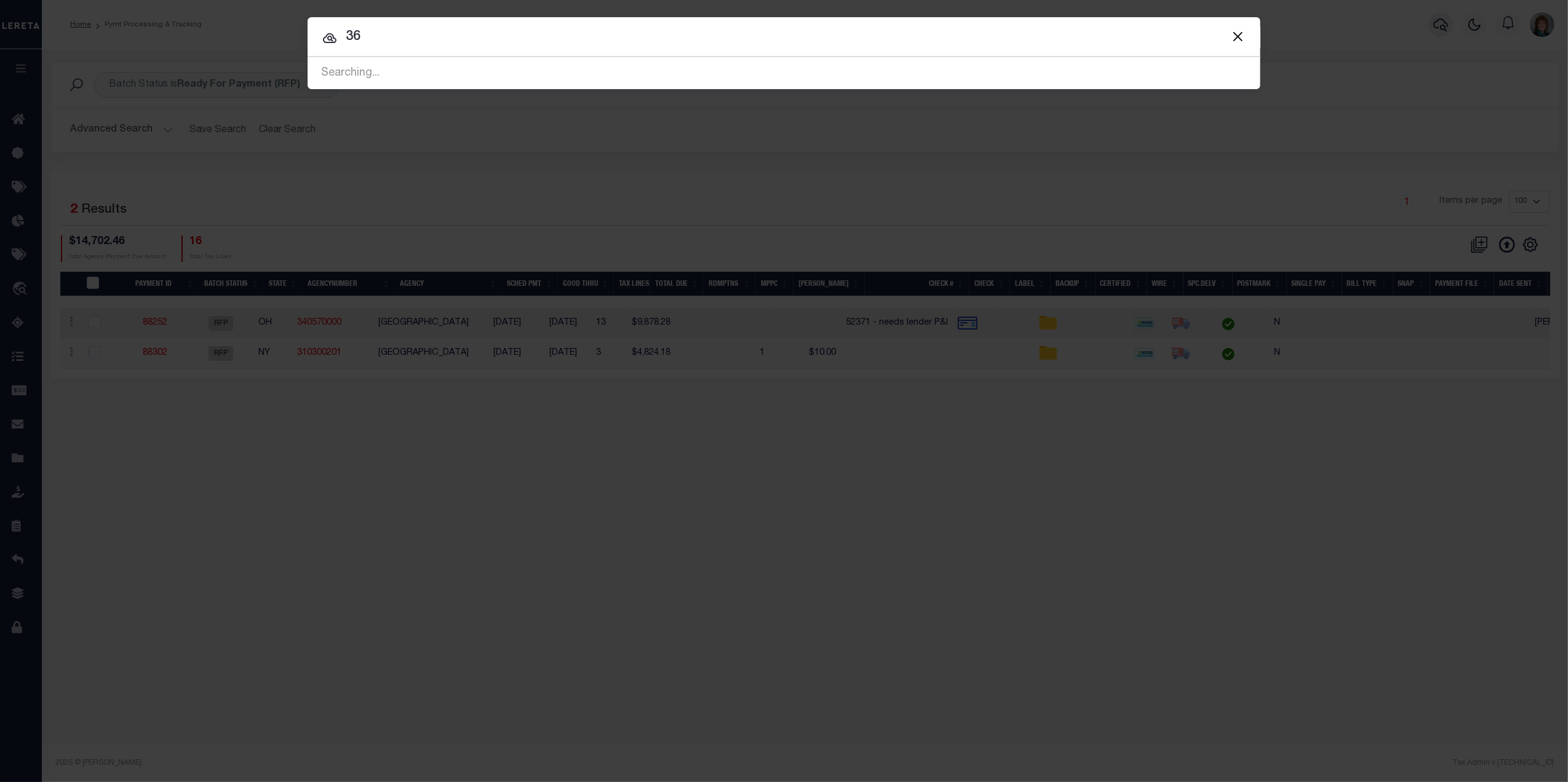
type input "3"
type input "001-34-345 -00260"
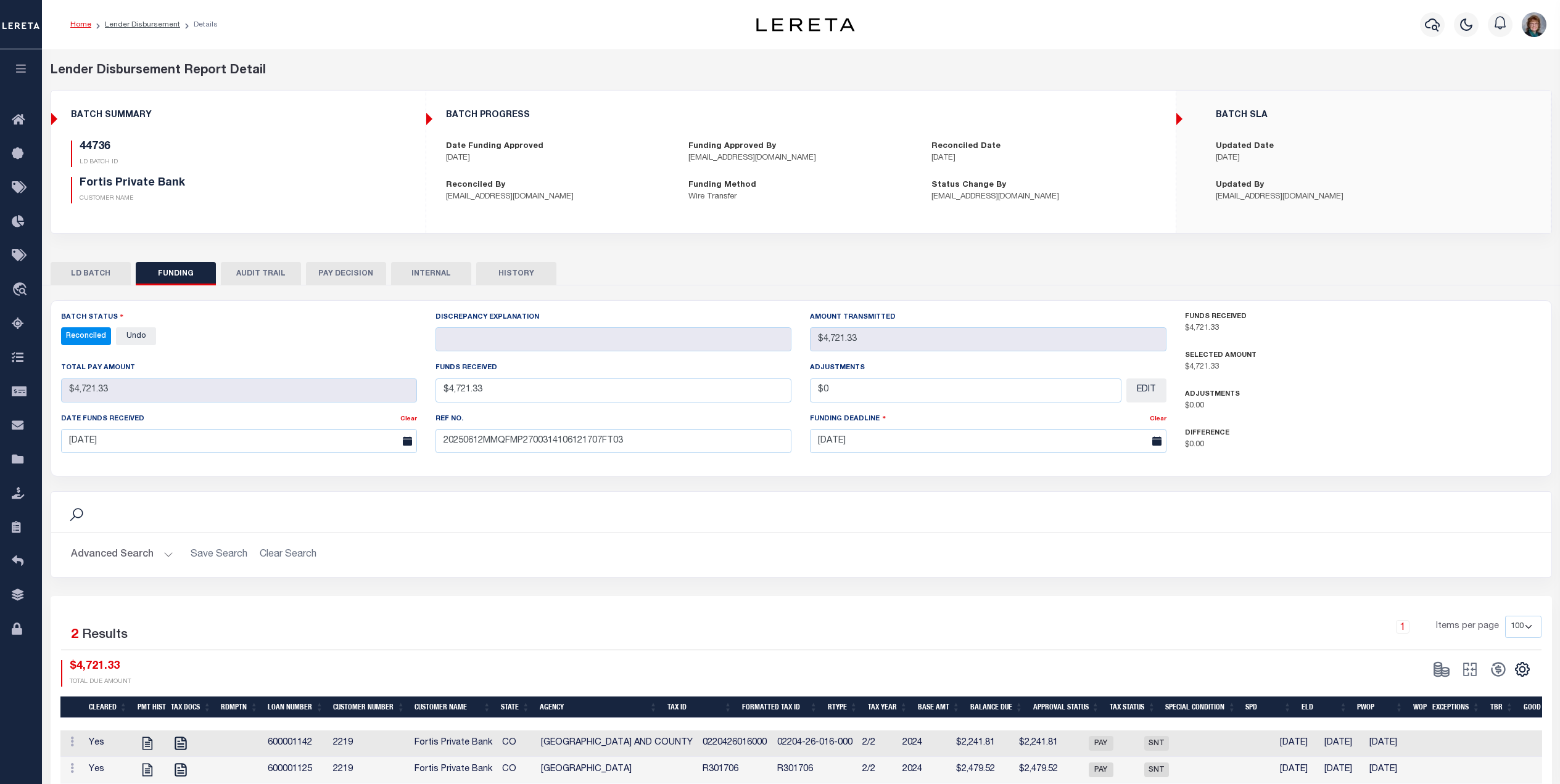
select select "100"
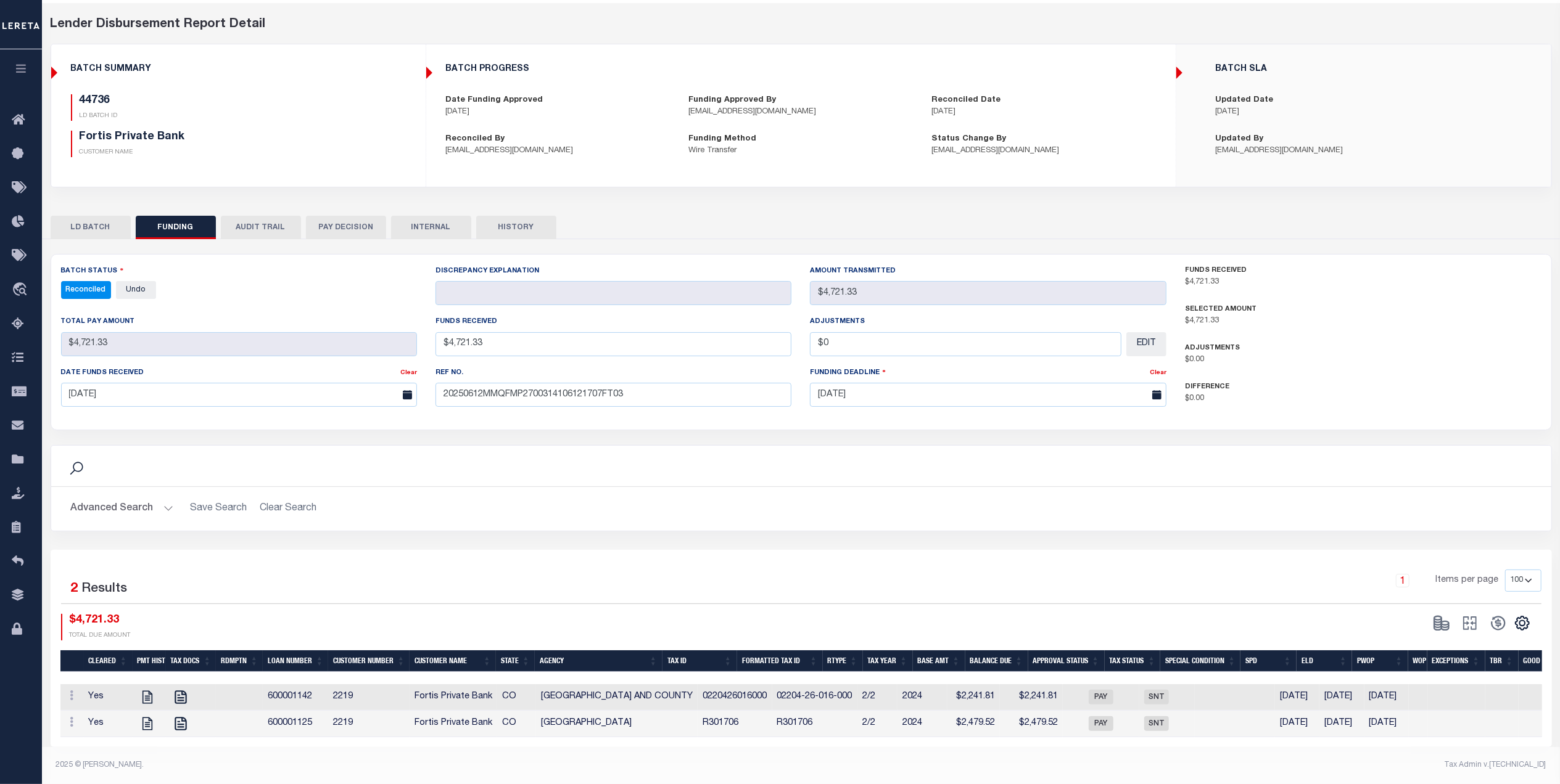
scroll to position [58, 0]
click at [18, 252] on icon at bounding box center [21, 256] width 20 height 15
